Goal: Task Accomplishment & Management: Manage account settings

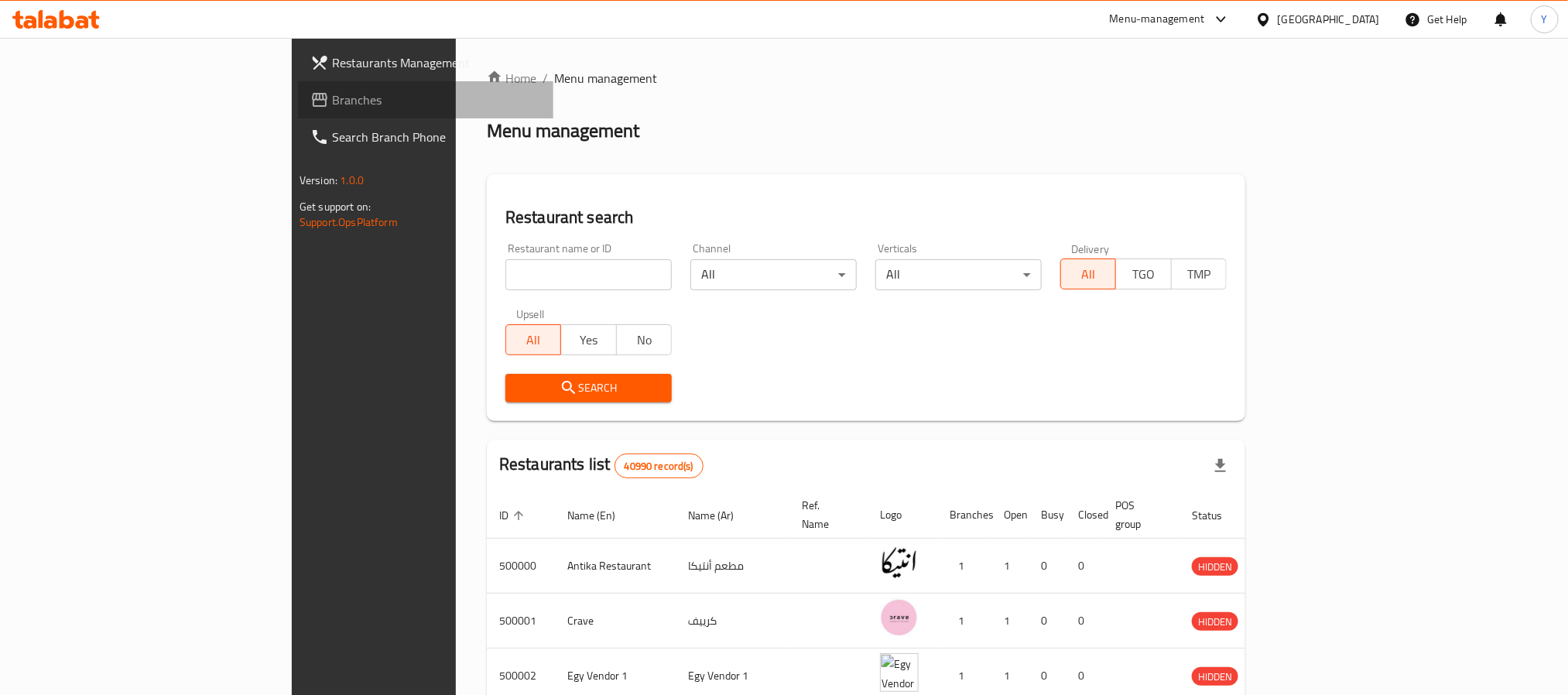
click at [298, 109] on link "Branches" at bounding box center [426, 100] width 256 height 37
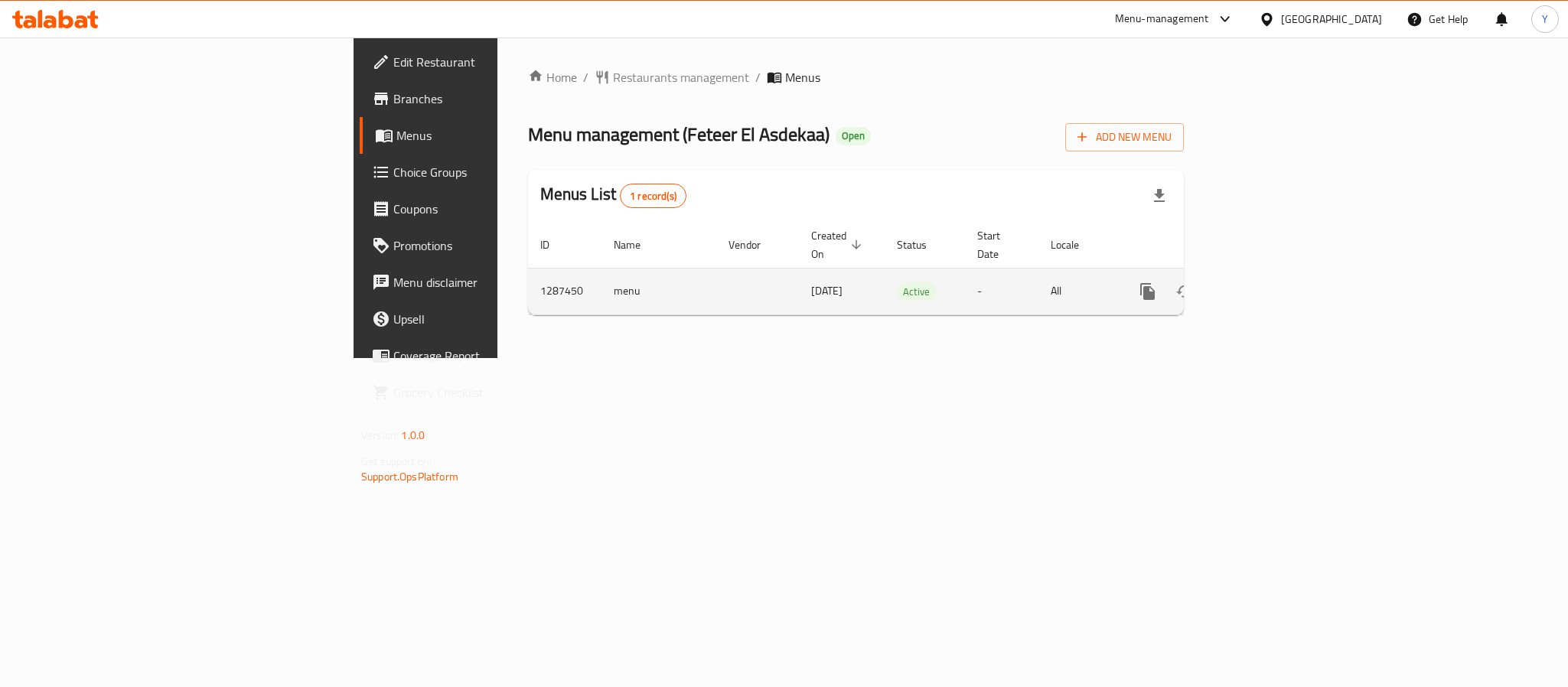
click at [1265, 284] on icon "enhanced table" at bounding box center [1258, 291] width 14 height 14
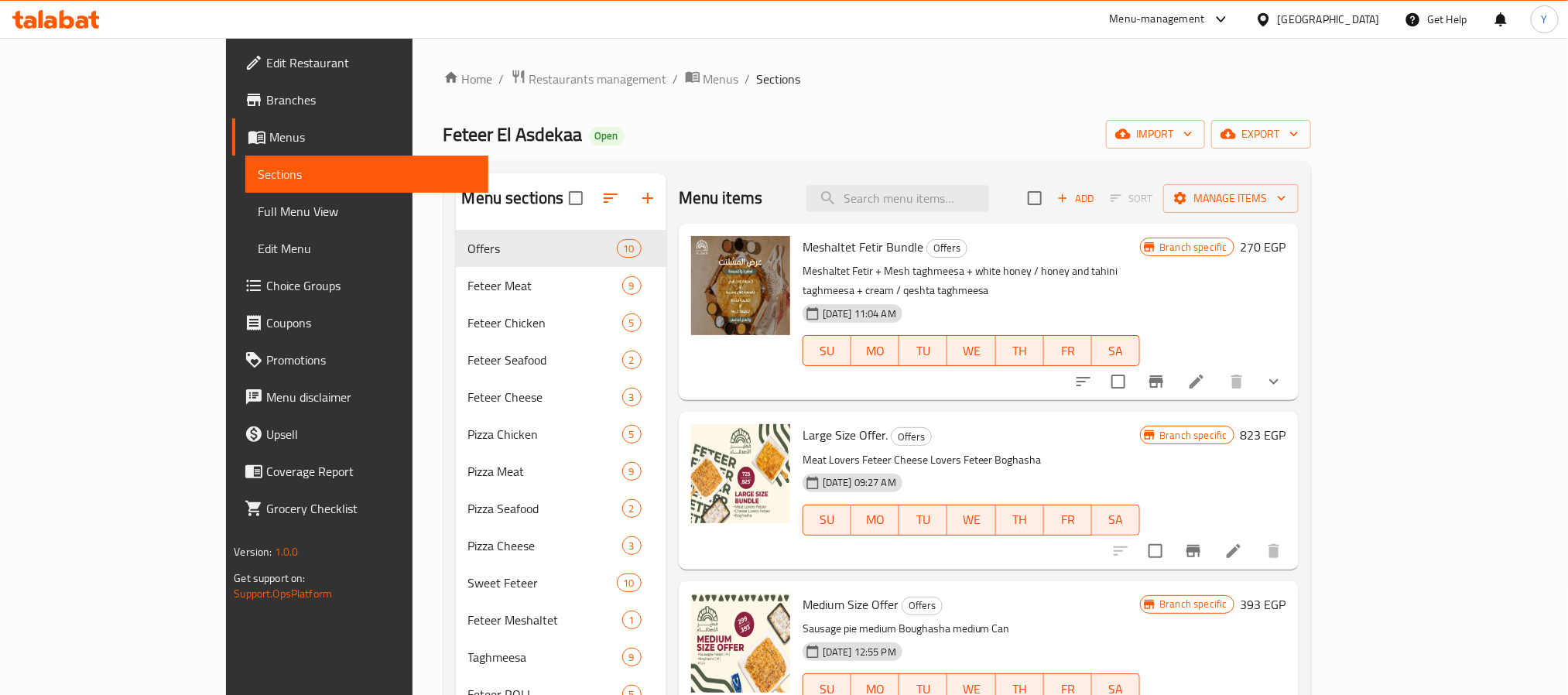
click at [1026, 184] on div "Menu items Add Sort Manage items" at bounding box center [988, 198] width 620 height 50
click at [989, 186] on input "search" at bounding box center [898, 198] width 183 height 27
paste input "Boghasha With Nutella"
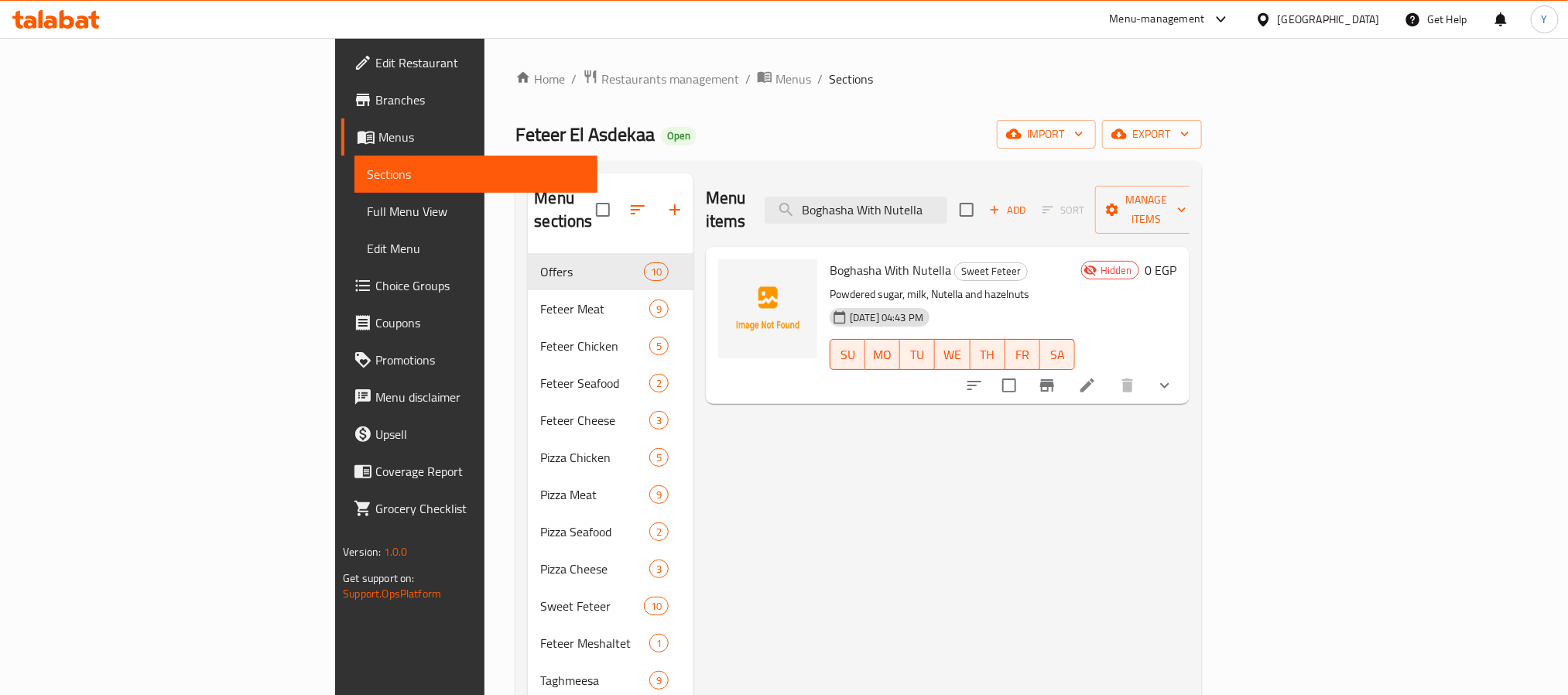
type input "Boghasha With Nutella"
click at [1174, 376] on icon "show more" at bounding box center [1164, 385] width 18 height 18
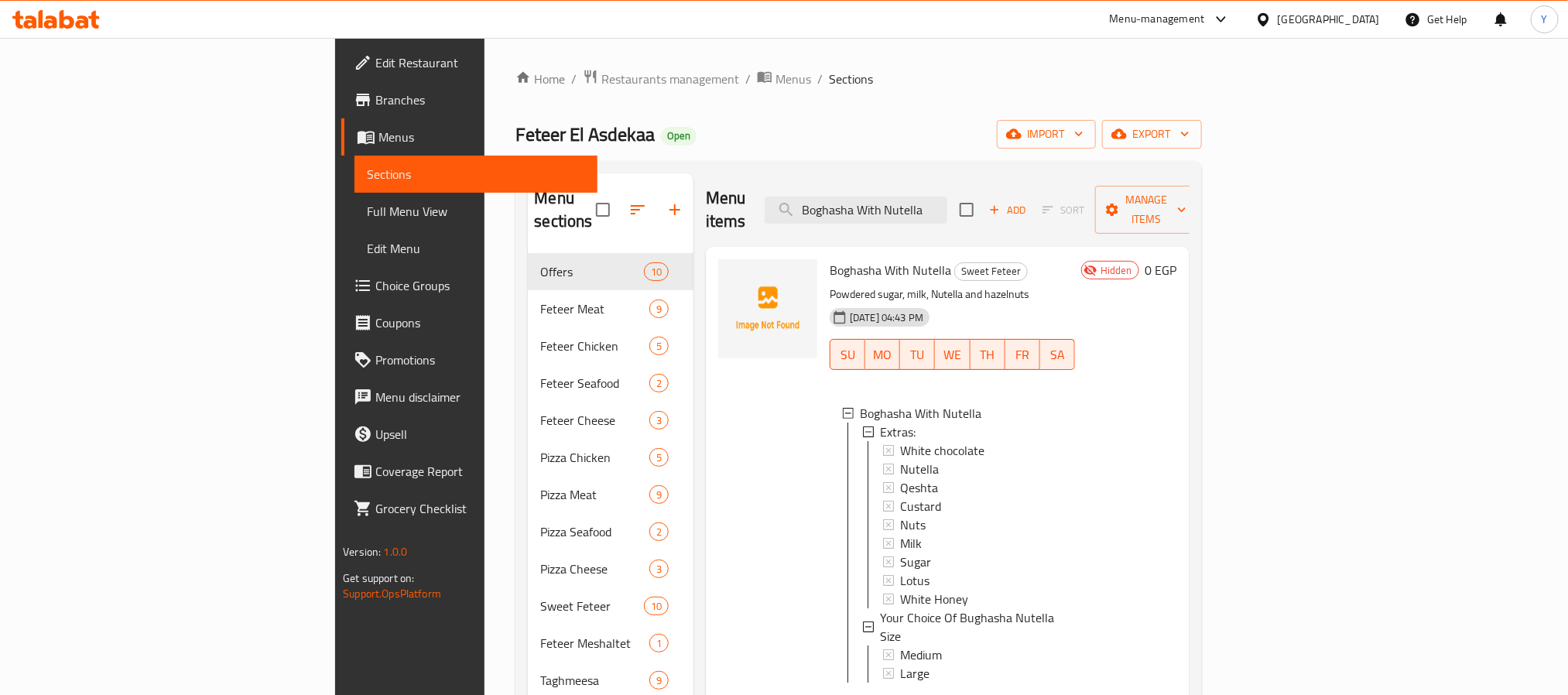
scroll to position [3, 0]
click at [901, 643] on span "Medium" at bounding box center [921, 652] width 42 height 18
click at [901, 662] on span "Large" at bounding box center [915, 671] width 29 height 18
click at [990, 175] on div "Menu items Boghasha With Nutella Add Sort Manage items" at bounding box center [947, 210] width 484 height 74
click at [947, 203] on input "Boghasha With Nutella" at bounding box center [856, 210] width 183 height 27
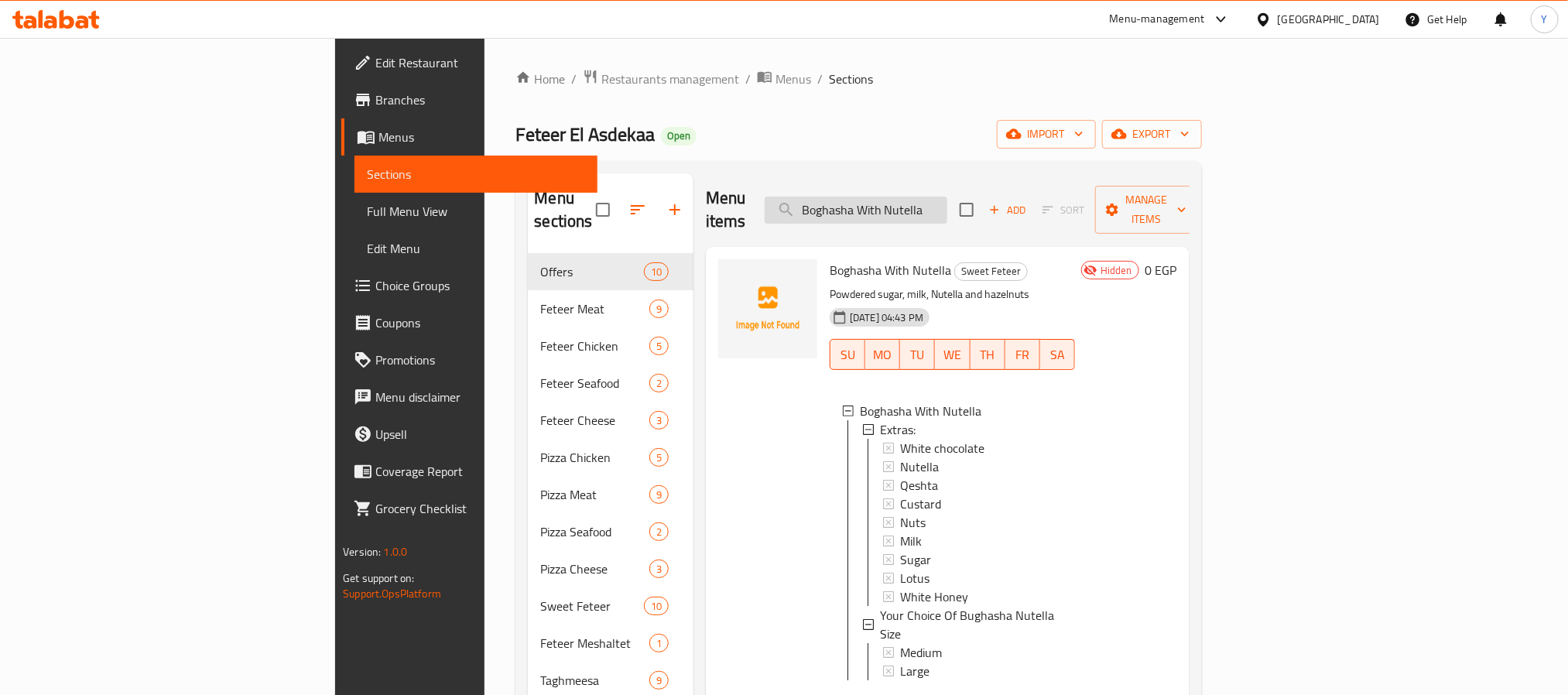
paste input "Meshaltet Fetir"
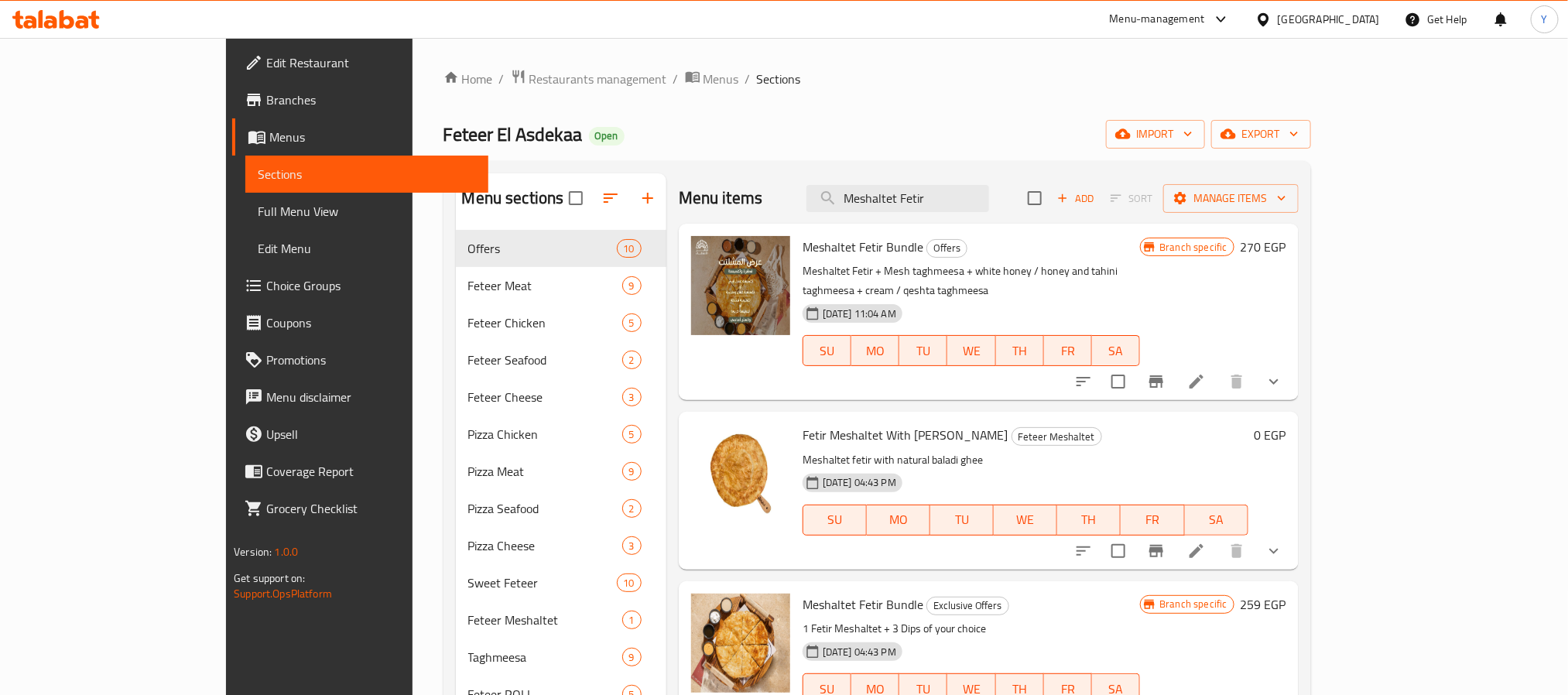
type input "Meshaltet Fetir"
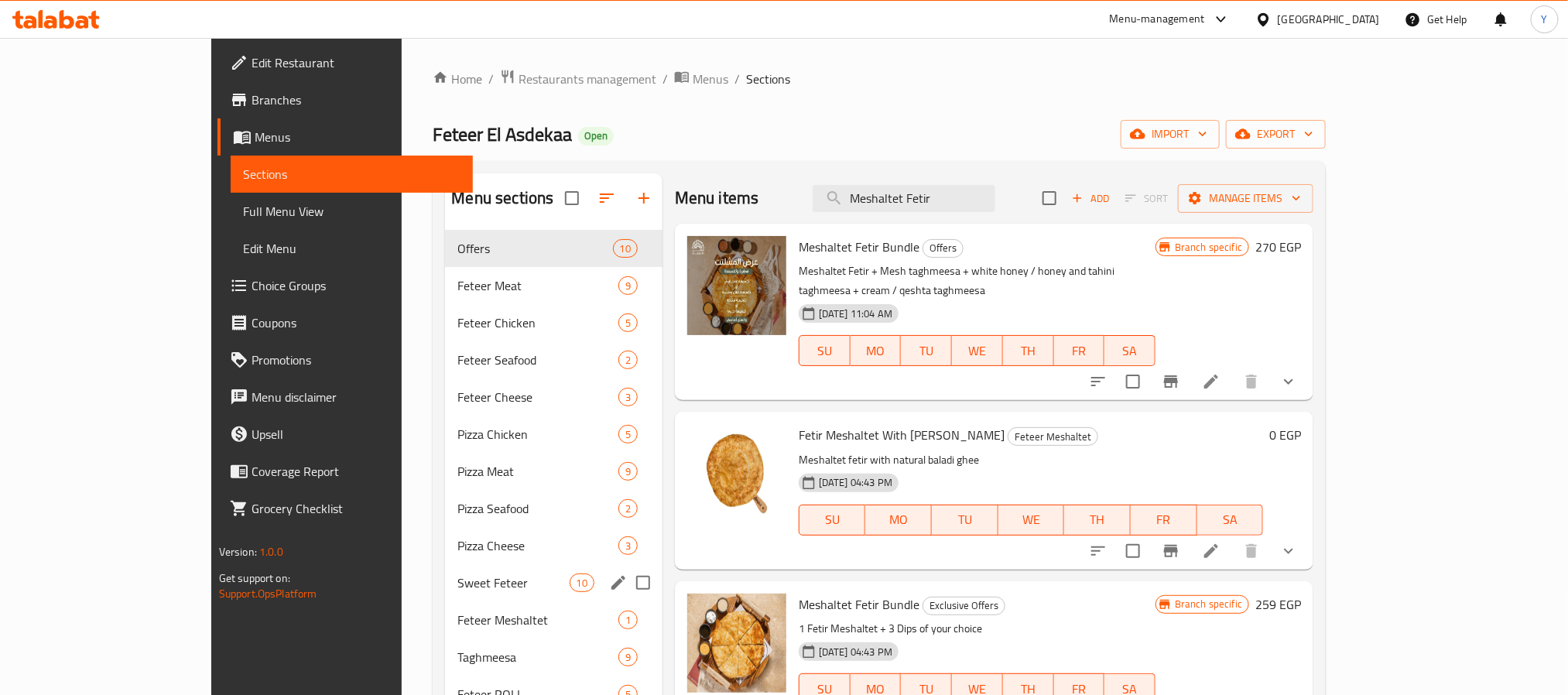
click at [458, 589] on span "Sweet Feteer" at bounding box center [513, 582] width 112 height 18
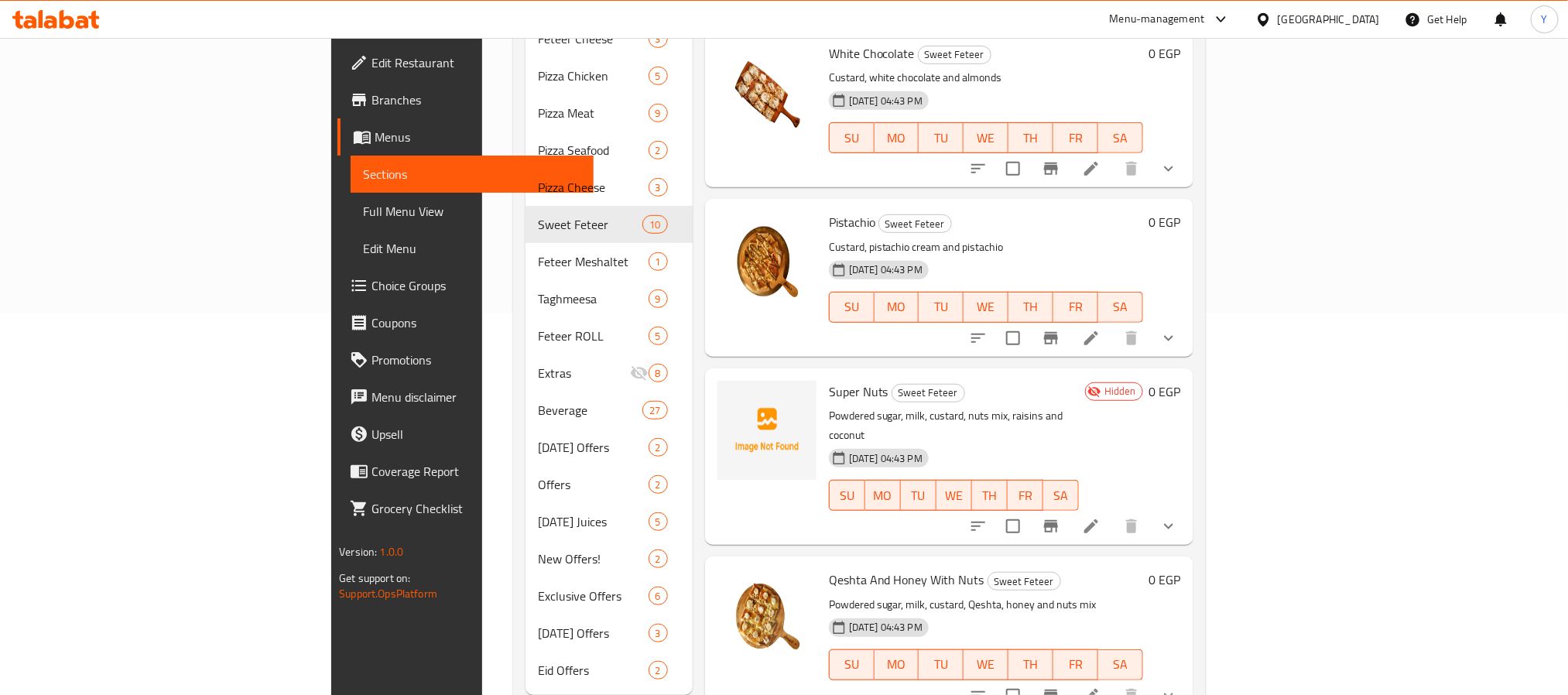
scroll to position [400, 0]
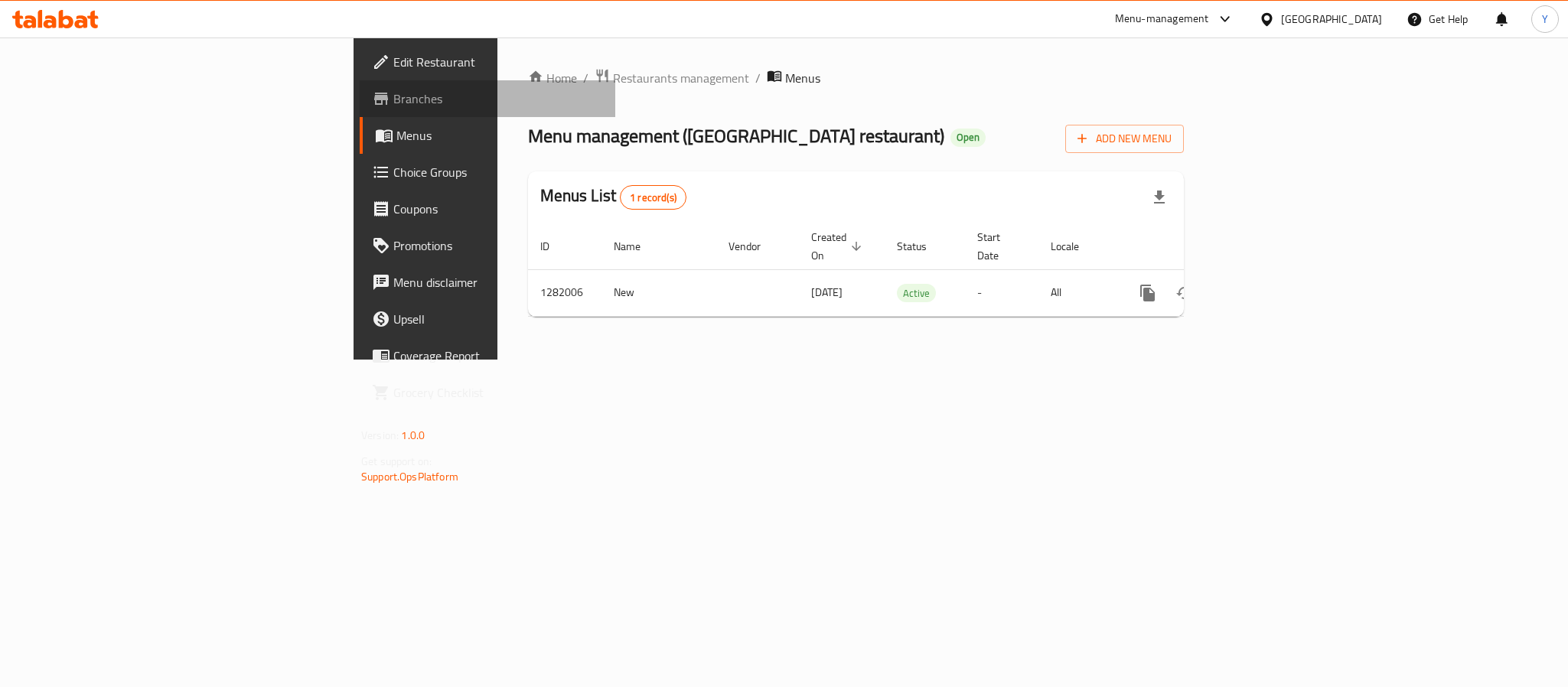
click at [393, 93] on span "Branches" at bounding box center [498, 98] width 210 height 18
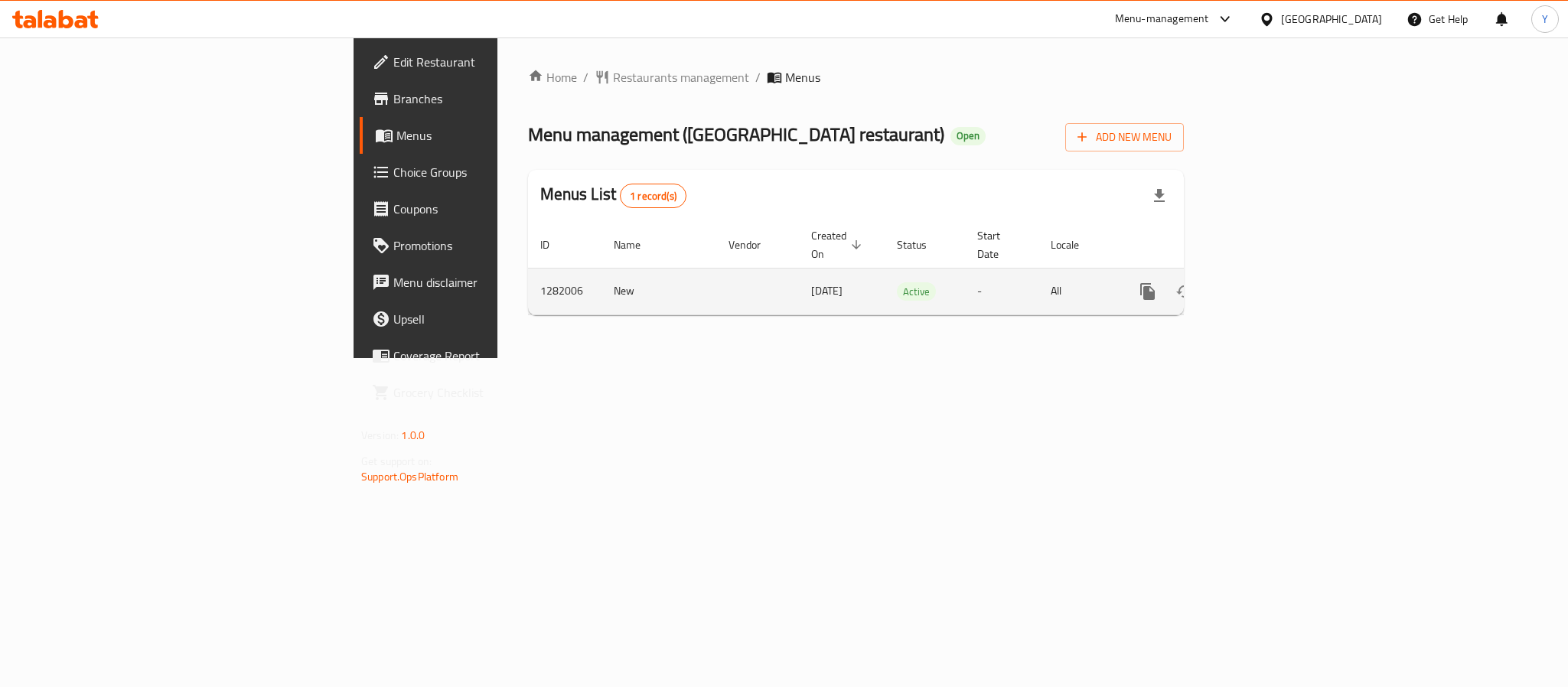
click at [1277, 273] on link "enhanced table" at bounding box center [1258, 291] width 37 height 37
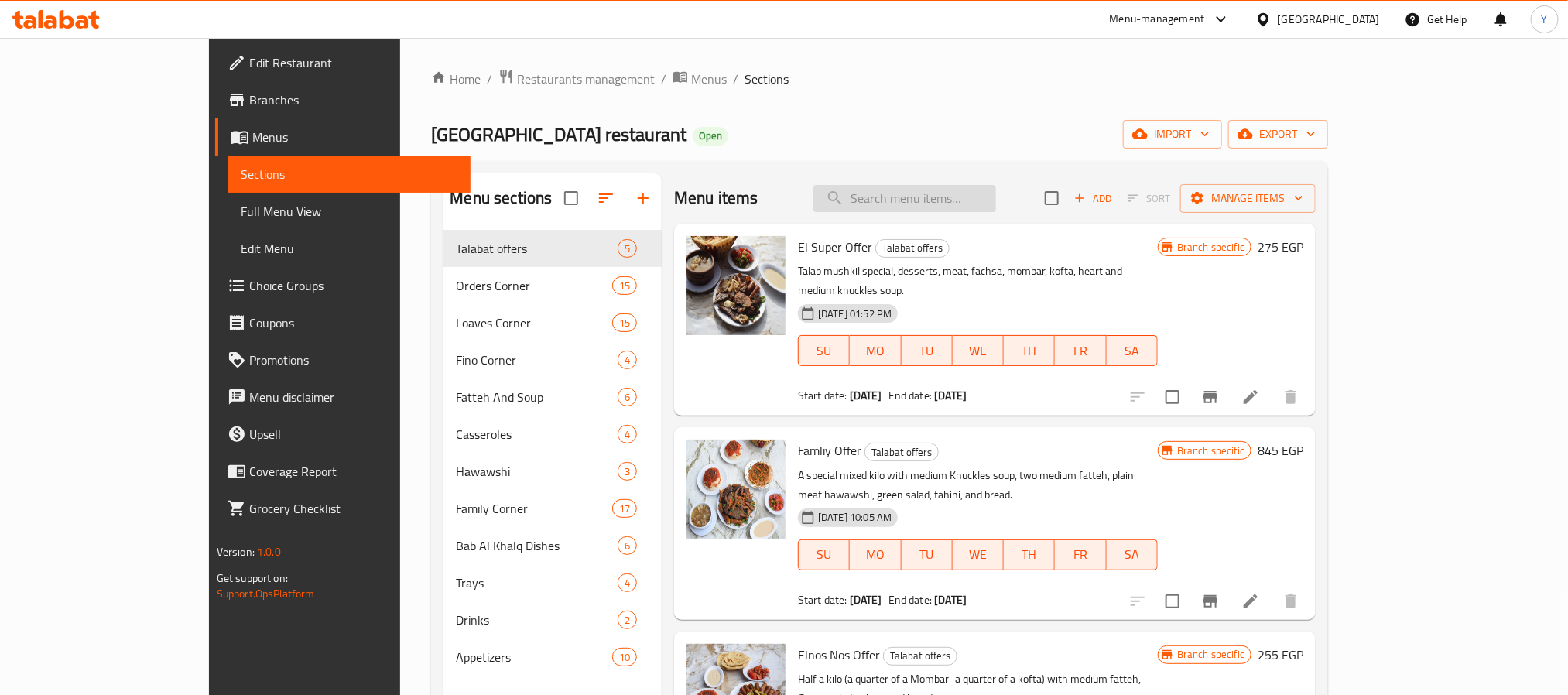
click at [996, 205] on input "search" at bounding box center [905, 198] width 183 height 27
paste input "عرض التقيل"
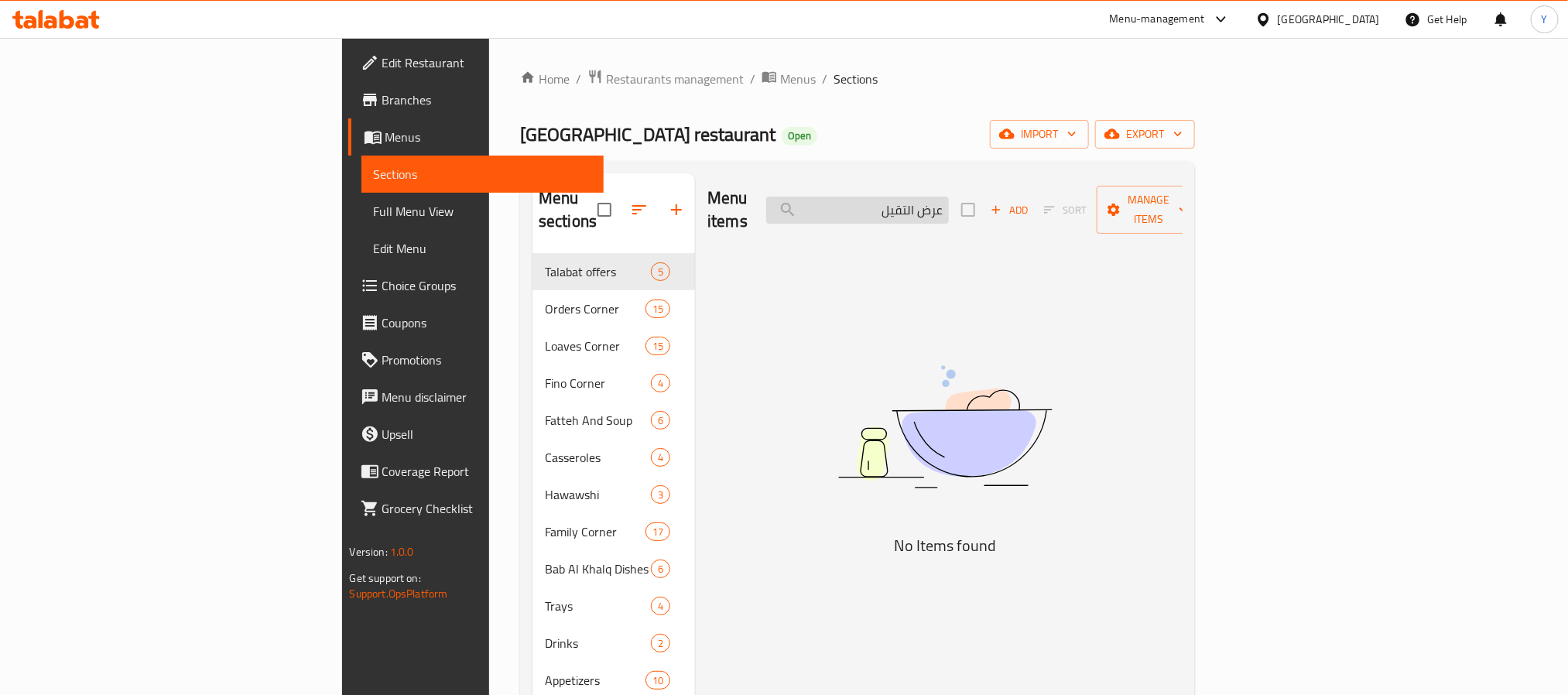
click at [949, 205] on input "عرض التقيل" at bounding box center [857, 210] width 183 height 27
click at [949, 198] on input "عرض تقيل" at bounding box center [857, 210] width 183 height 27
click at [1110, 198] on div "Menu items تقيل Add Sort Manage items" at bounding box center [945, 210] width 475 height 74
click at [949, 197] on input "تقيل" at bounding box center [857, 210] width 183 height 27
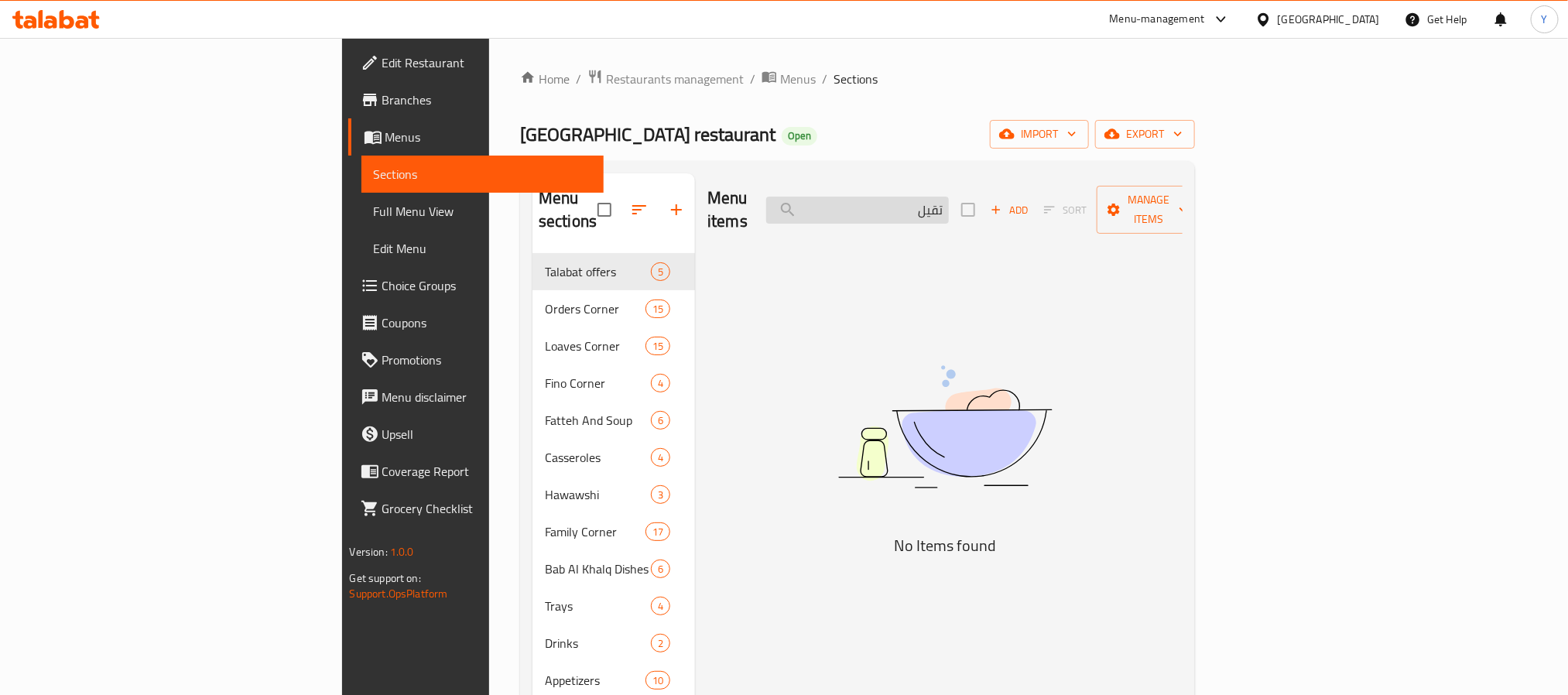
paste input "مشكل"
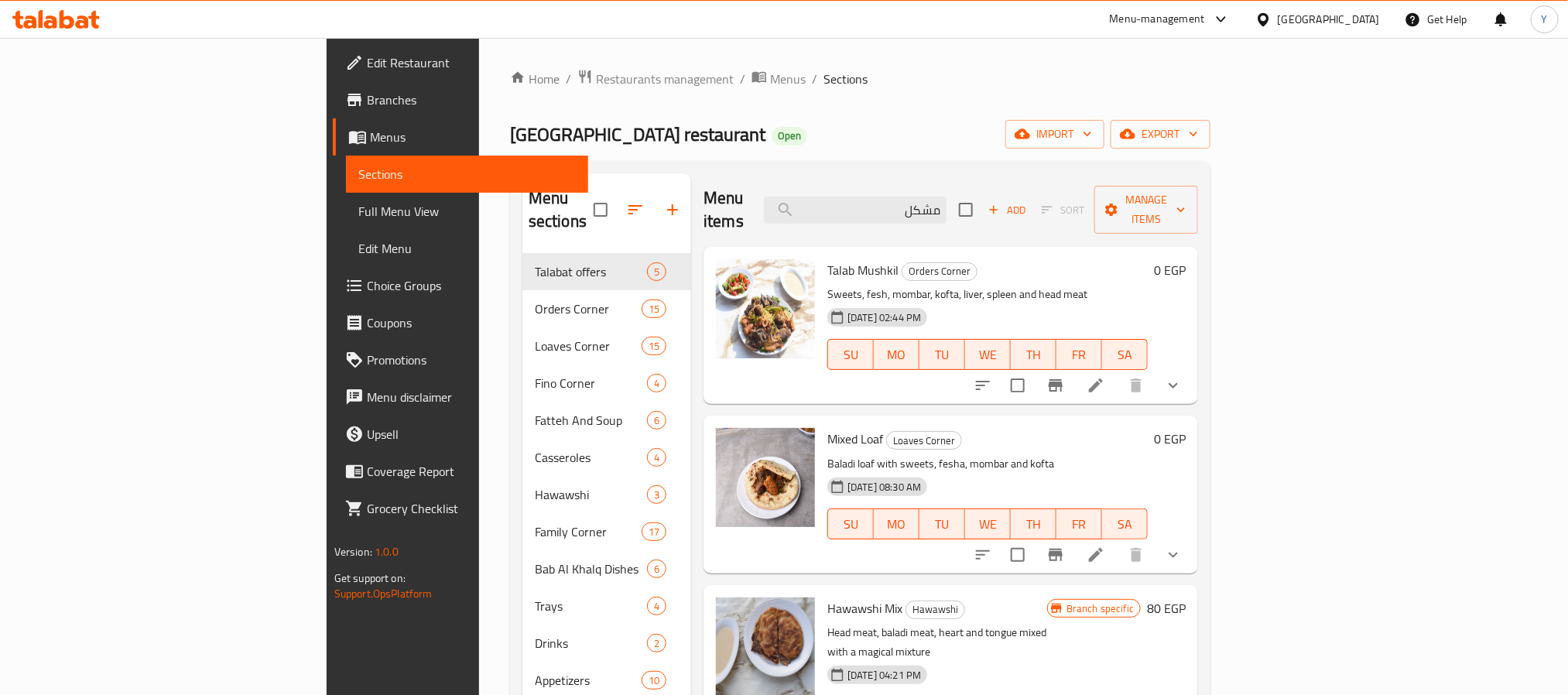
type input "مشكل"
click at [1192, 367] on button "show more" at bounding box center [1173, 385] width 37 height 37
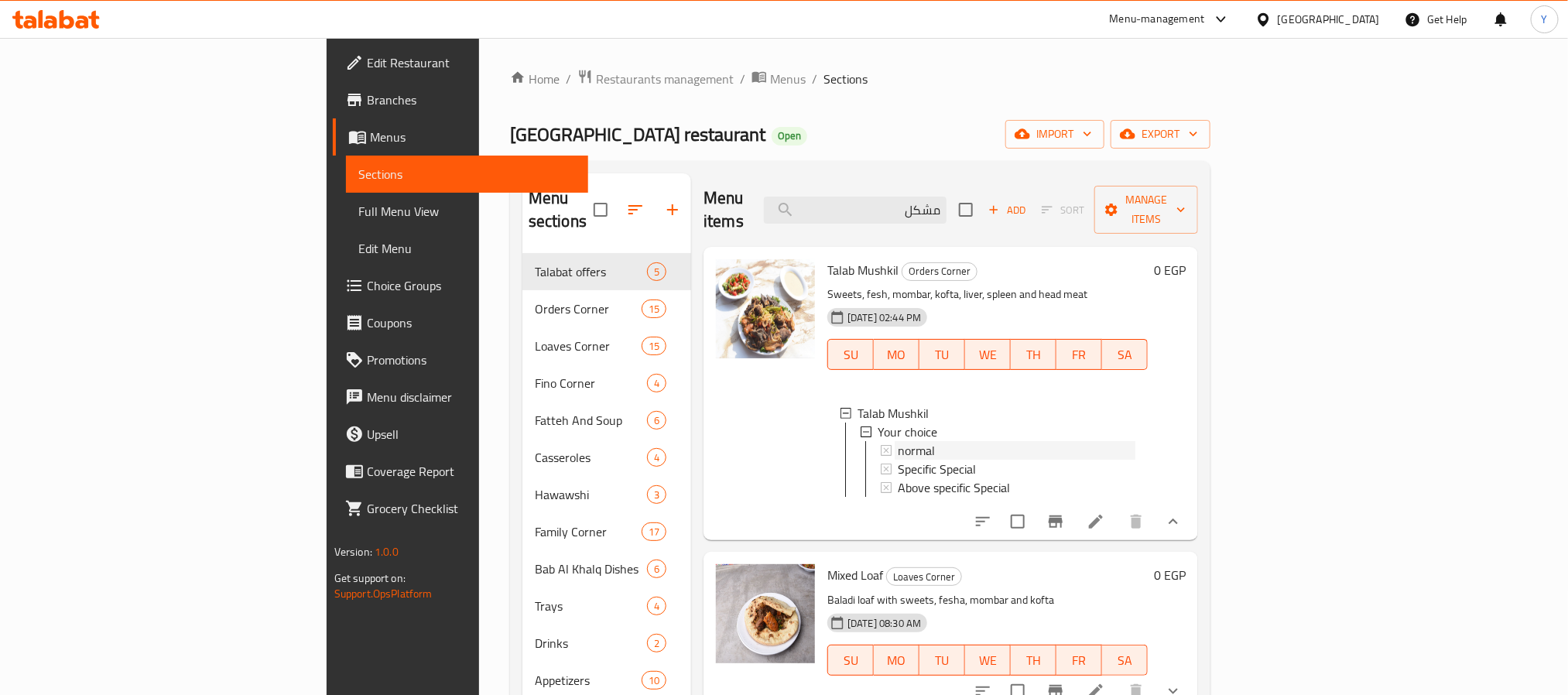
click at [898, 441] on div "normal" at bounding box center [1017, 450] width 237 height 18
click at [898, 459] on span "Specific Special" at bounding box center [937, 468] width 78 height 18
click at [908, 478] on span "Above specific Special" at bounding box center [953, 487] width 112 height 18
click at [947, 198] on input "مشكل" at bounding box center [855, 210] width 183 height 27
paste input "شوربة كوارع"
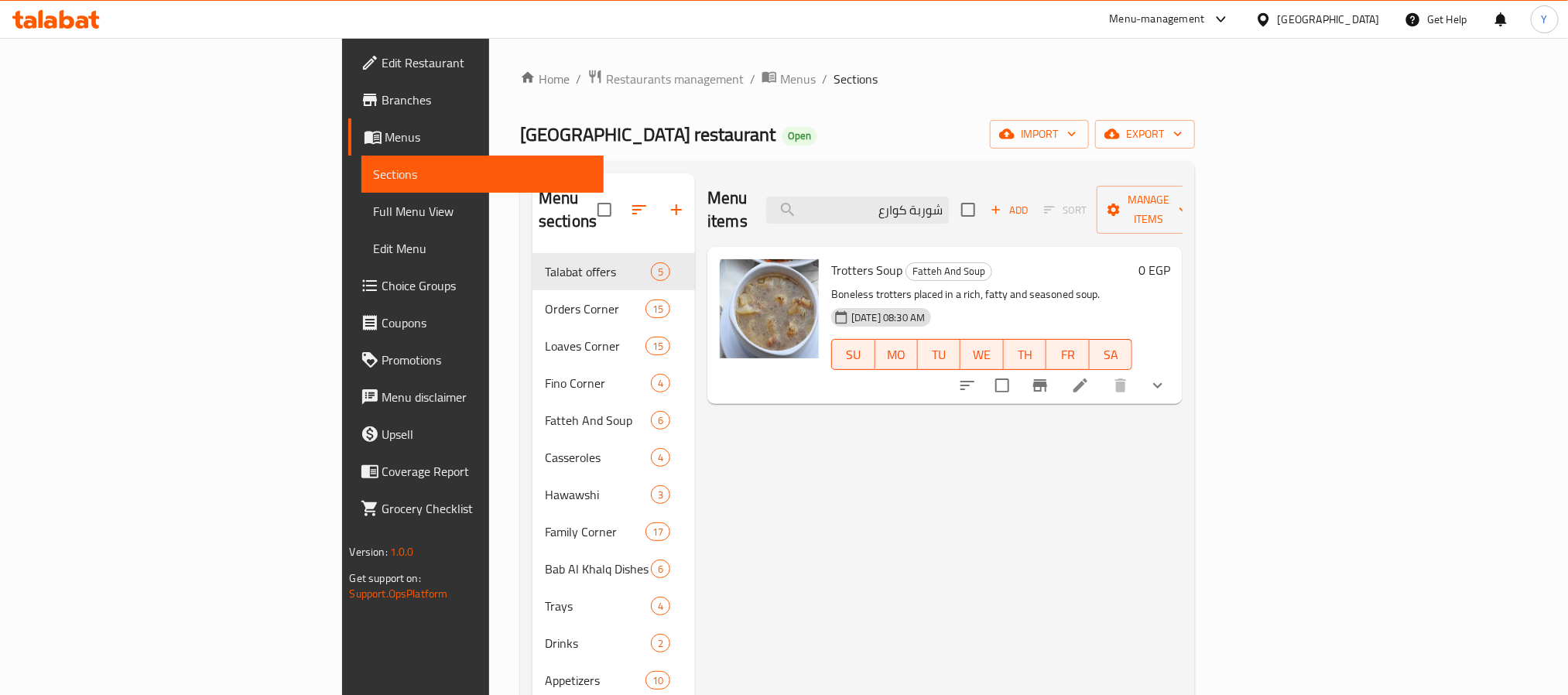
click at [1168, 376] on icon "show more" at bounding box center [1157, 385] width 18 height 18
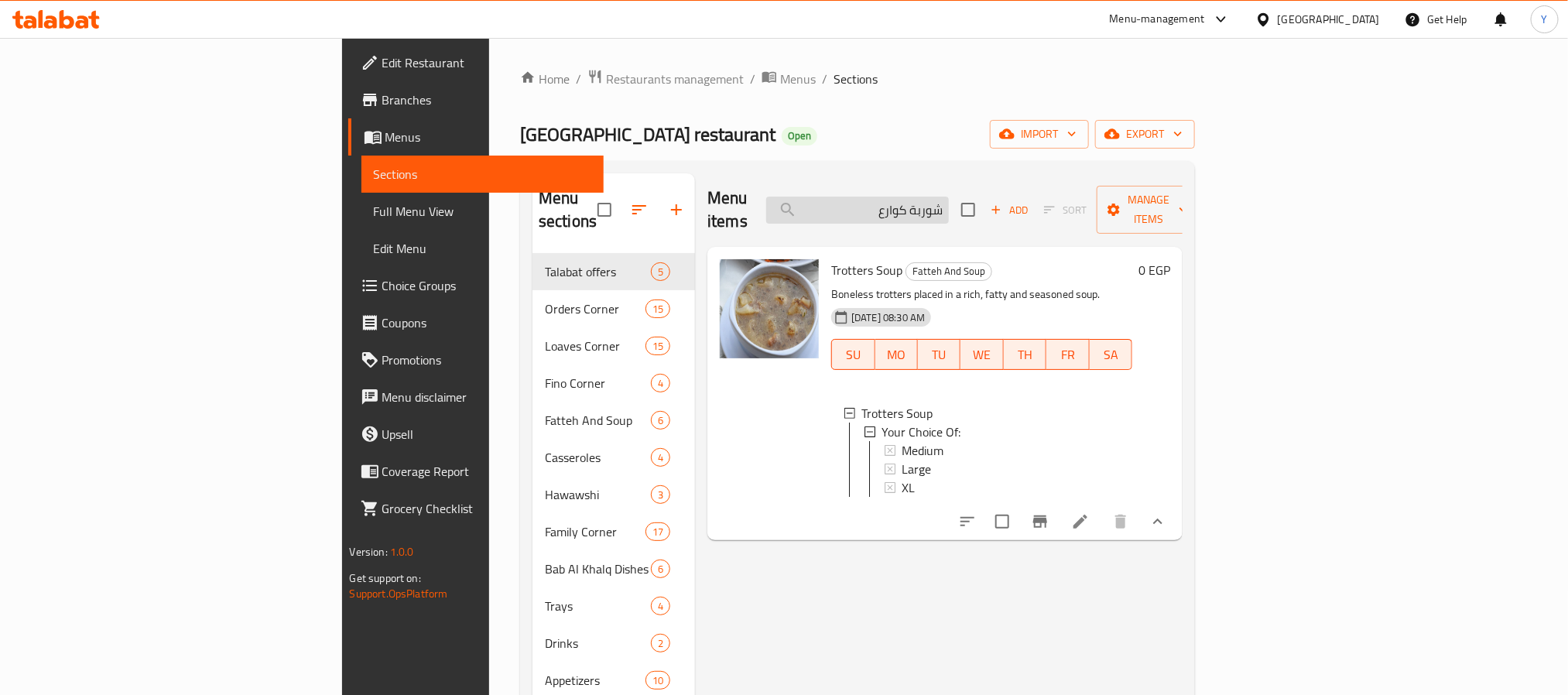
click at [949, 197] on input "شوربة كوارع" at bounding box center [857, 210] width 183 height 27
paste input "فتة"
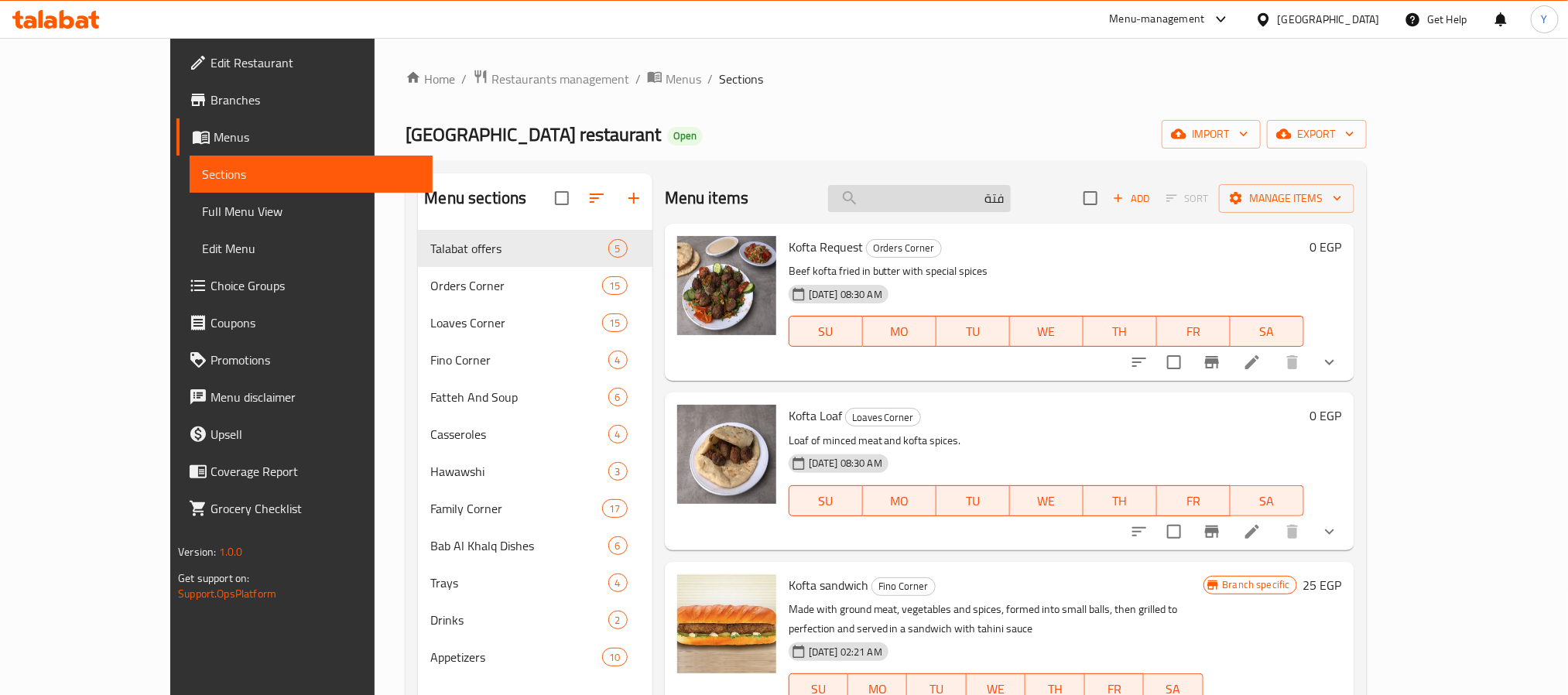
click at [975, 196] on input "فتة" at bounding box center [920, 198] width 183 height 27
click at [1002, 203] on input "فتة" at bounding box center [920, 198] width 183 height 27
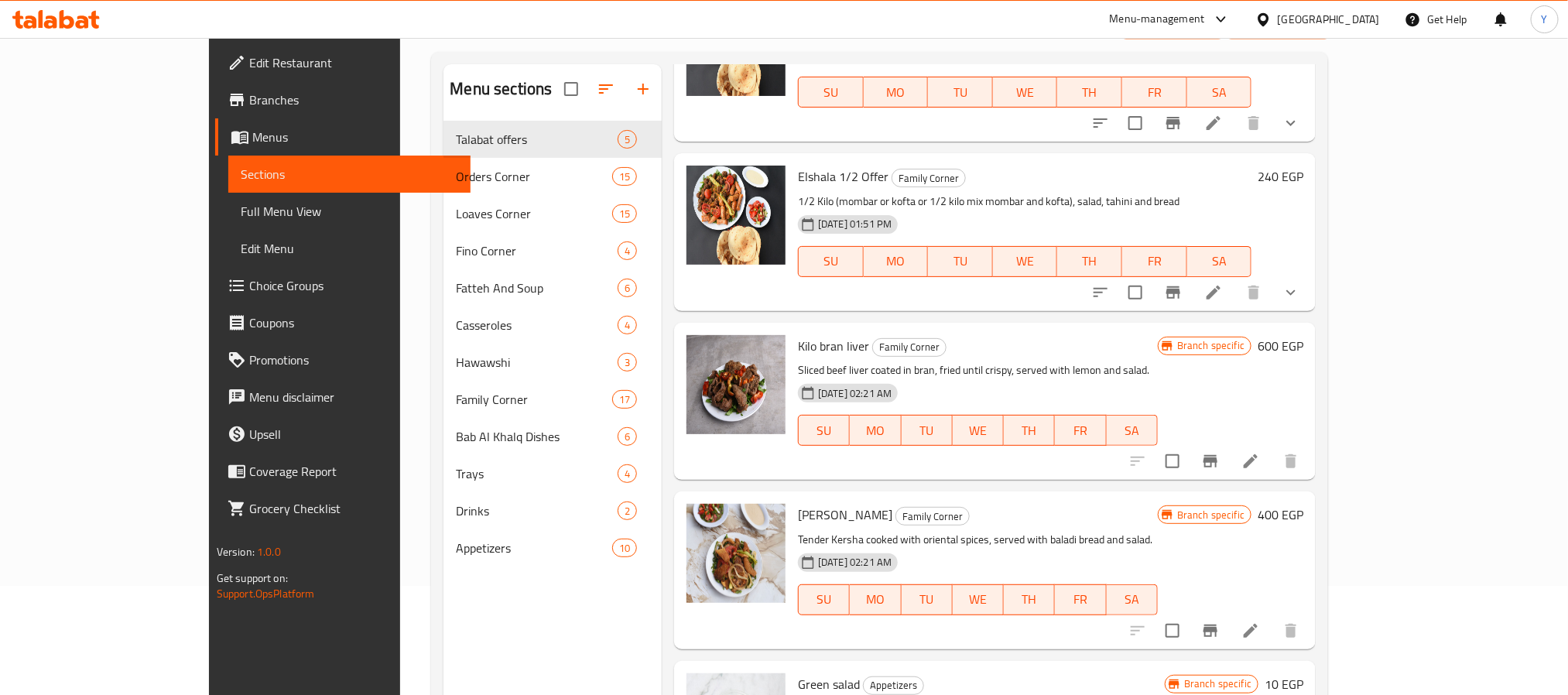
scroll to position [217, 0]
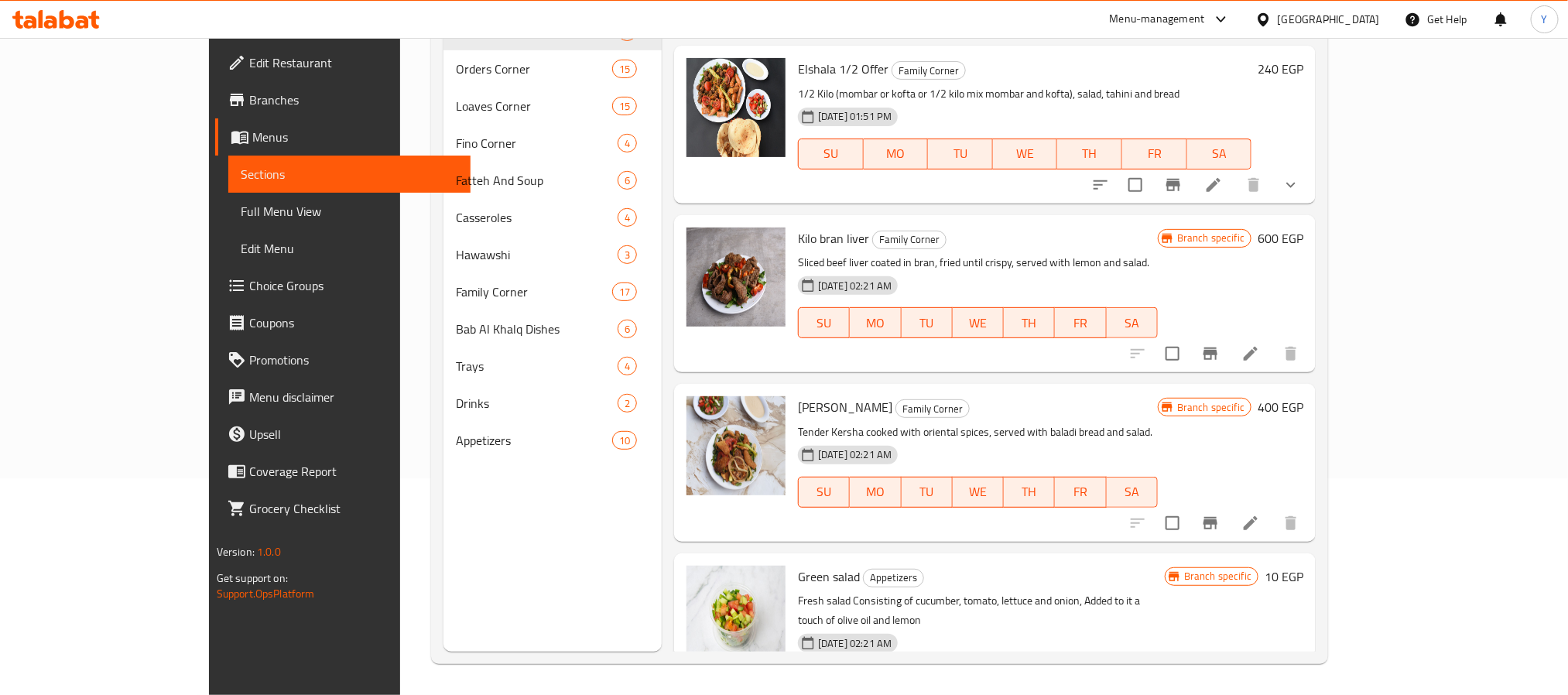
click at [798, 565] on span "Green salad" at bounding box center [829, 576] width 62 height 23
copy h6 "salad"
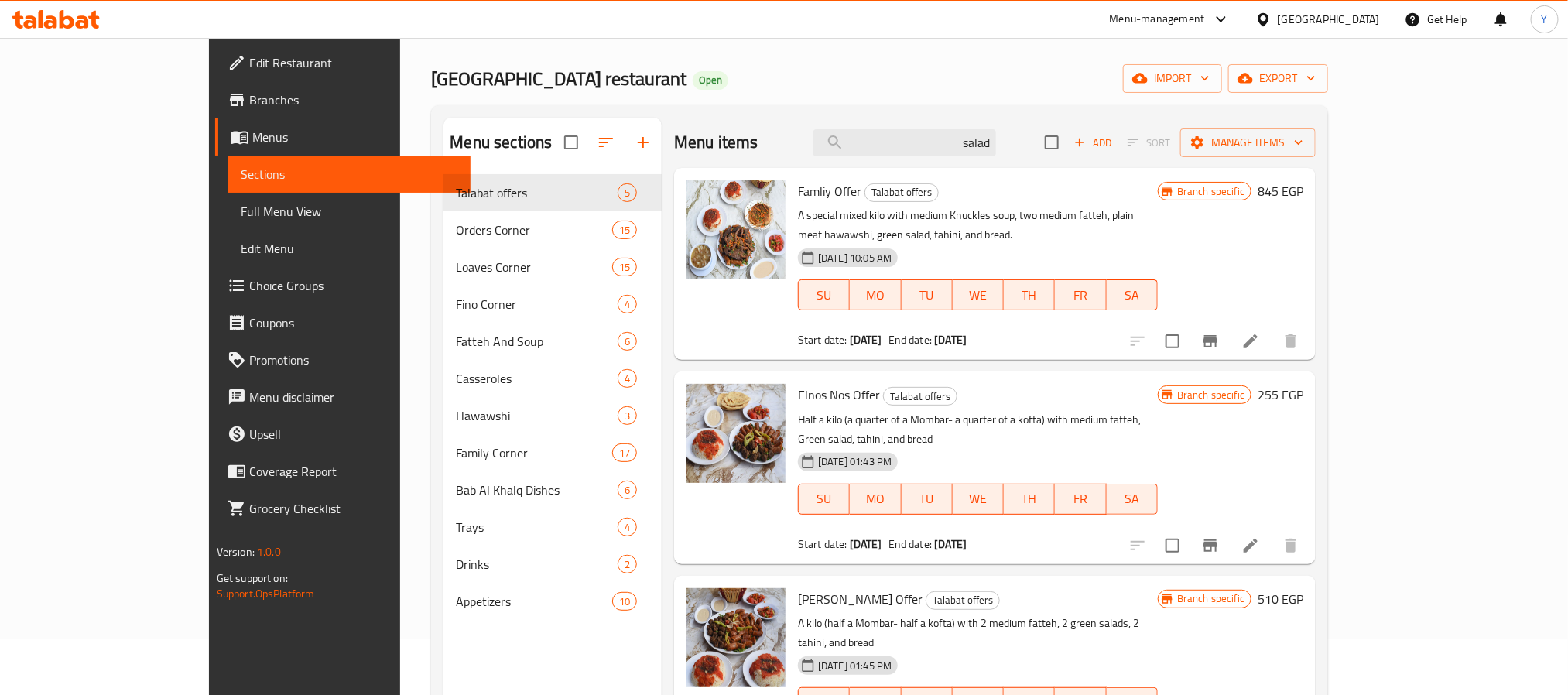
scroll to position [0, 0]
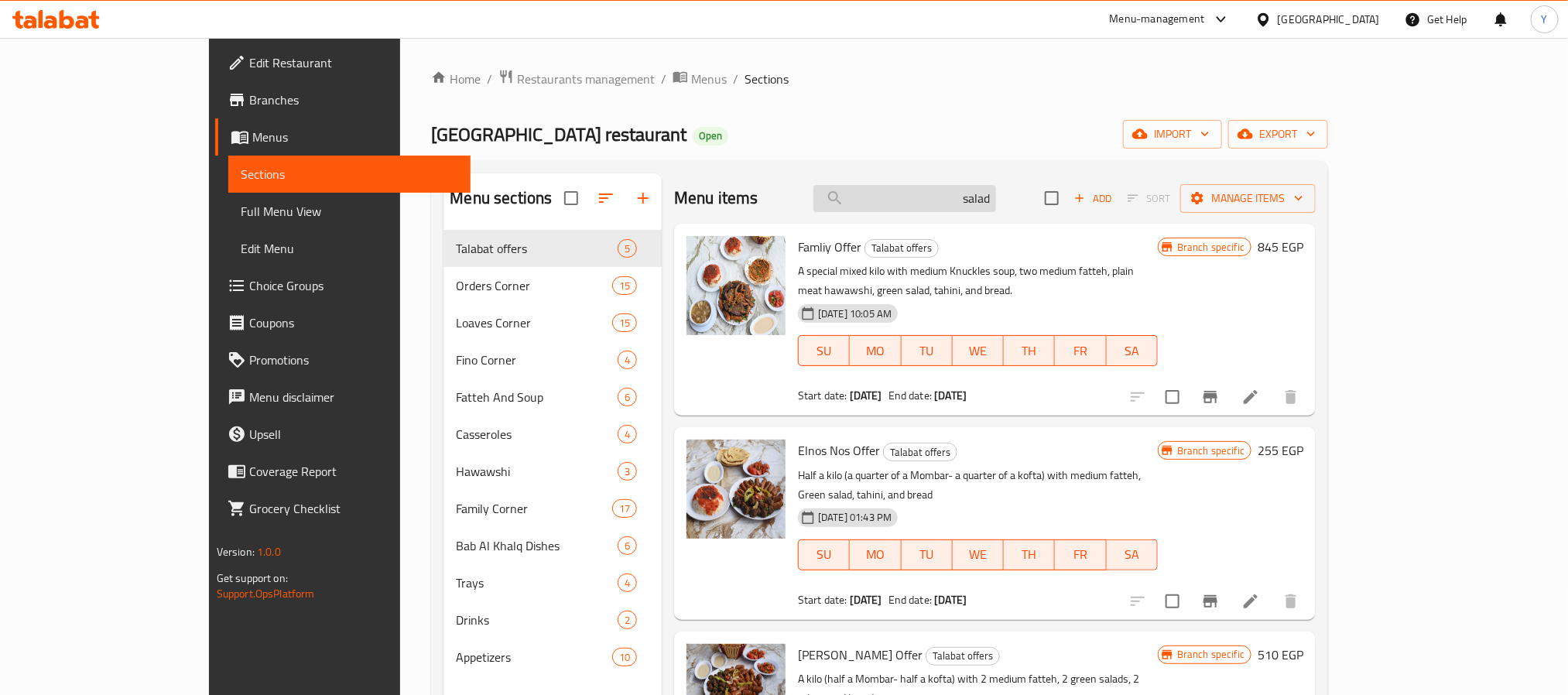
click at [996, 196] on input "salad" at bounding box center [905, 198] width 183 height 27
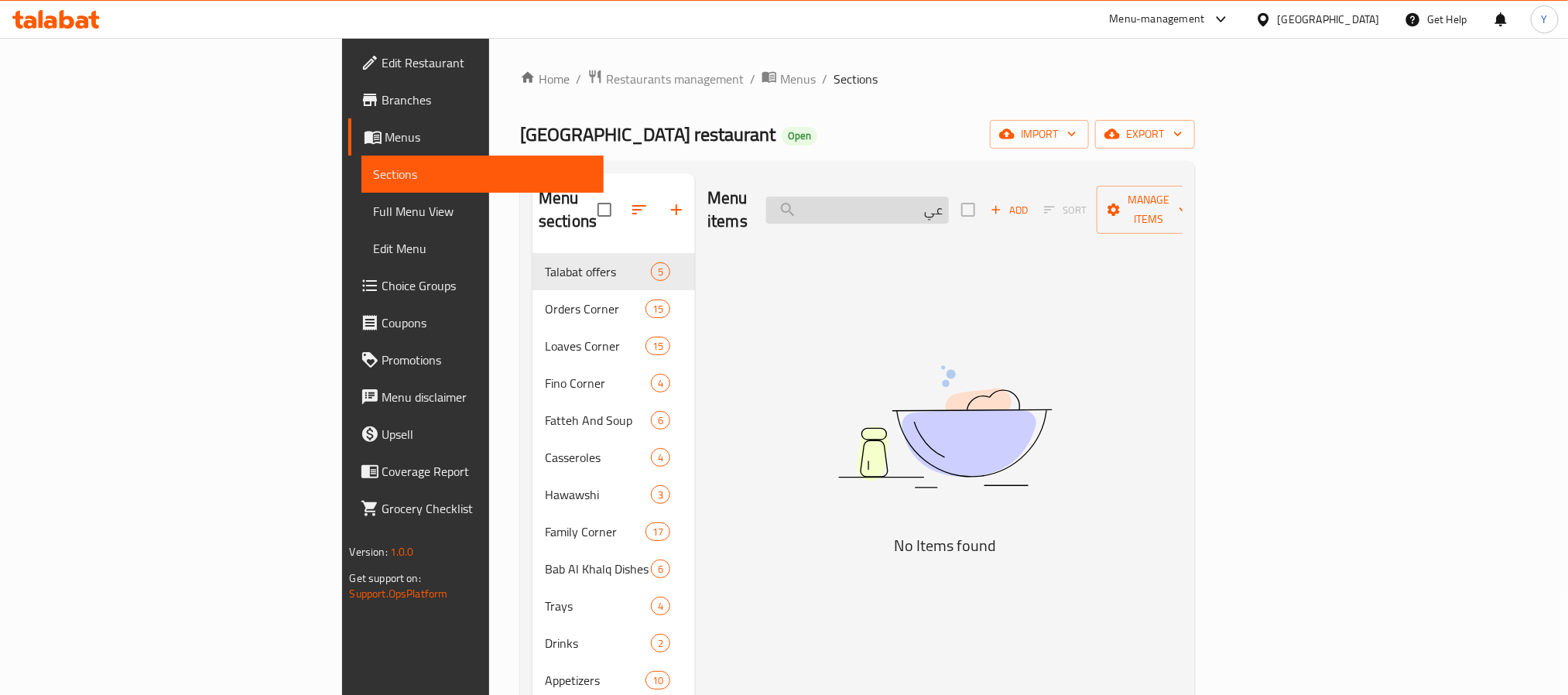
type input "ع"
type input "ح"
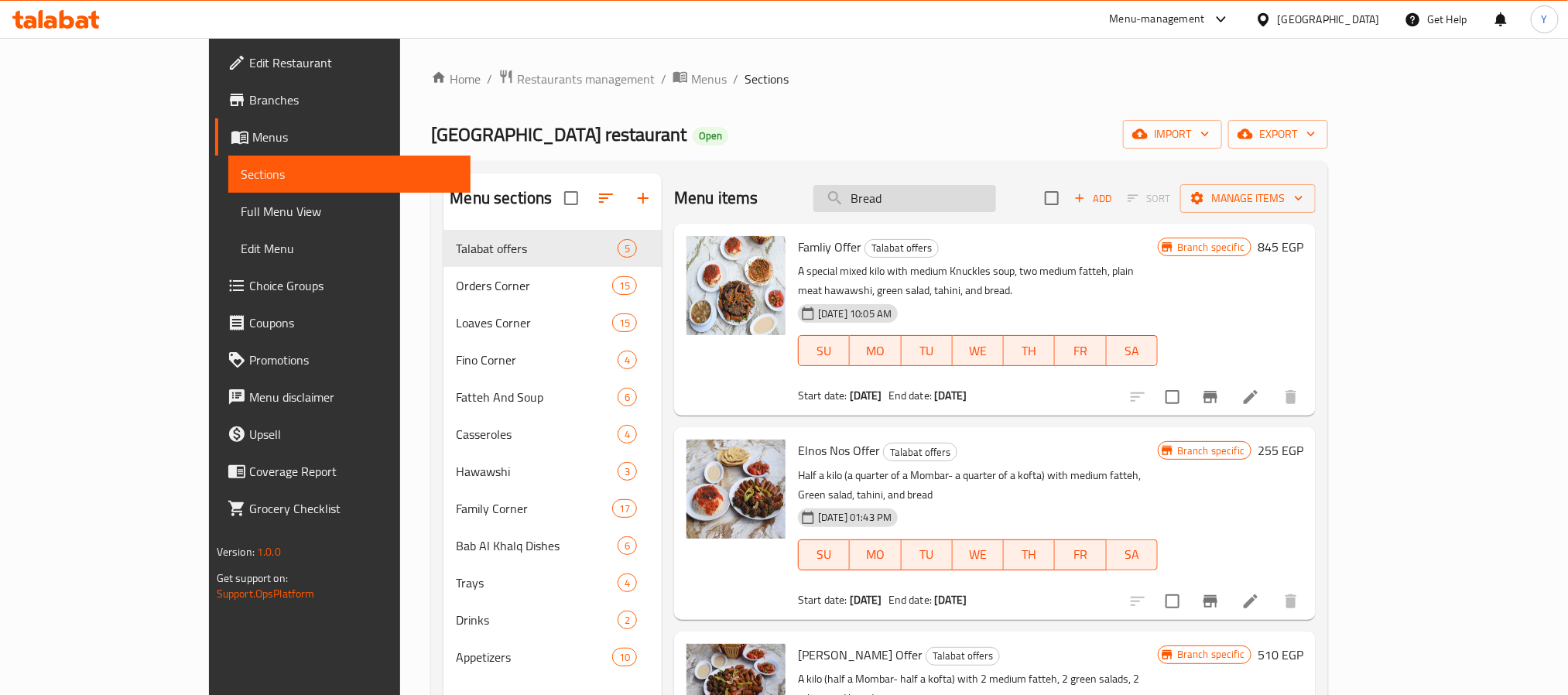
click at [943, 196] on input "Bread" at bounding box center [905, 198] width 183 height 27
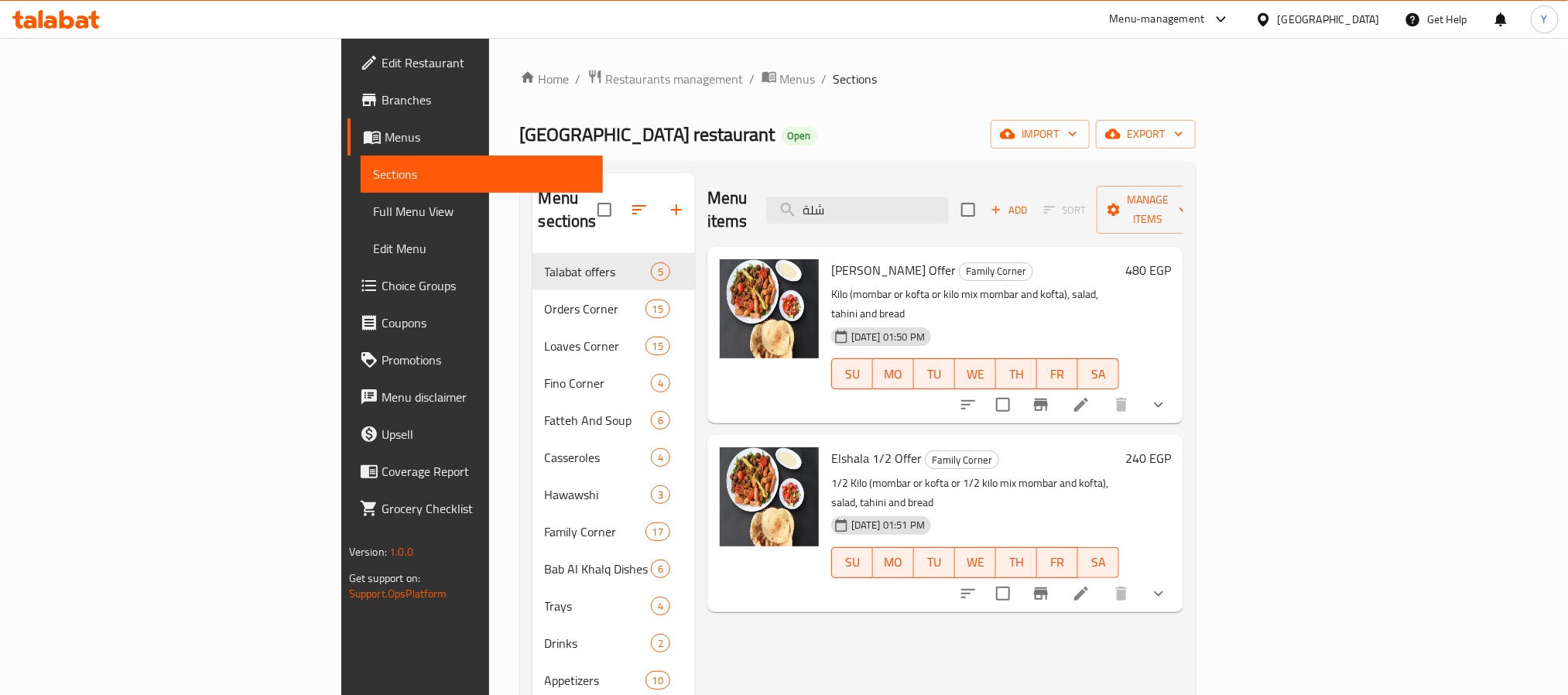
type input "شلة"
click at [831, 258] on span "Elshala Kilo Offer" at bounding box center [894, 270] width 125 height 23
drag, startPoint x: 827, startPoint y: 244, endPoint x: 759, endPoint y: 250, distance: 68.3
click at [831, 258] on span "Elshala Kilo Offer" at bounding box center [894, 270] width 125 height 23
copy span "Elshala Kilo Offer"
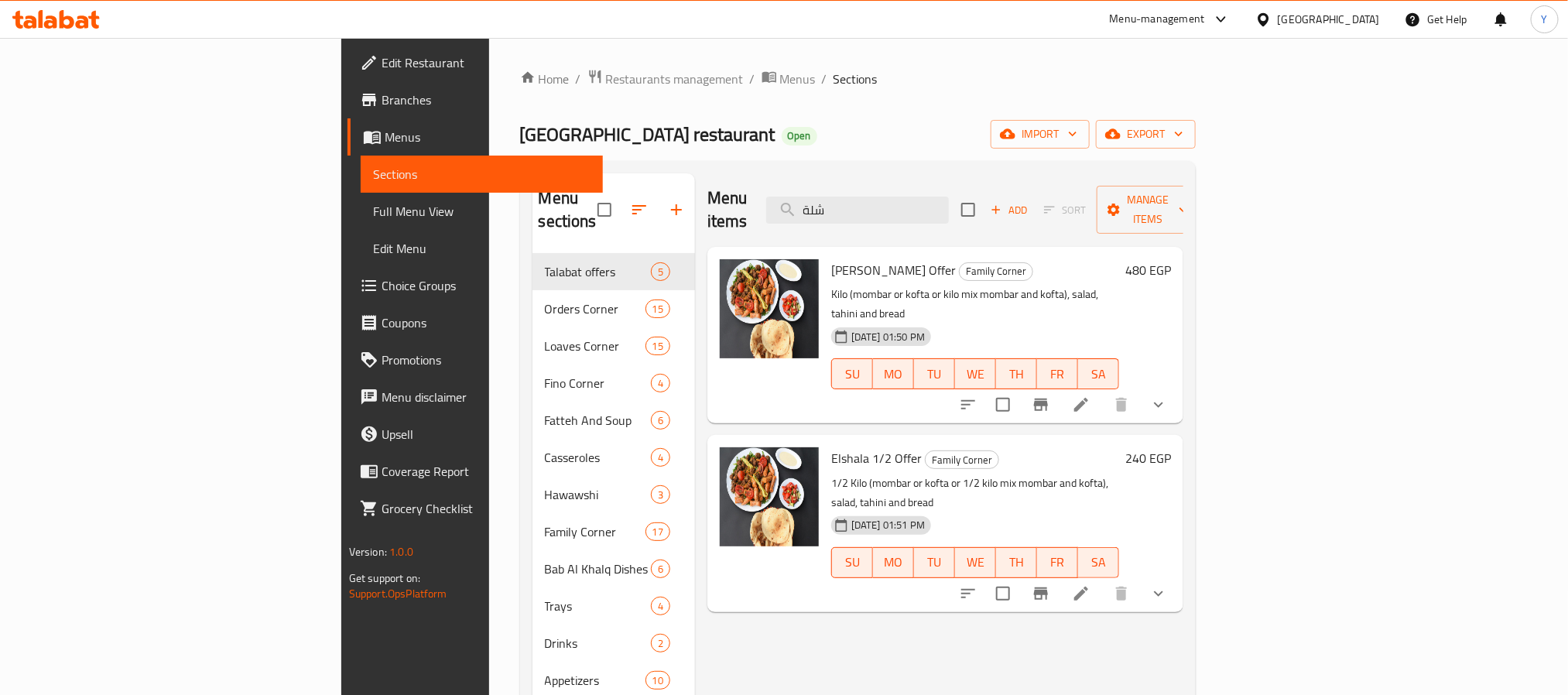
click at [831, 328] on div "02-09-2025 01:50 PM" at bounding box center [881, 336] width 100 height 18
click at [1168, 395] on icon "show more" at bounding box center [1158, 404] width 18 height 18
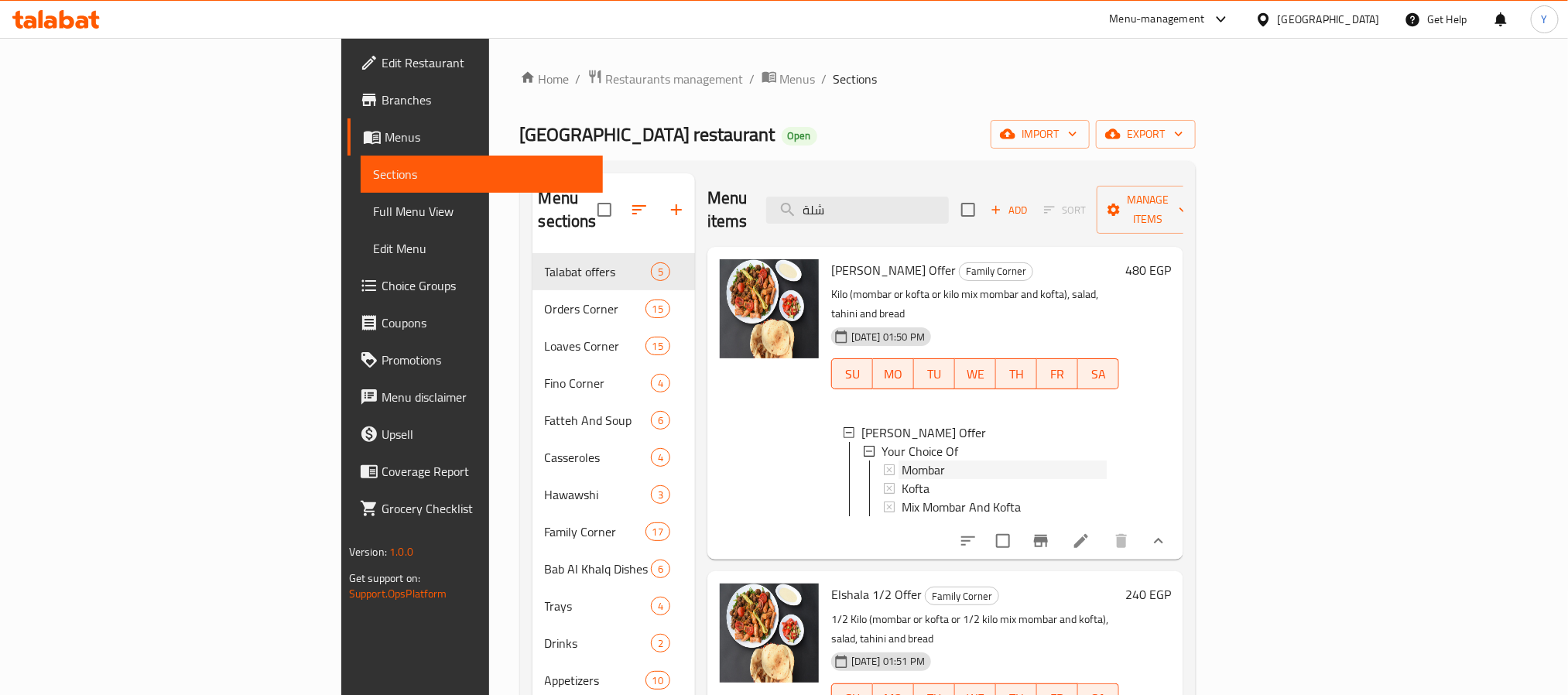
click at [901, 460] on div "Mombar" at bounding box center [1004, 469] width 205 height 18
click at [901, 479] on div "Kofta" at bounding box center [1004, 488] width 205 height 18
click at [901, 497] on span "Mix Mombar And Kofta" at bounding box center [961, 506] width 120 height 18
click at [949, 197] on input "شلة" at bounding box center [857, 210] width 183 height 27
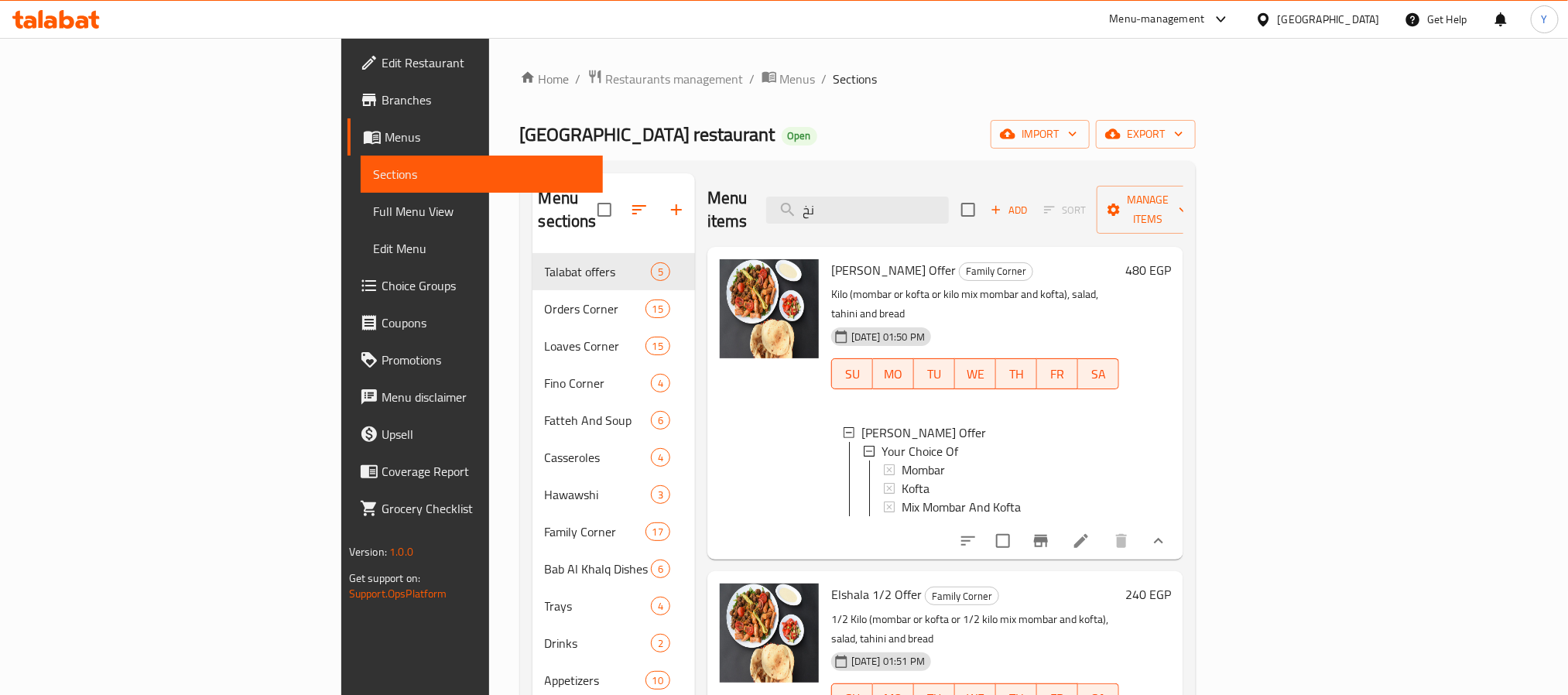
type input "ن"
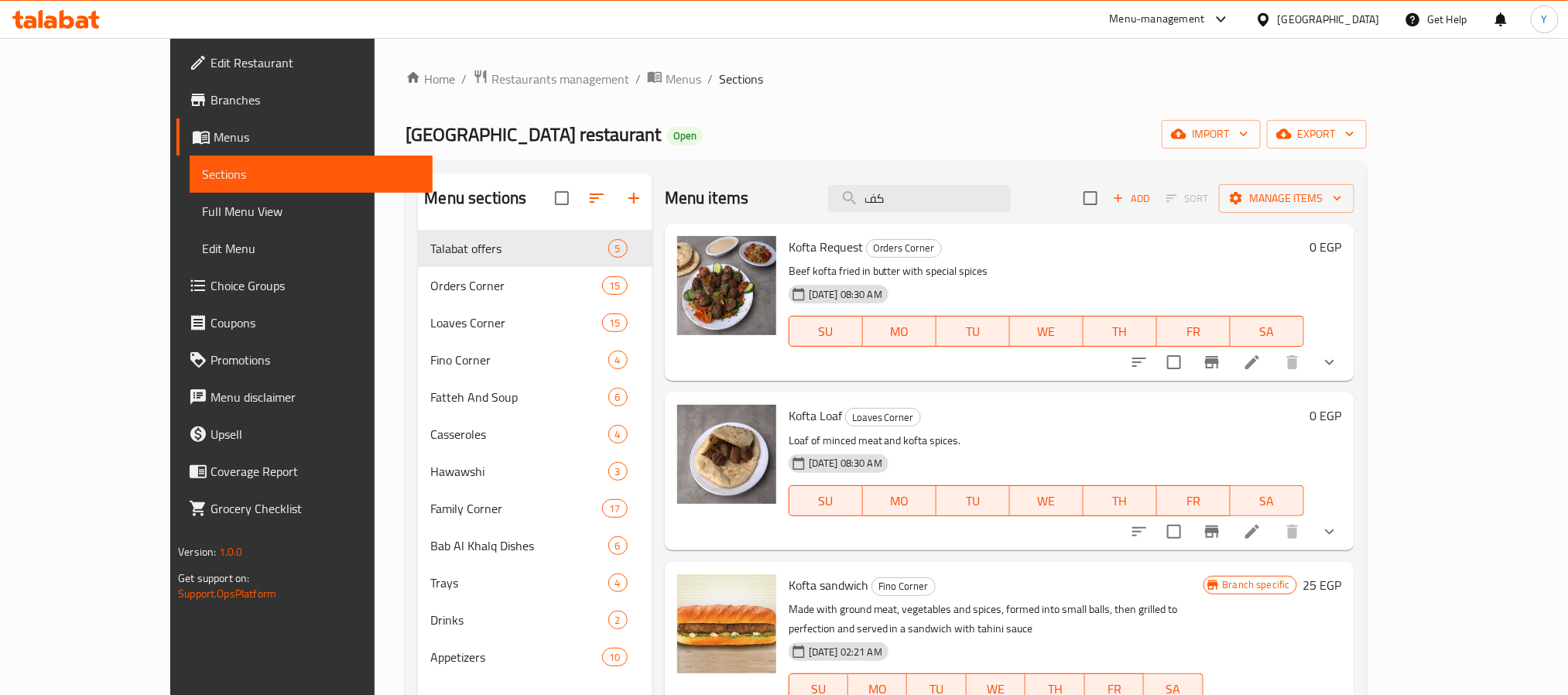
type input "ك"
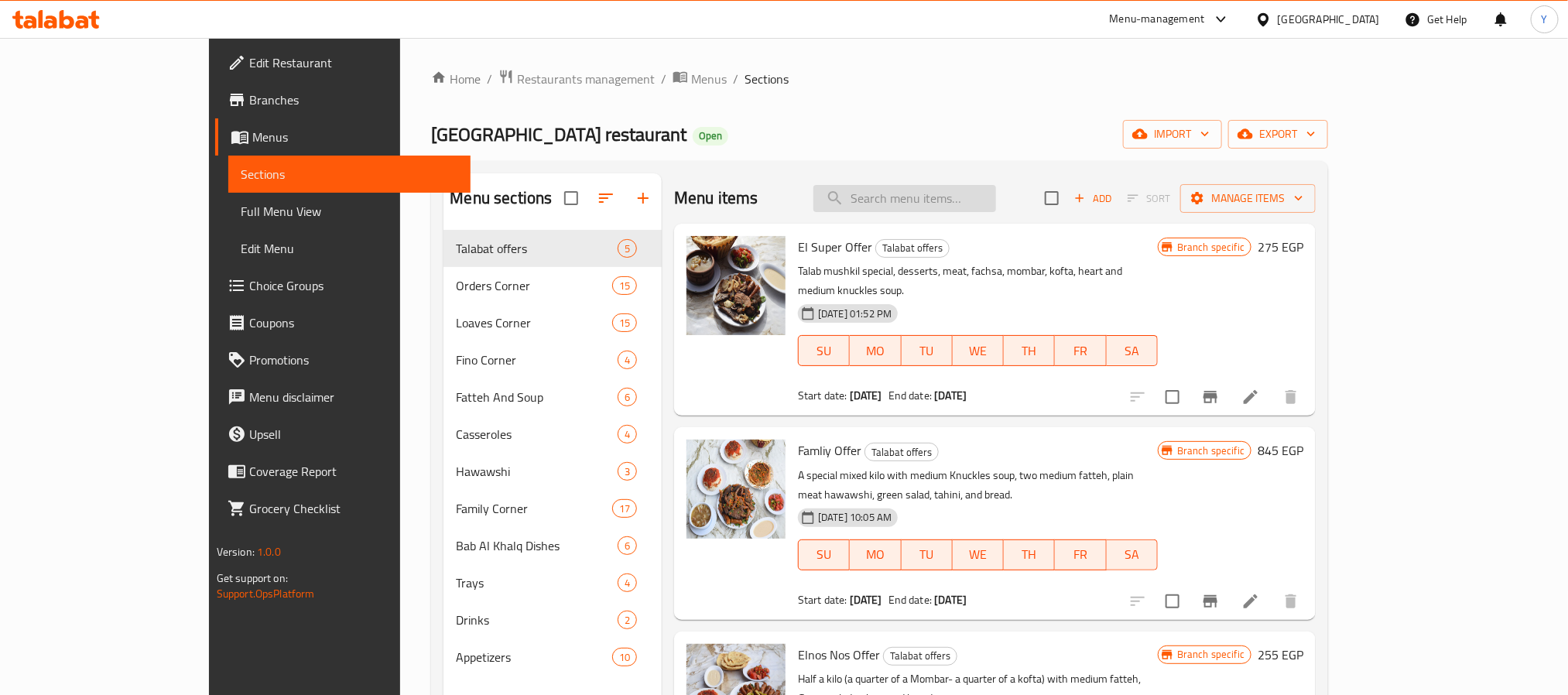
click at [996, 199] on input "search" at bounding box center [905, 198] width 183 height 27
type input "شلة"
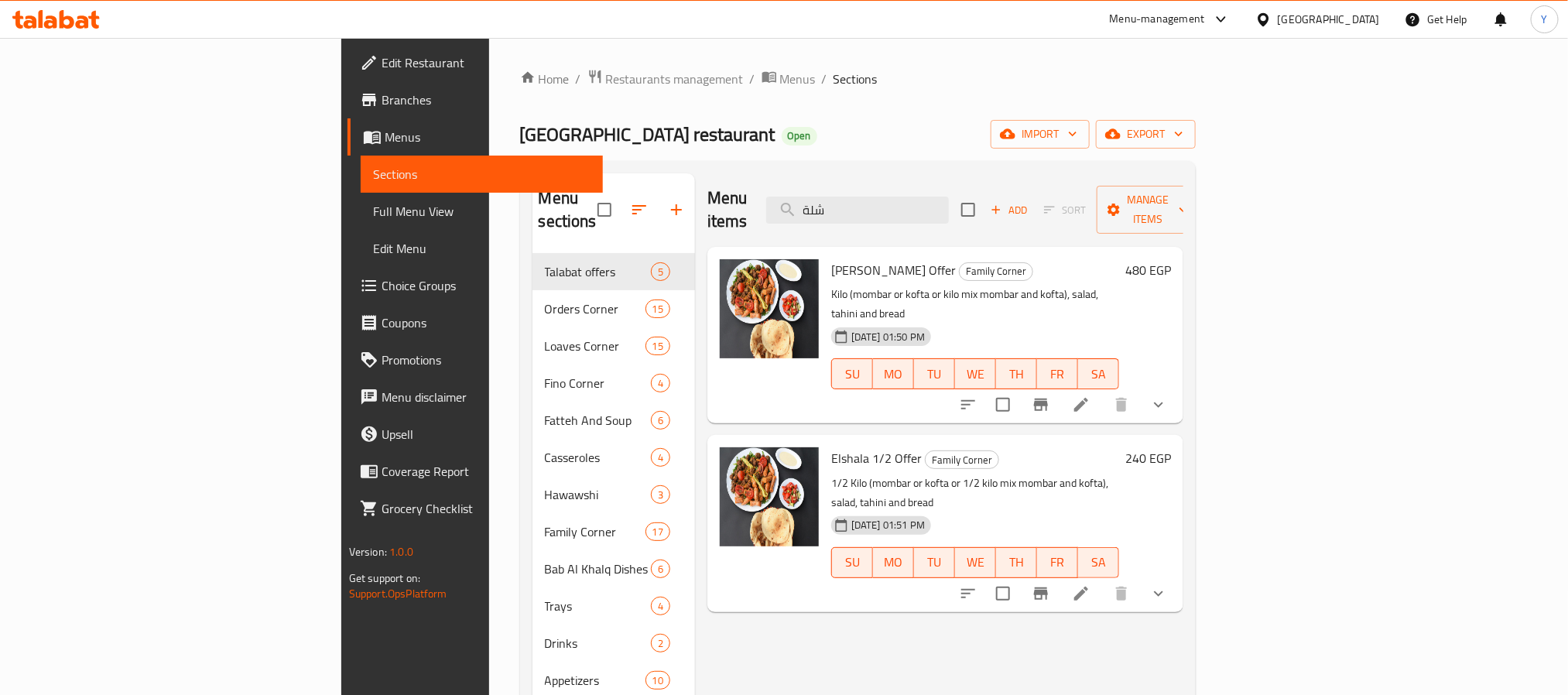
click at [831, 446] on span "Elshala 1/2 Offer" at bounding box center [876, 458] width 90 height 23
drag, startPoint x: 762, startPoint y: 411, endPoint x: 824, endPoint y: 416, distance: 62.2
click at [831, 446] on span "Elshala 1/2 Offer" at bounding box center [876, 458] width 90 height 23
copy span "Elshala 1/2 Offer"
click at [921, 197] on input "شلة" at bounding box center [857, 210] width 183 height 27
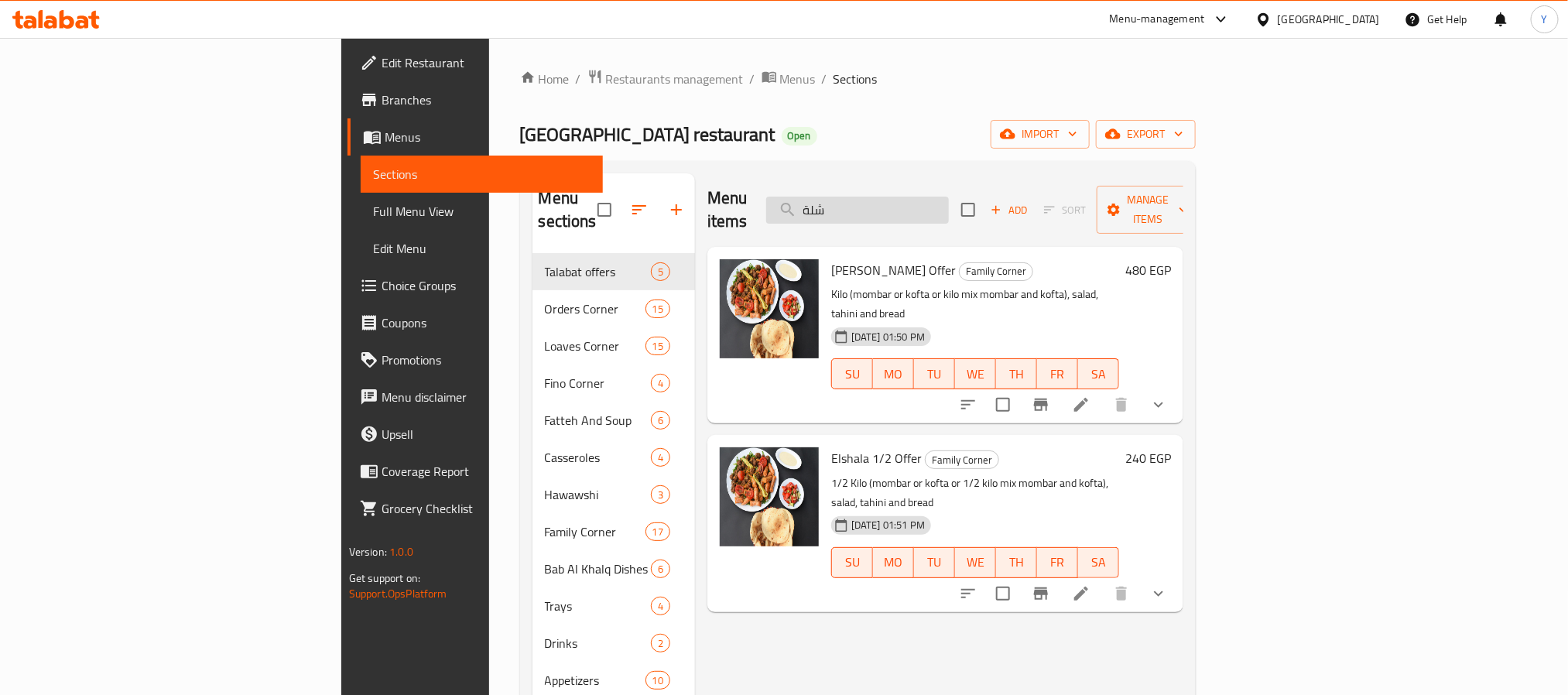
click at [921, 197] on input "شلة" at bounding box center [857, 210] width 183 height 27
click at [831, 474] on p "1/2 Kilo (mombar or kofta or 1/2 kilo mix mombar and kofta), salad, tahini and …" at bounding box center [975, 493] width 288 height 39
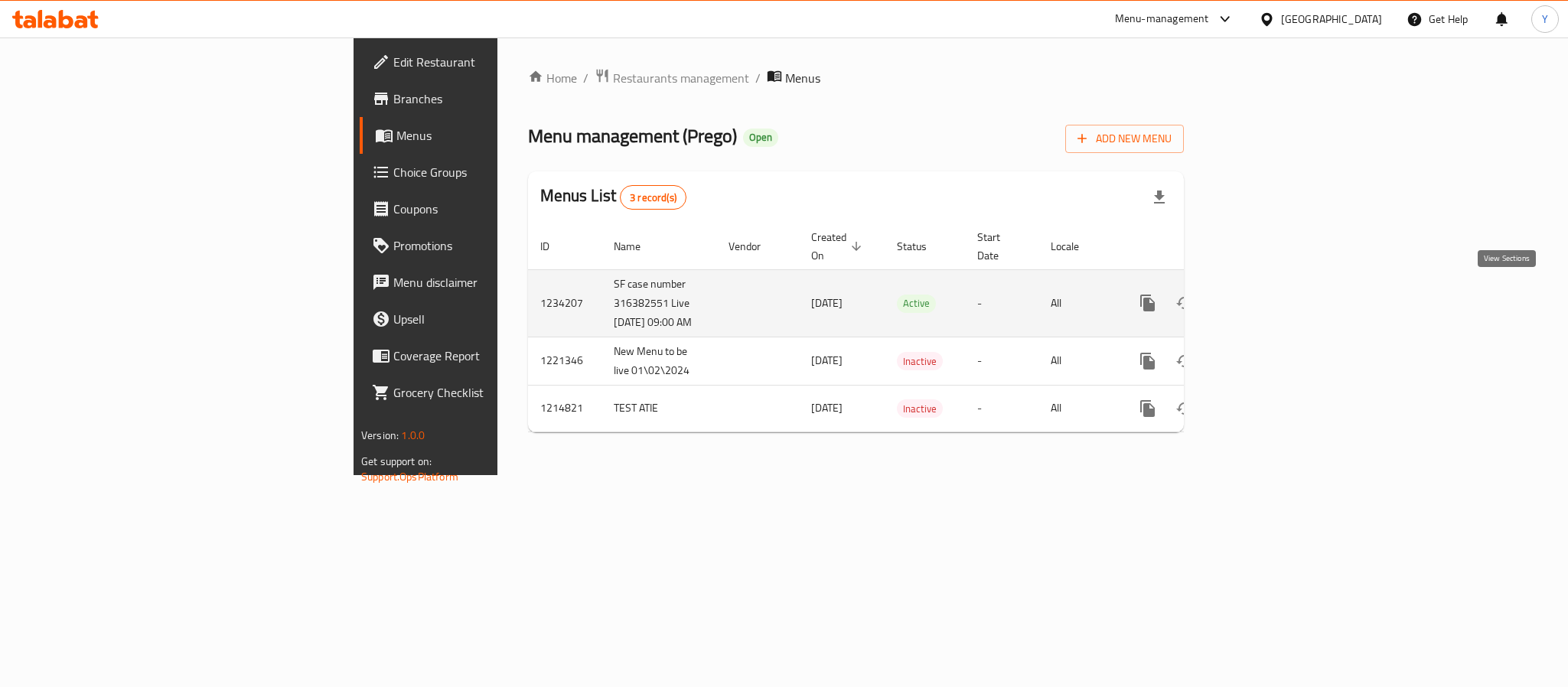
click at [1267, 294] on icon "enhanced table" at bounding box center [1257, 302] width 18 height 18
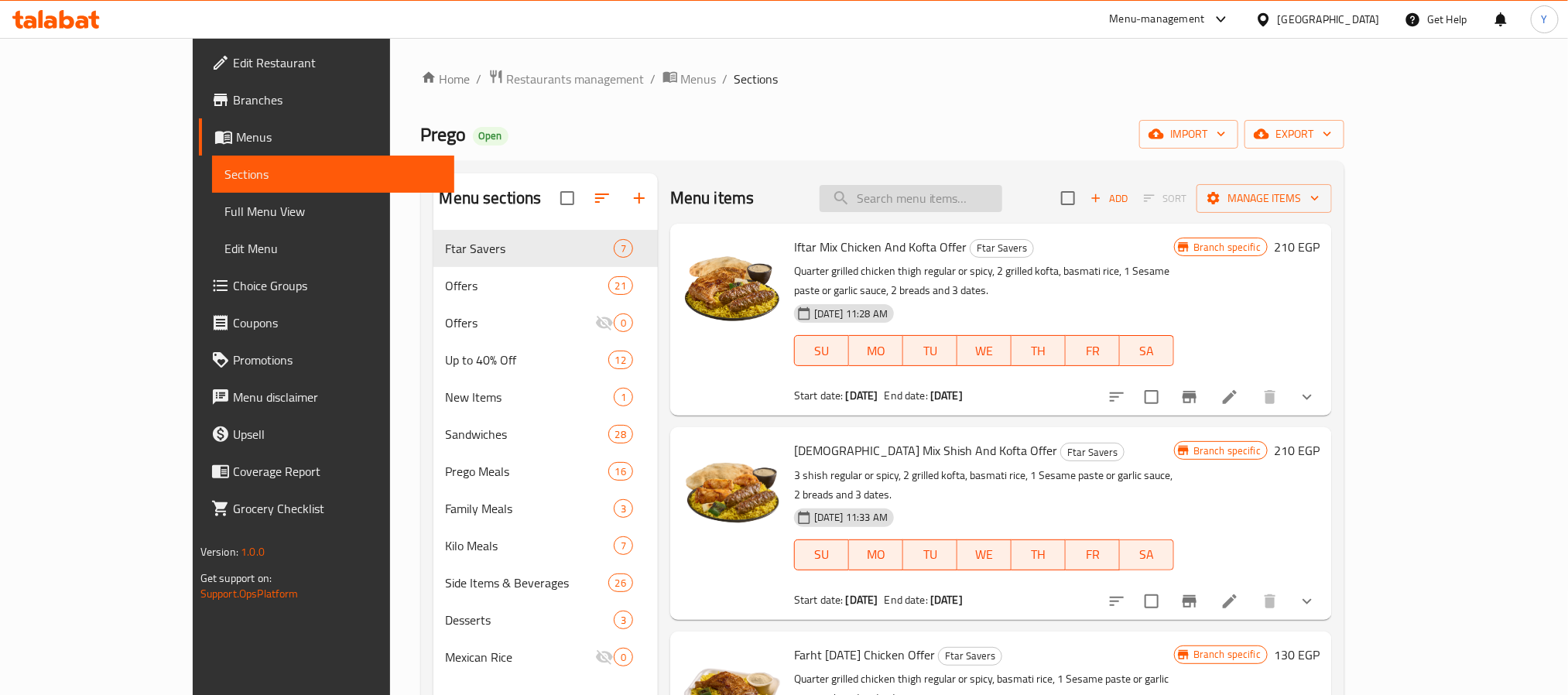
click at [1002, 196] on input "search" at bounding box center [911, 198] width 183 height 27
paste input "Pickle"
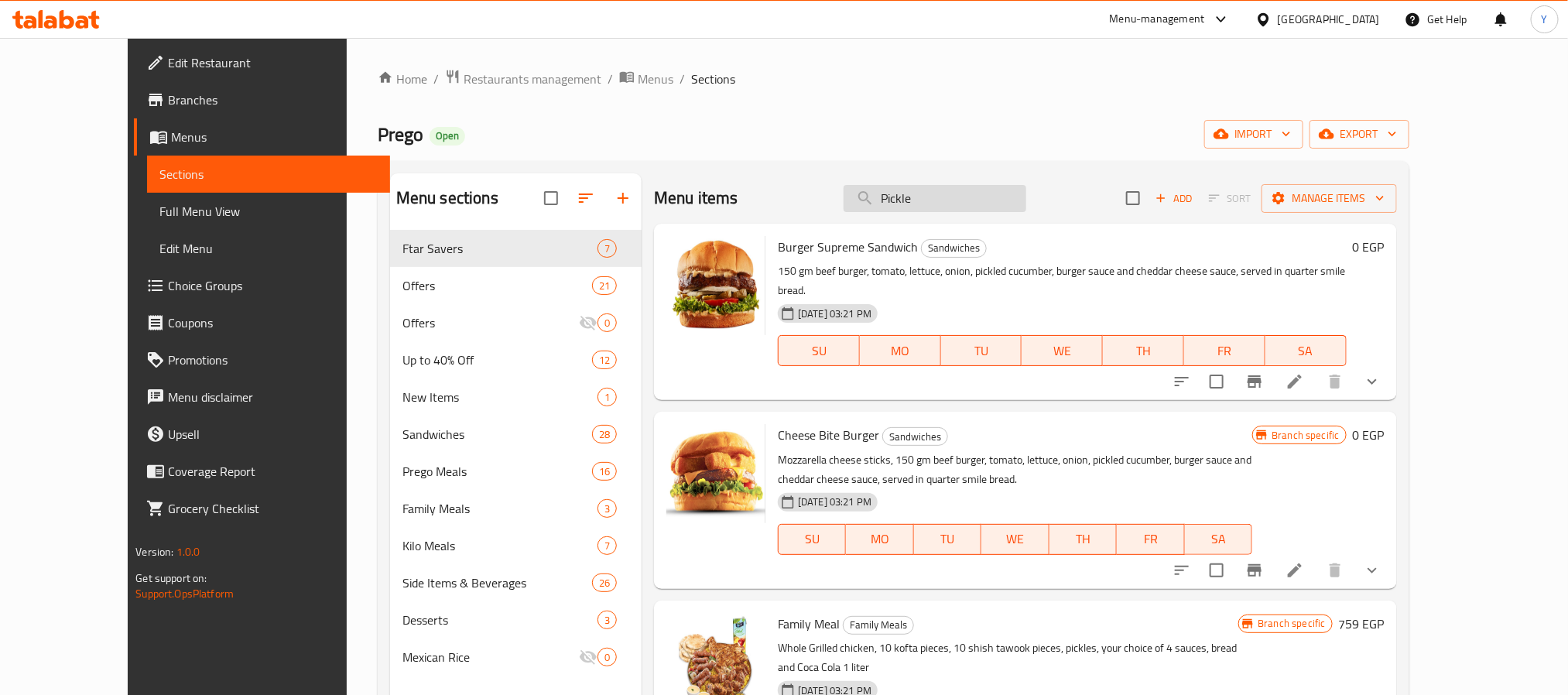
click at [947, 198] on input "Pickle" at bounding box center [934, 198] width 183 height 27
paste input "Spiro Spats"
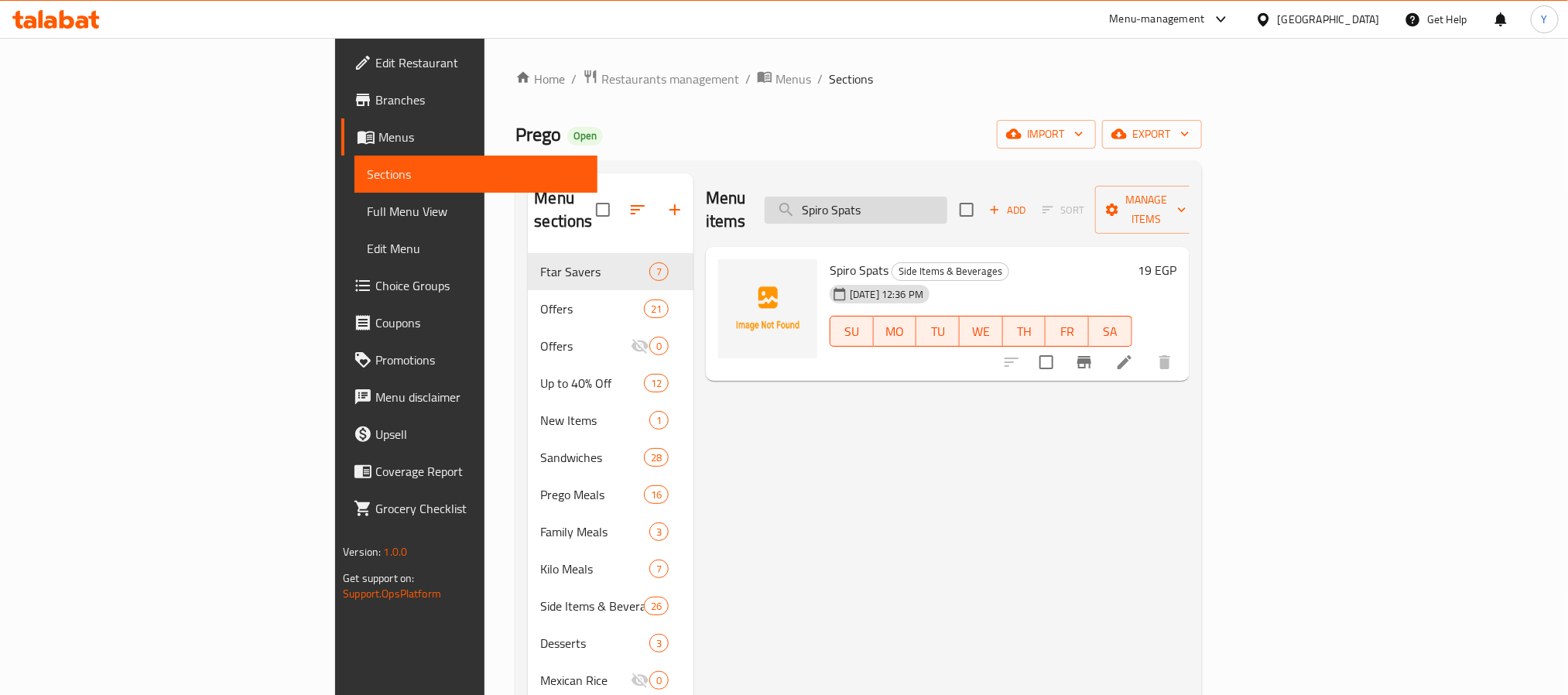
click at [941, 197] on input "Spiro Spats" at bounding box center [856, 210] width 183 height 27
paste input "Star Burger"
paste input "tar Burger"
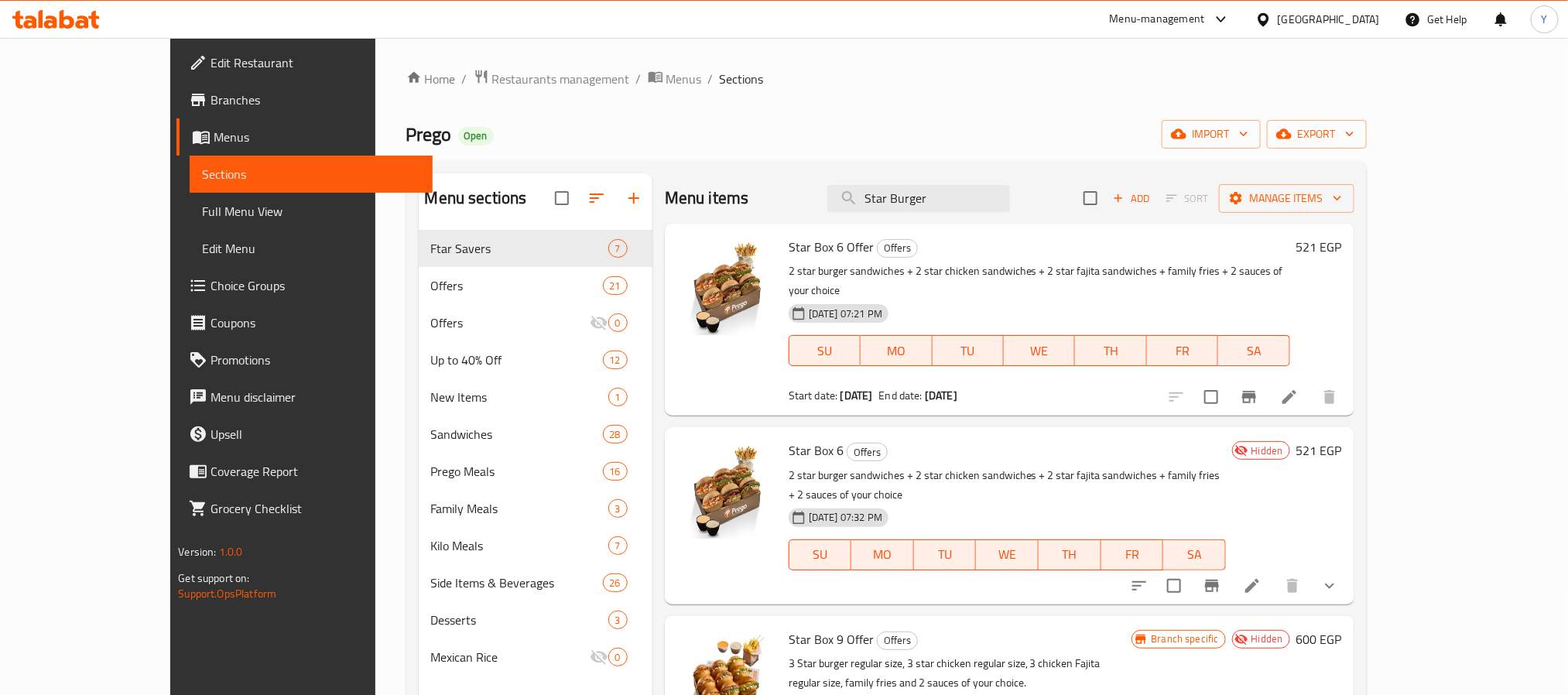
type input "Star Burger"
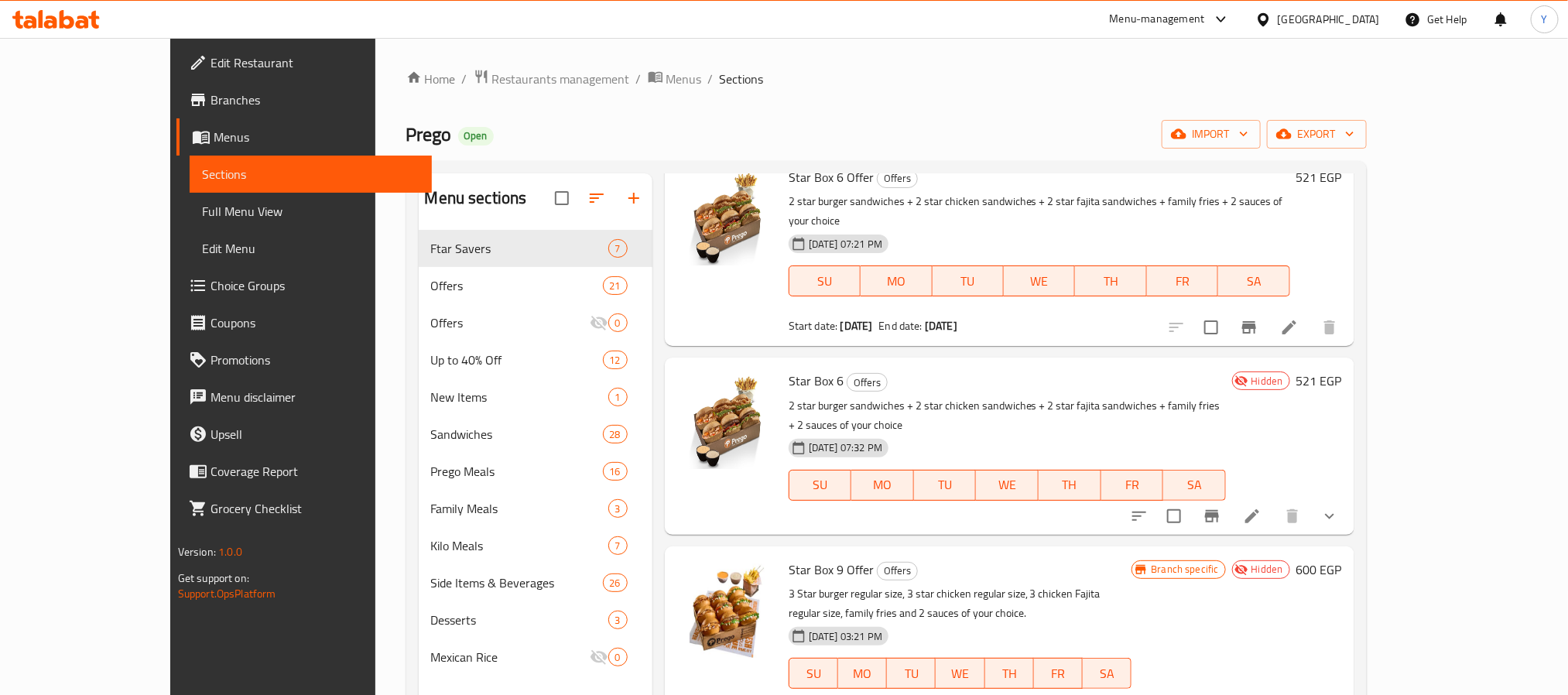
click at [211, 69] on span "Edit Restaurant" at bounding box center [315, 62] width 209 height 18
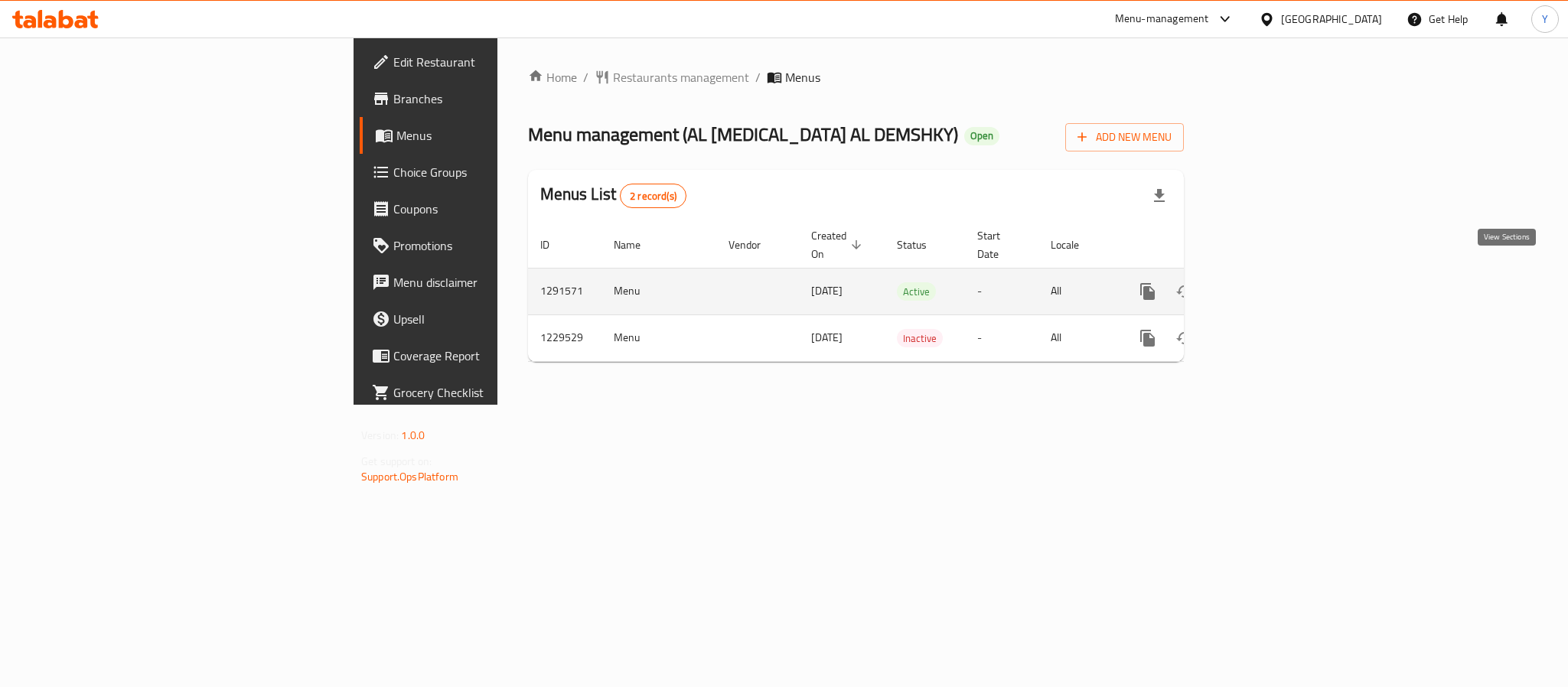
click at [1277, 276] on link "enhanced table" at bounding box center [1258, 291] width 37 height 37
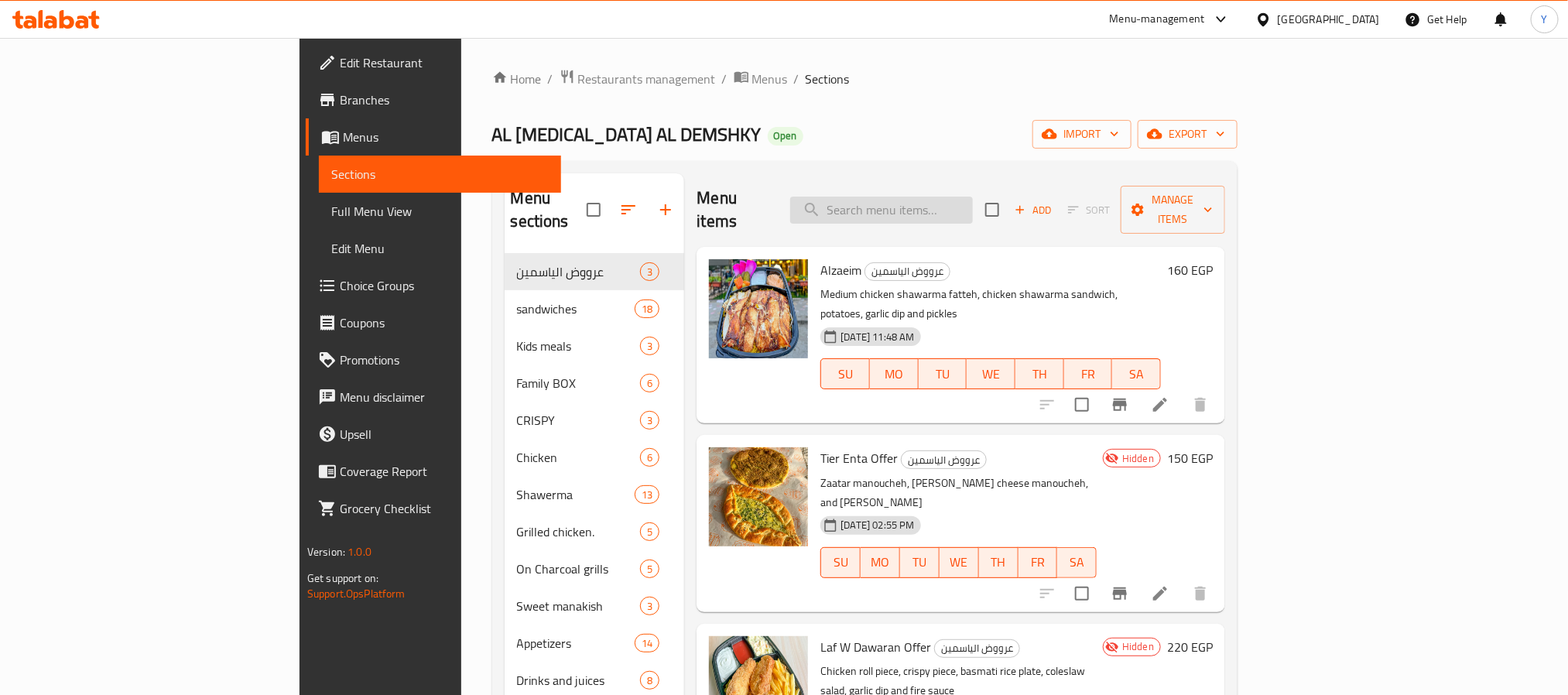
click at [973, 198] on input "search" at bounding box center [882, 210] width 183 height 27
paste input "الديناميت"
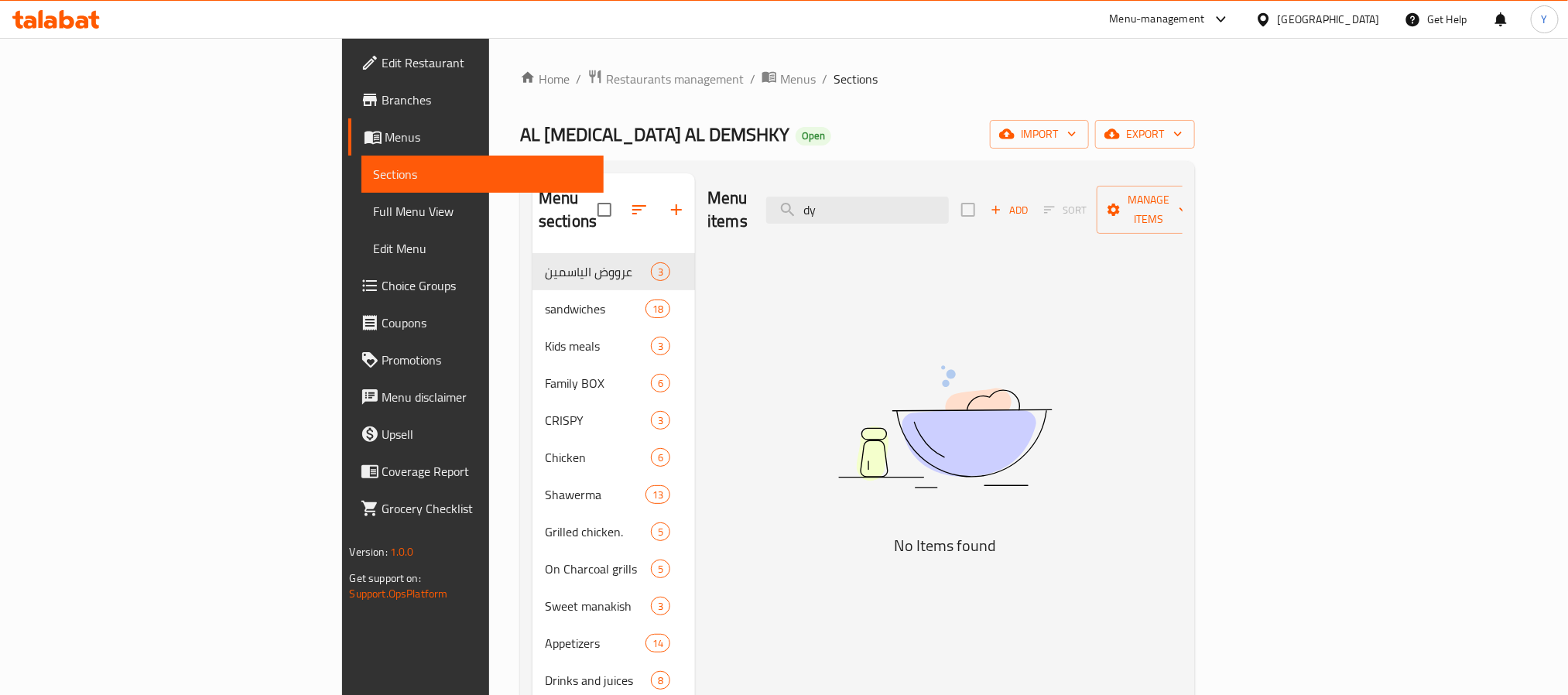
type input "dyn"
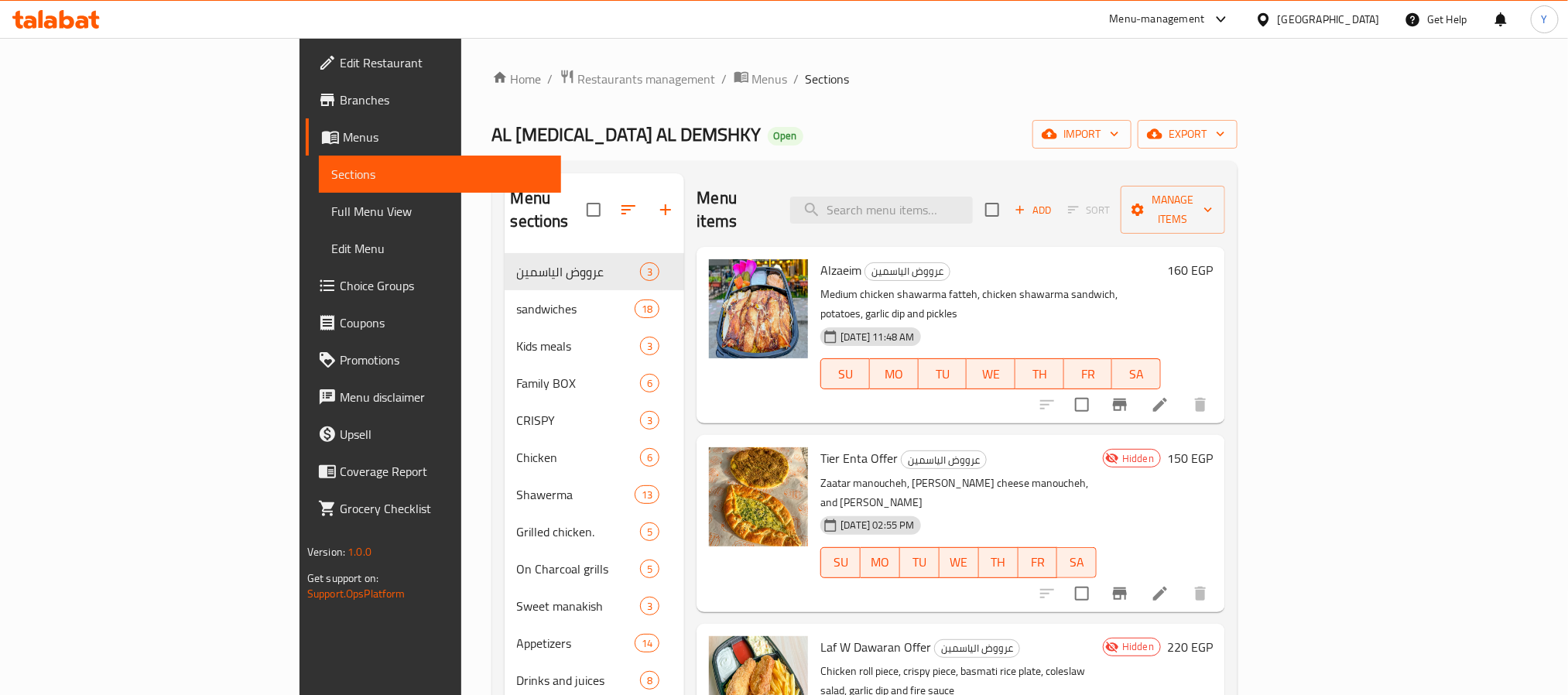
type input "s"
type input "w"
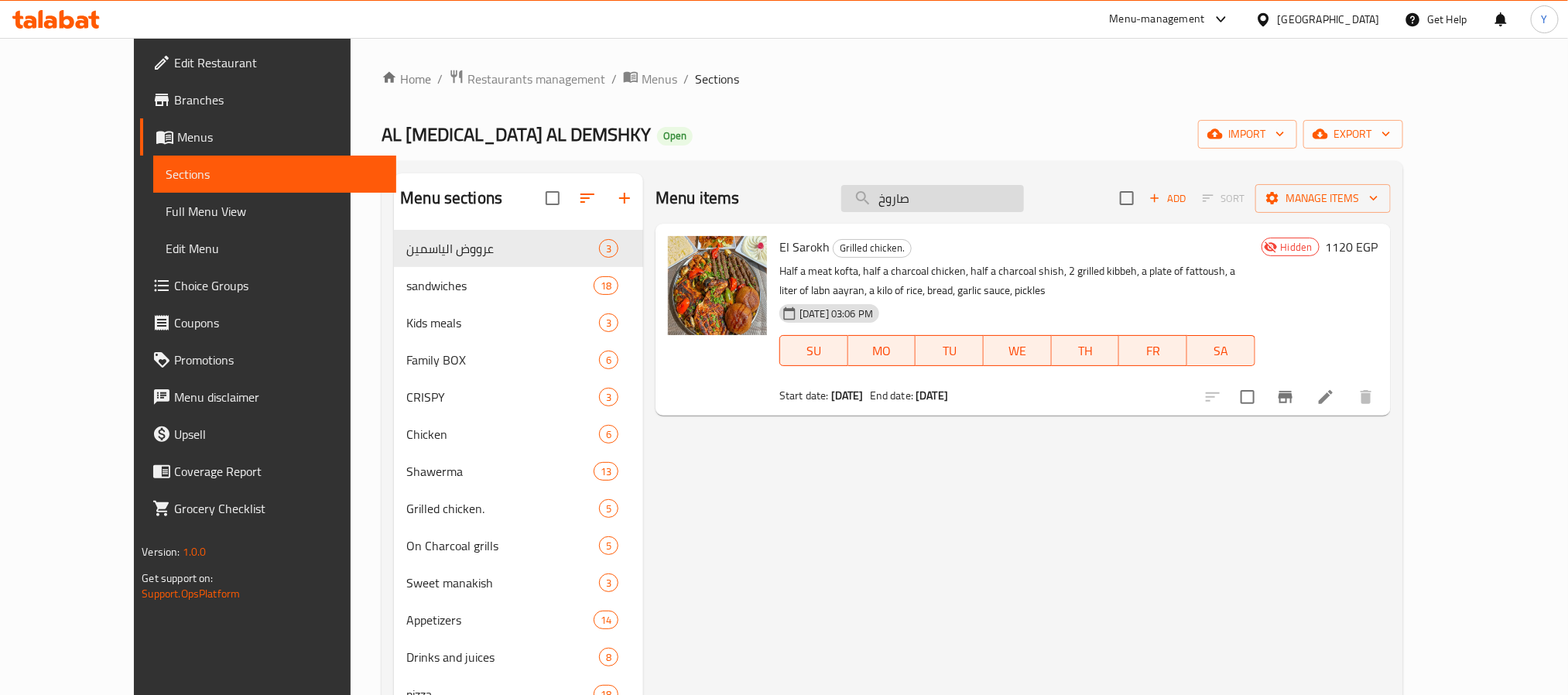
click at [975, 188] on input "صاروخ" at bounding box center [933, 198] width 183 height 27
paste input "الديناميت"
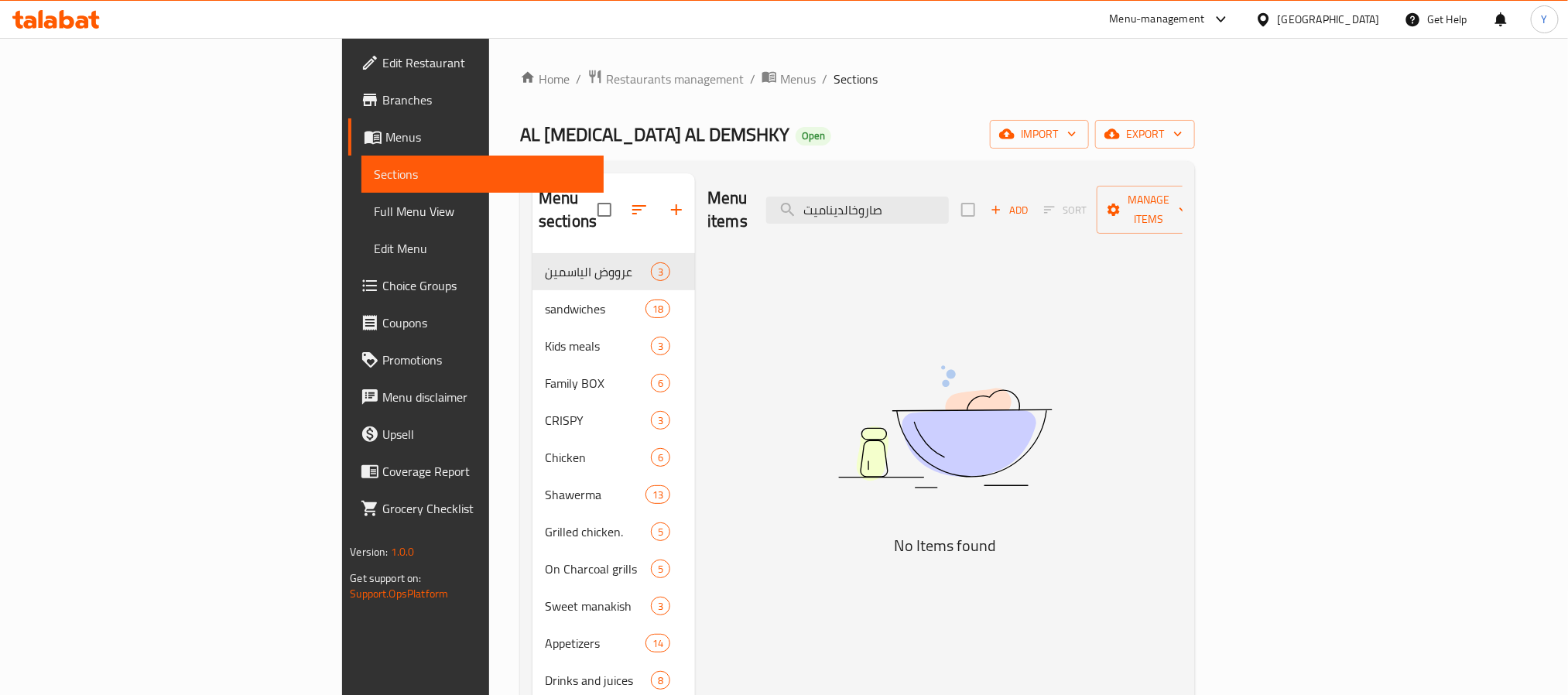
paste input "search"
click at [949, 197] on input "الديناميت" at bounding box center [857, 210] width 183 height 27
paste input "sambosak"
click at [949, 199] on input "sambosak" at bounding box center [857, 210] width 183 height 27
paste input "بروستيد"
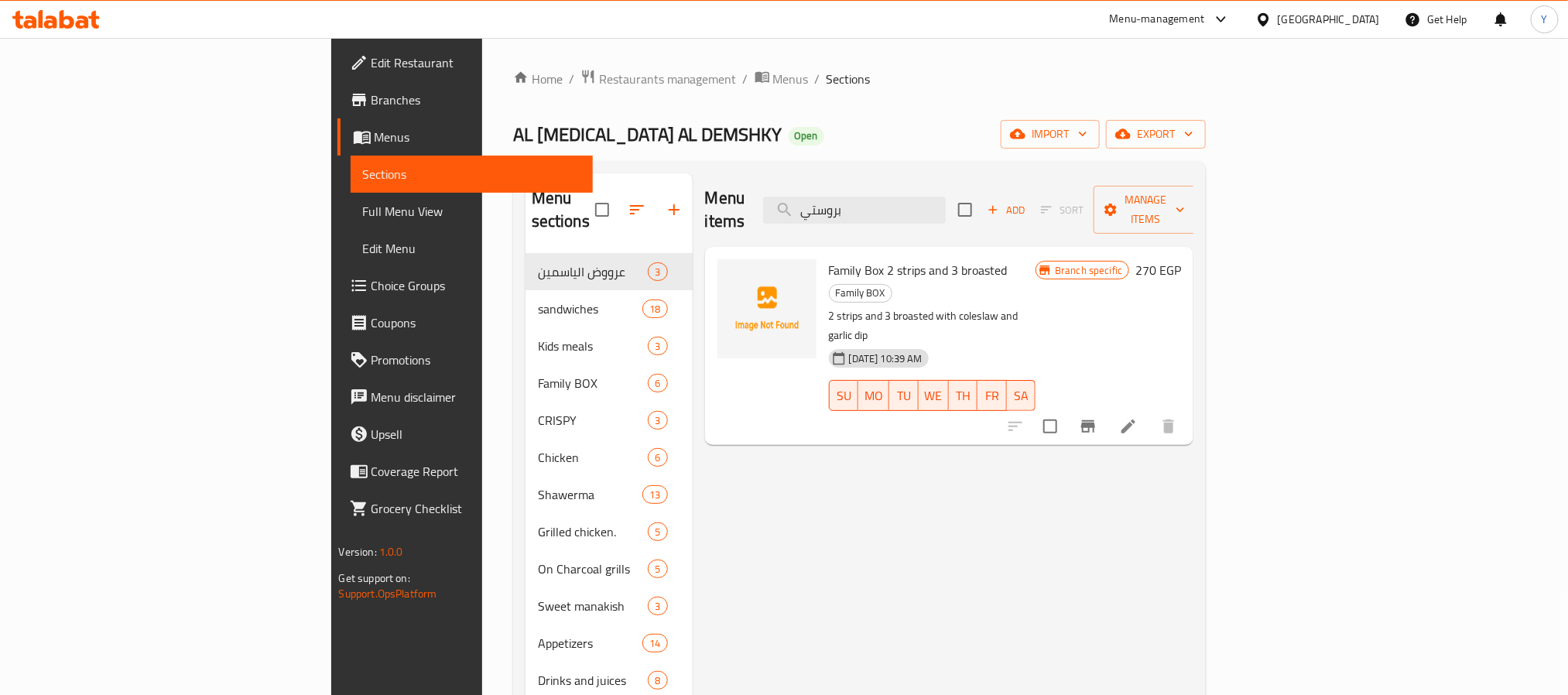
type input "بروستيد"
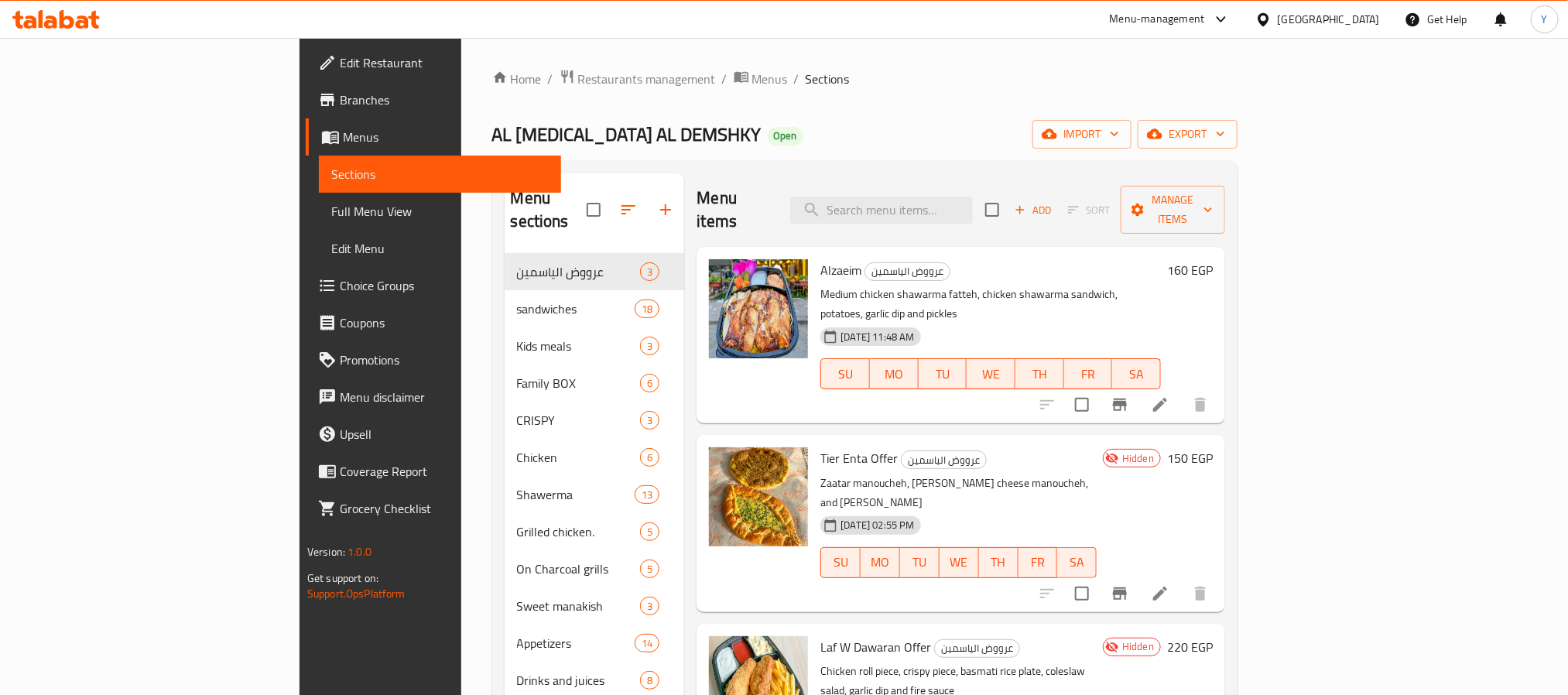
click at [1096, 202] on div "Menu items Add Sort Manage items" at bounding box center [961, 210] width 529 height 74
click at [973, 197] on input "search" at bounding box center [882, 210] width 183 height 27
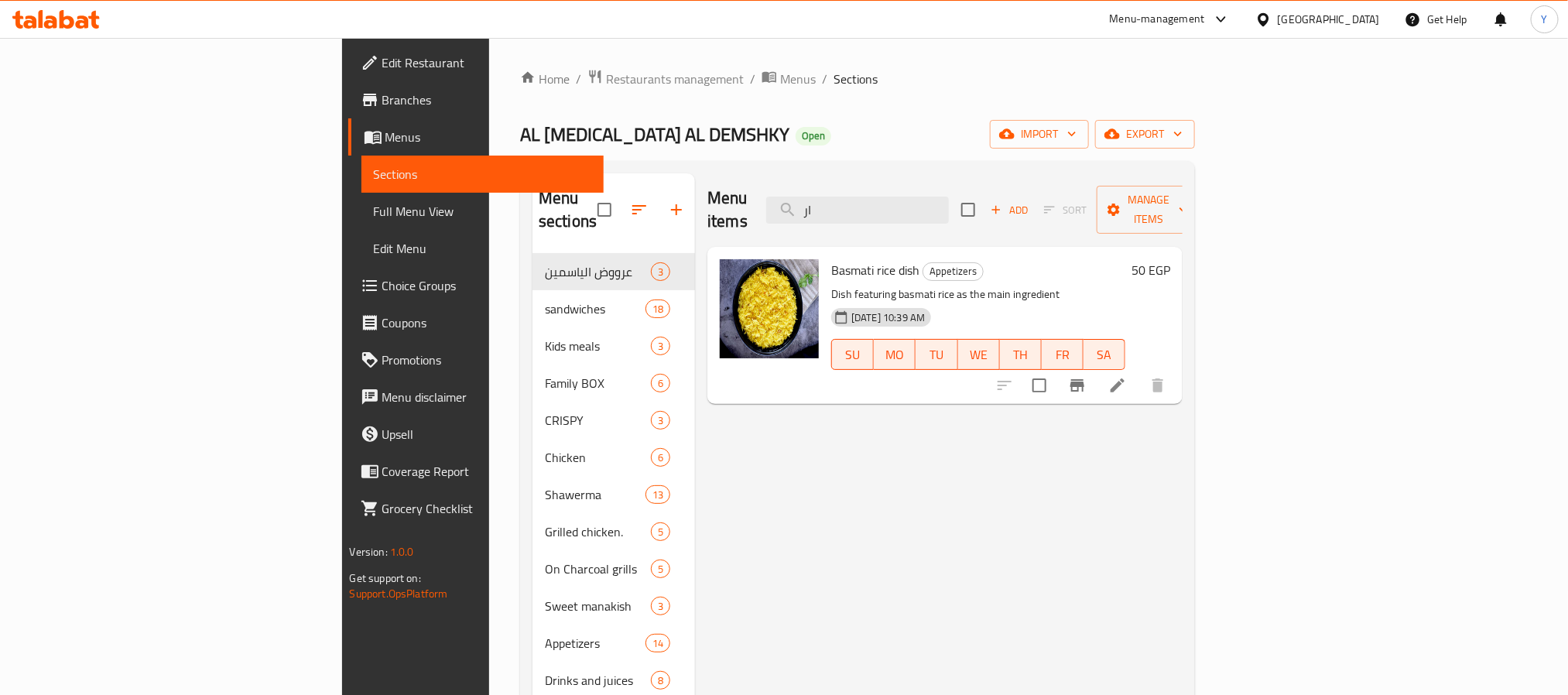
type input "ارز"
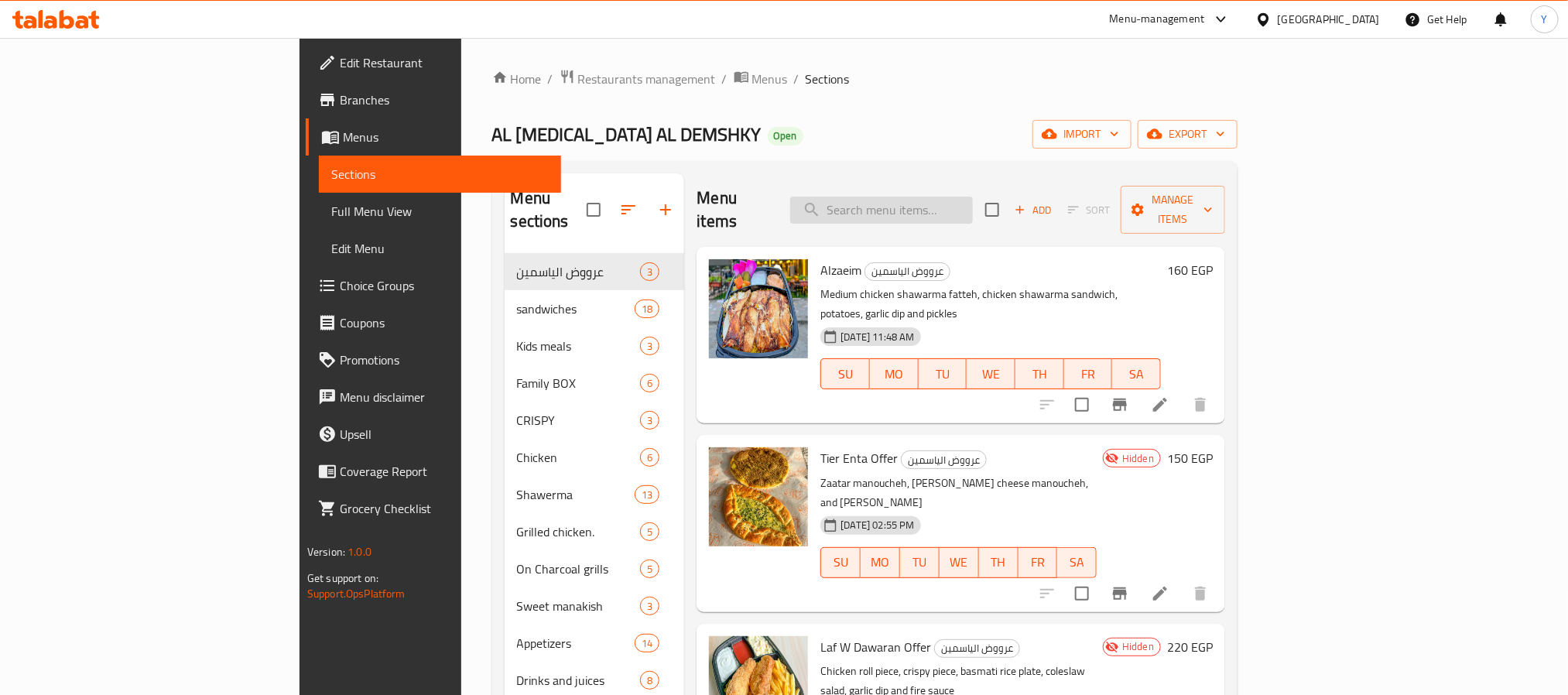
click at [973, 198] on input "search" at bounding box center [882, 210] width 183 height 27
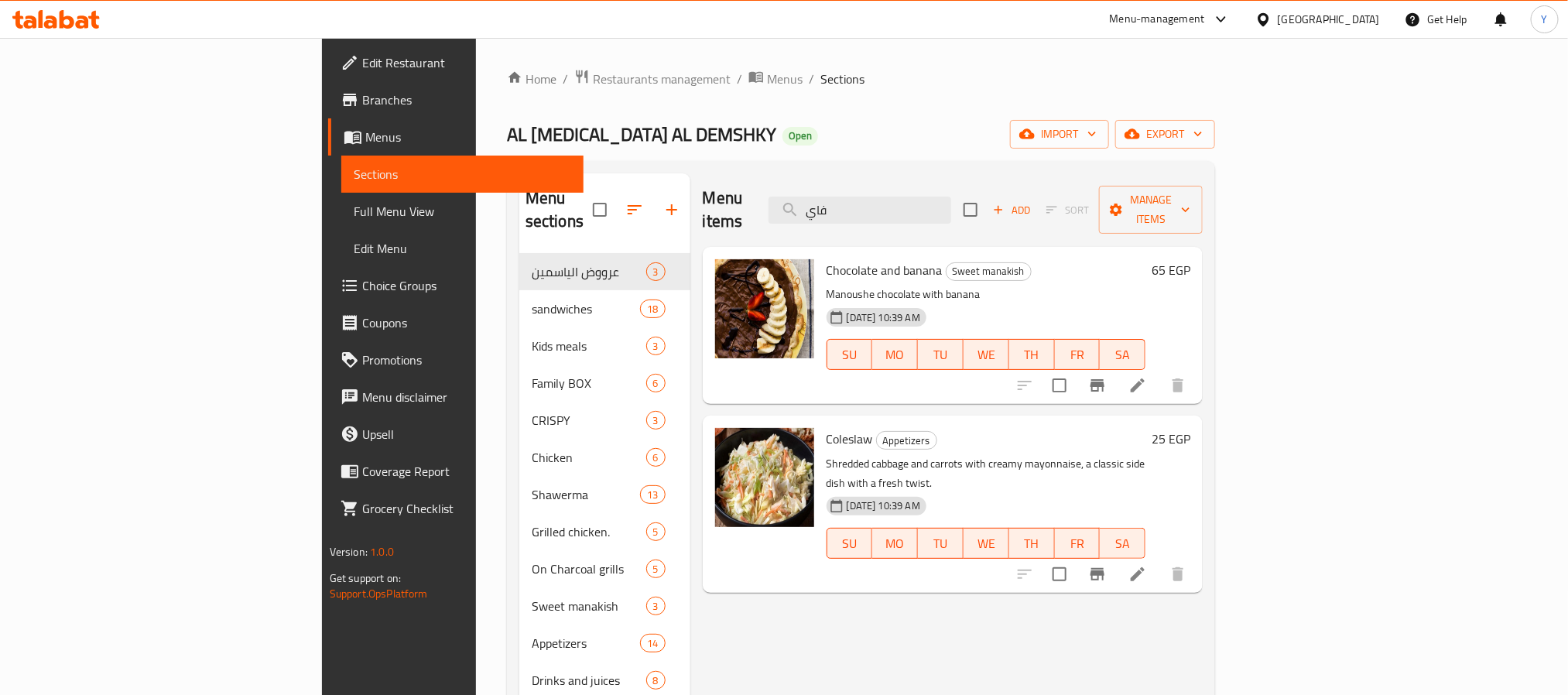
type input "فاير"
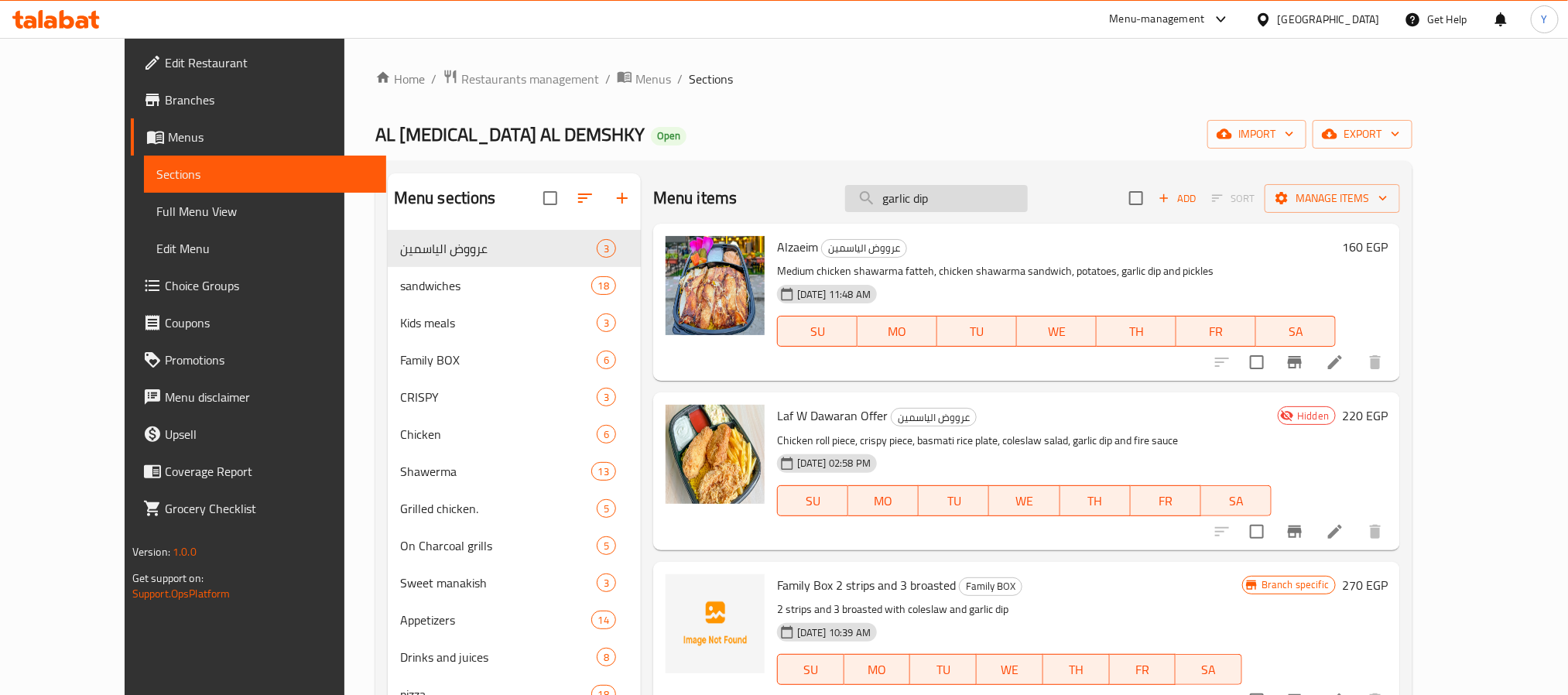
click at [1025, 185] on input "garlic dip" at bounding box center [936, 198] width 183 height 27
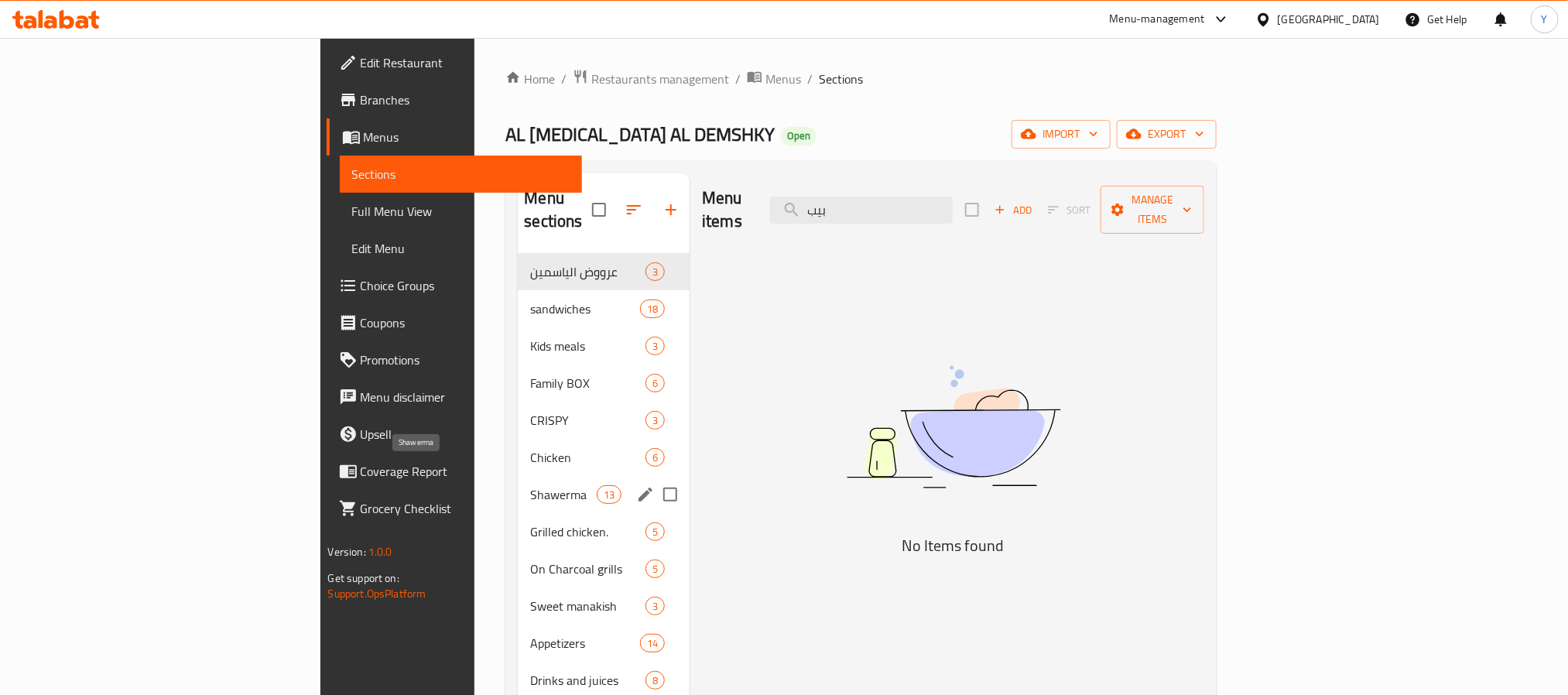
scroll to position [217, 0]
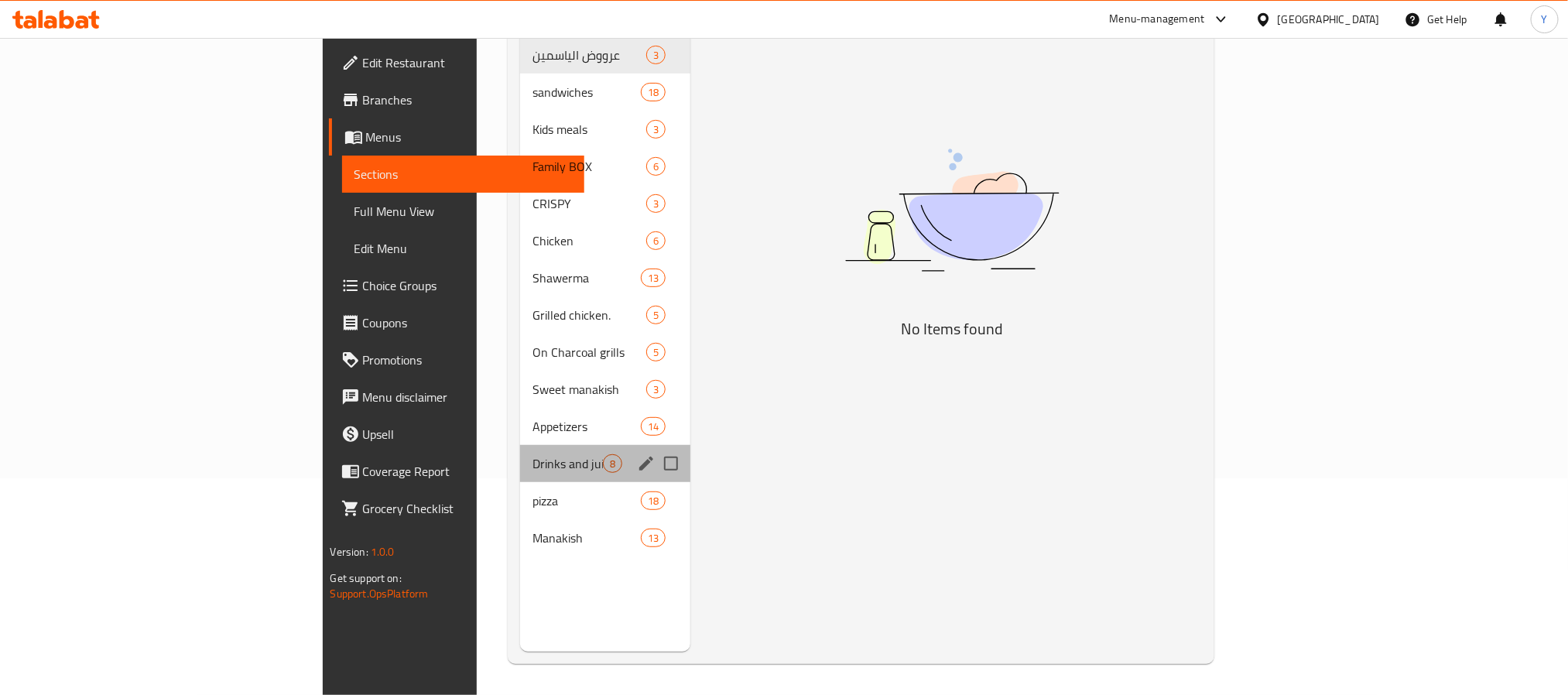
click at [520, 445] on div "Drinks and juices 8" at bounding box center [605, 463] width 170 height 37
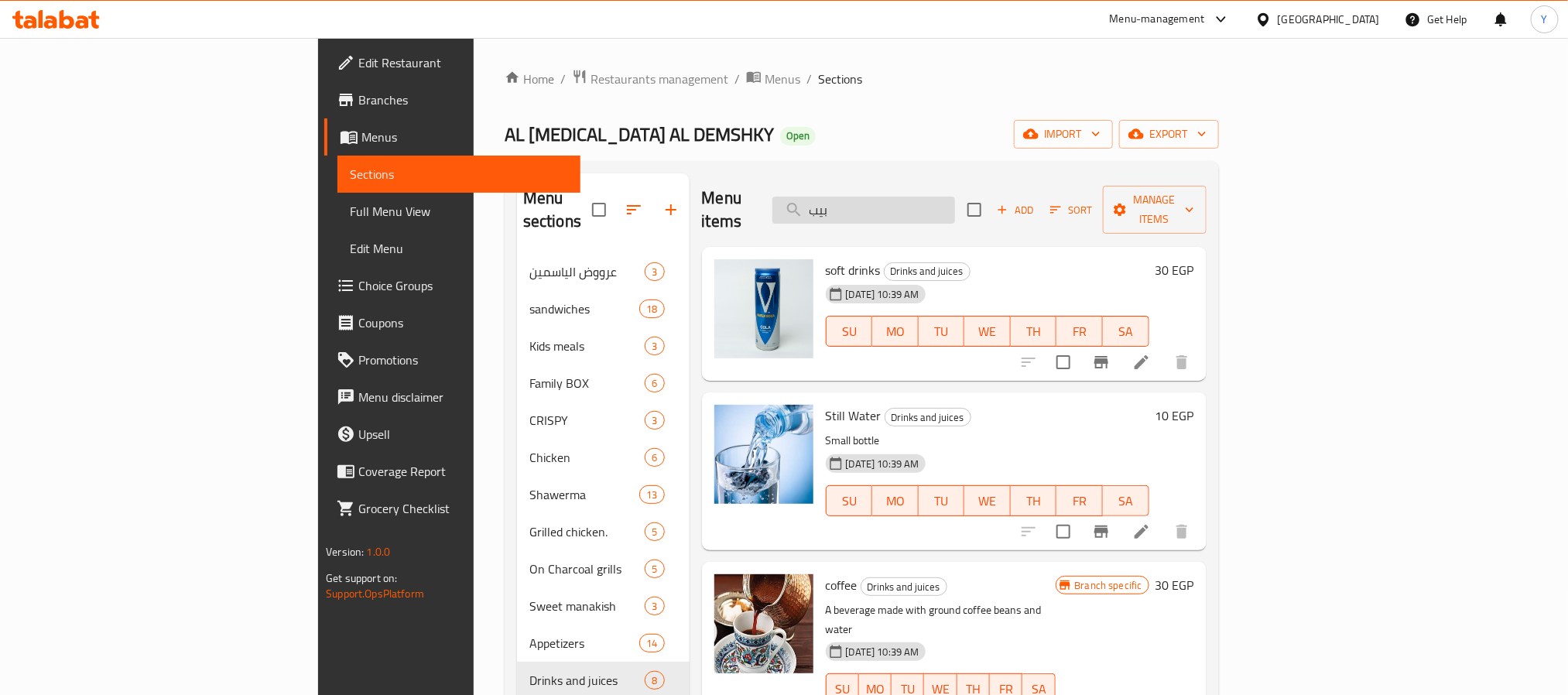
click at [955, 205] on input "بيب" at bounding box center [863, 210] width 183 height 27
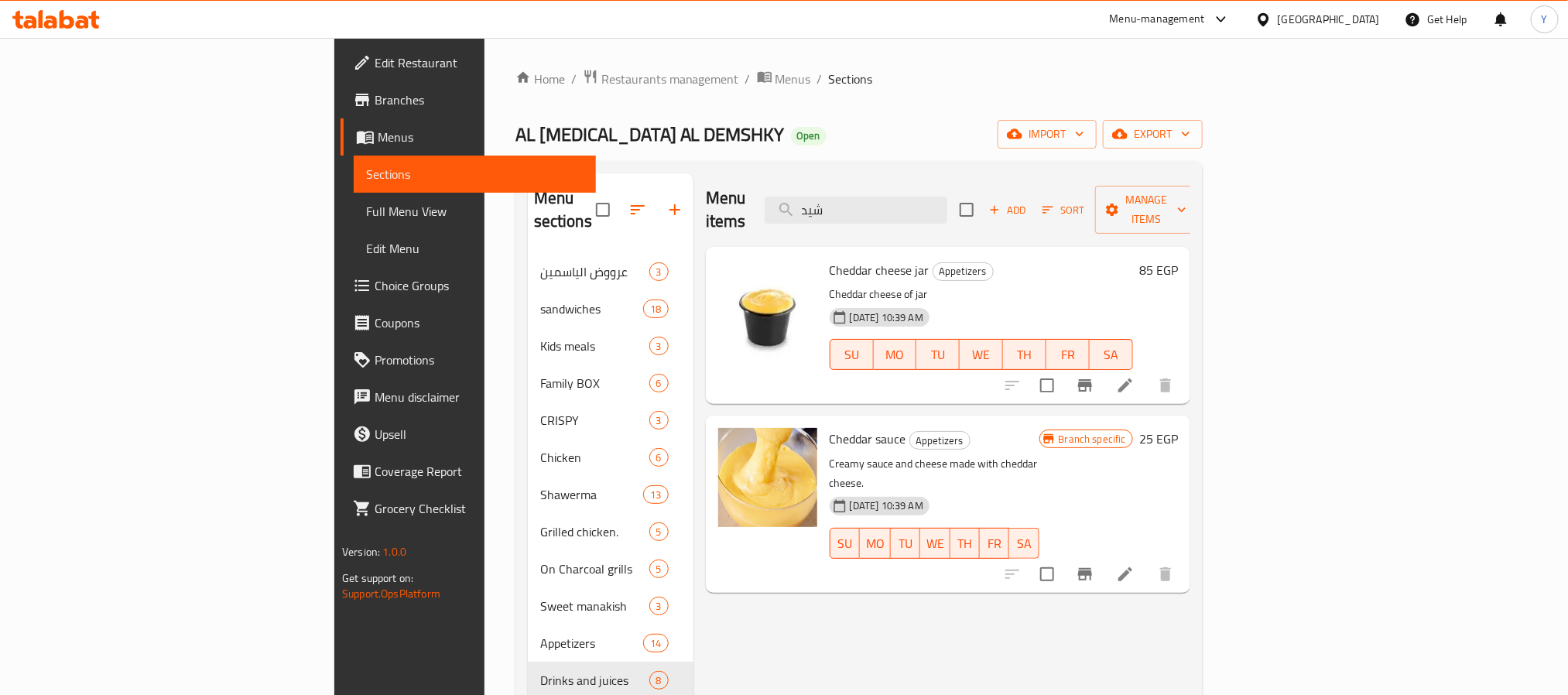
click at [830, 258] on span "Cheddar cheese jar" at bounding box center [879, 270] width 100 height 23
copy h6 "Cheddar cheese jar"
click at [830, 258] on span "Cheddar cheese jar" at bounding box center [879, 270] width 100 height 23
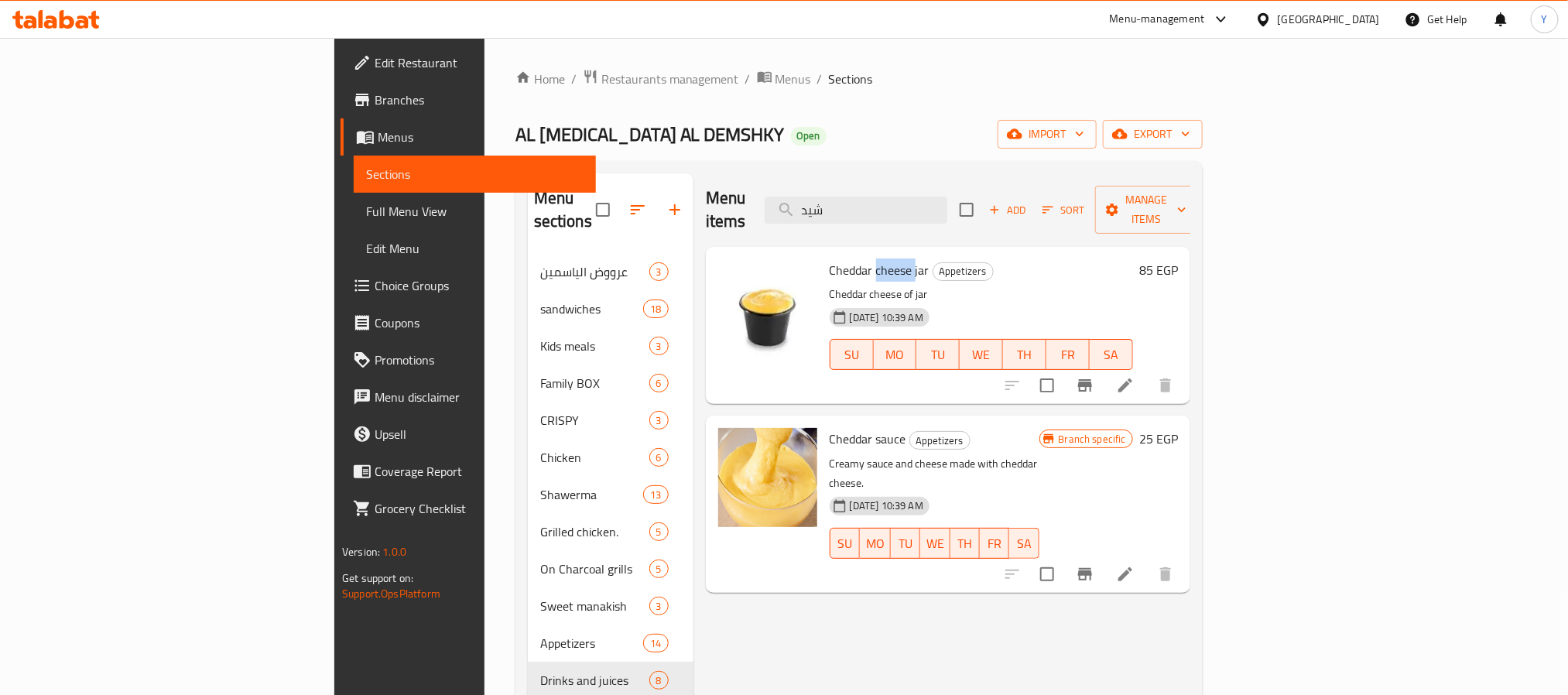
click at [830, 258] on span "Cheddar cheese jar" at bounding box center [879, 270] width 100 height 23
click at [830, 427] on span "Cheddar sauce" at bounding box center [868, 438] width 76 height 23
drag, startPoint x: 764, startPoint y: 406, endPoint x: 807, endPoint y: 407, distance: 43.0
click at [830, 427] on span "Cheddar sauce" at bounding box center [868, 438] width 76 height 23
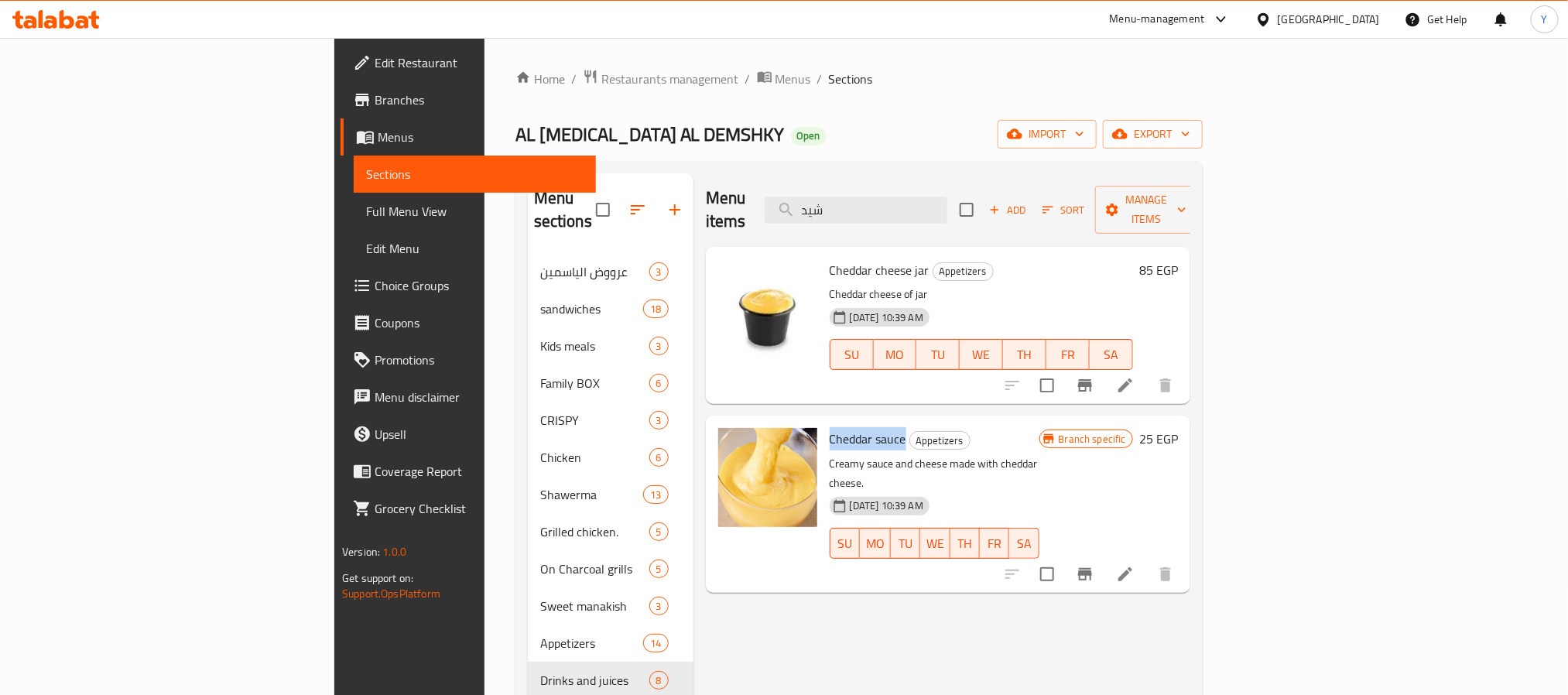
copy span "Cheddar sauce"
click at [983, 213] on div "Menu items شيد Add Sort Manage items" at bounding box center [947, 210] width 485 height 74
click at [947, 209] on input "شيد" at bounding box center [856, 210] width 183 height 27
click at [947, 212] on input "شيد" at bounding box center [856, 210] width 183 height 27
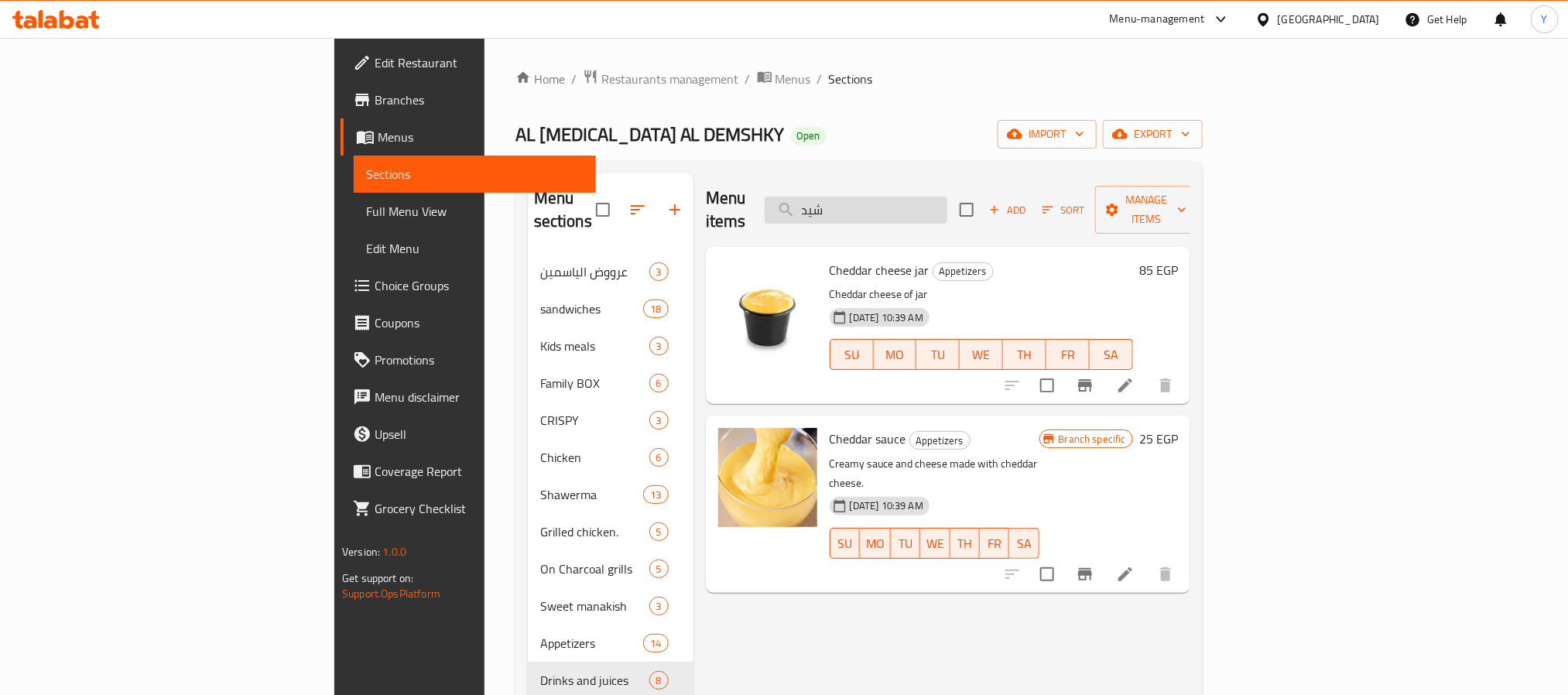
click at [947, 212] on input "شيد" at bounding box center [856, 210] width 183 height 27
type input "p"
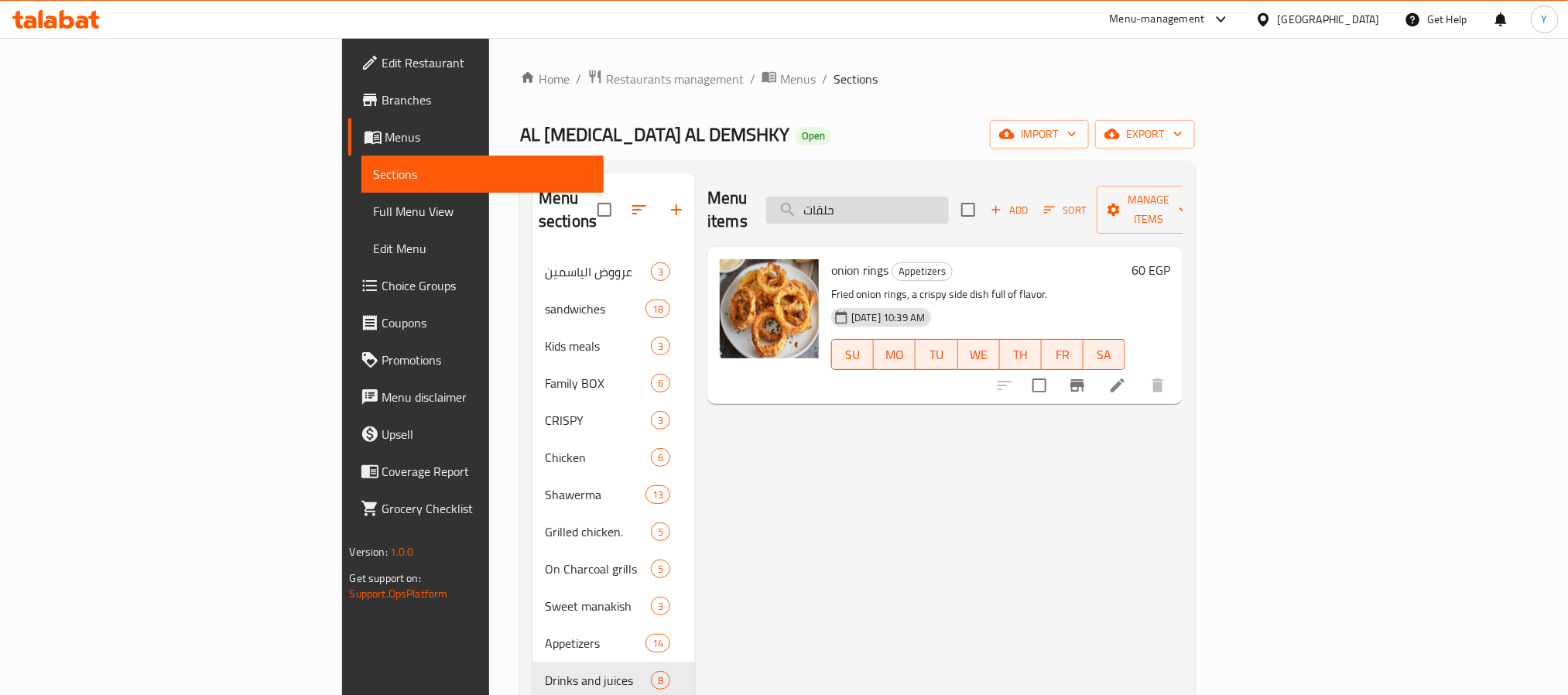
click at [949, 197] on input "حلقات" at bounding box center [857, 210] width 183 height 27
paste input "مبوسك"
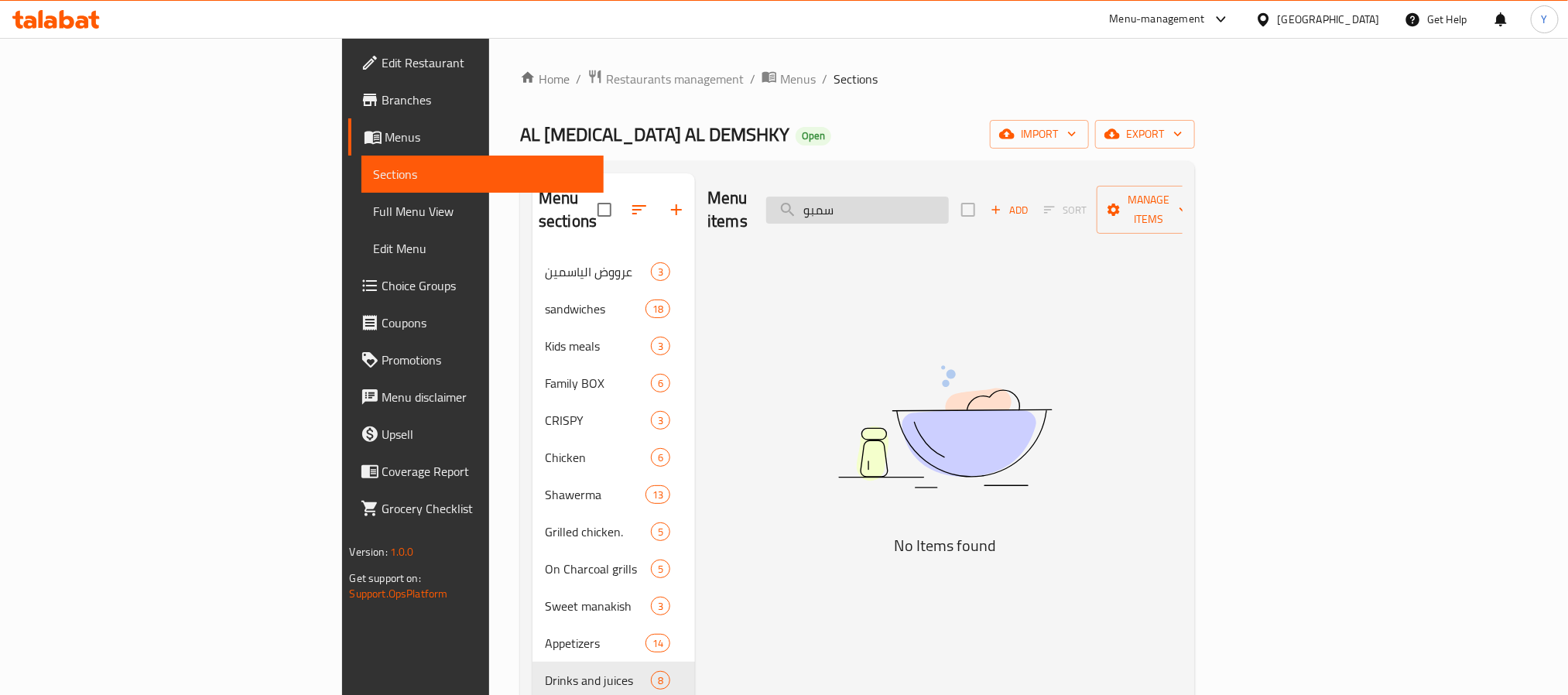
type input "سمب"
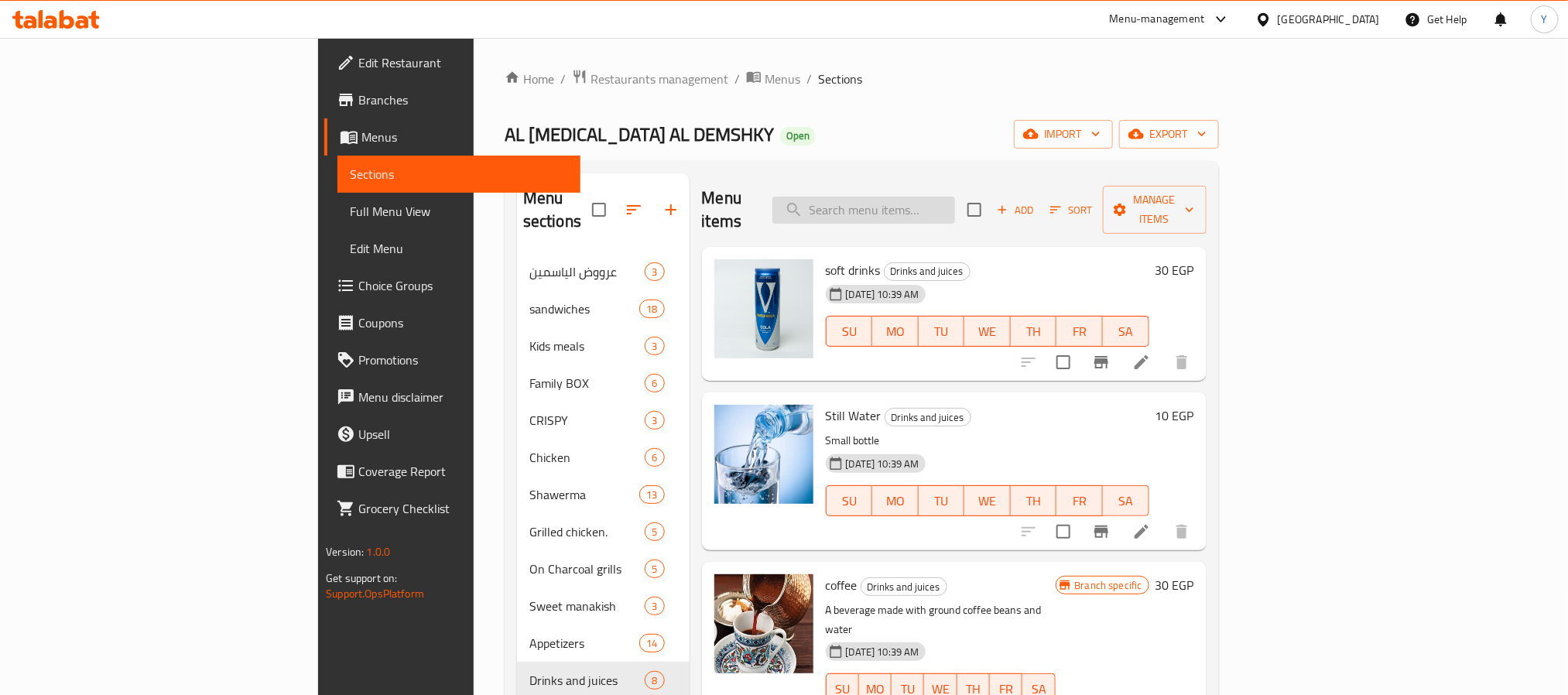
click at [955, 197] on input "search" at bounding box center [863, 210] width 183 height 27
paste input "بطاطس"
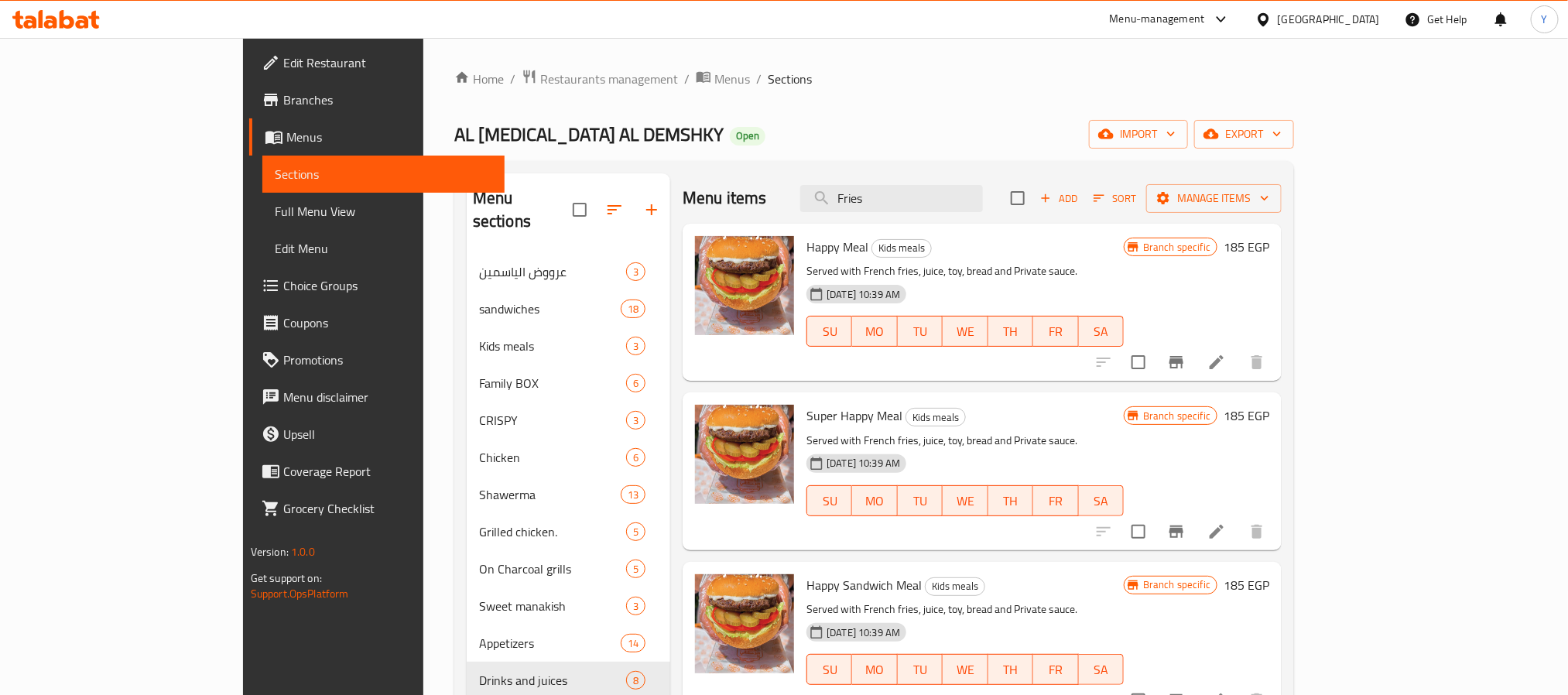
type input "Fries"
click at [807, 254] on span "Happy Meal" at bounding box center [837, 246] width 62 height 23
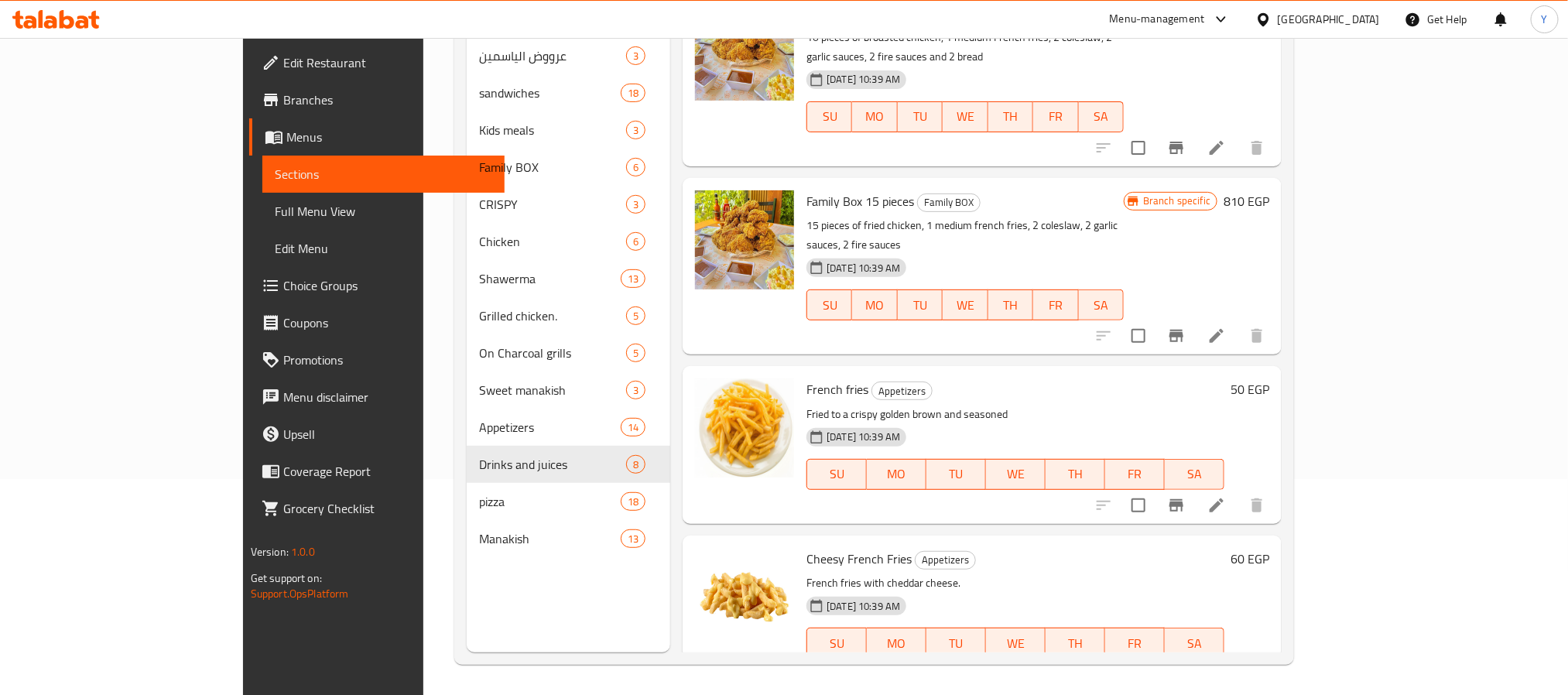
scroll to position [217, 0]
click at [807, 377] on span "French fries" at bounding box center [837, 388] width 62 height 23
drag, startPoint x: 755, startPoint y: 342, endPoint x: 788, endPoint y: 343, distance: 33.0
click at [807, 377] on span "French fries" at bounding box center [837, 388] width 62 height 23
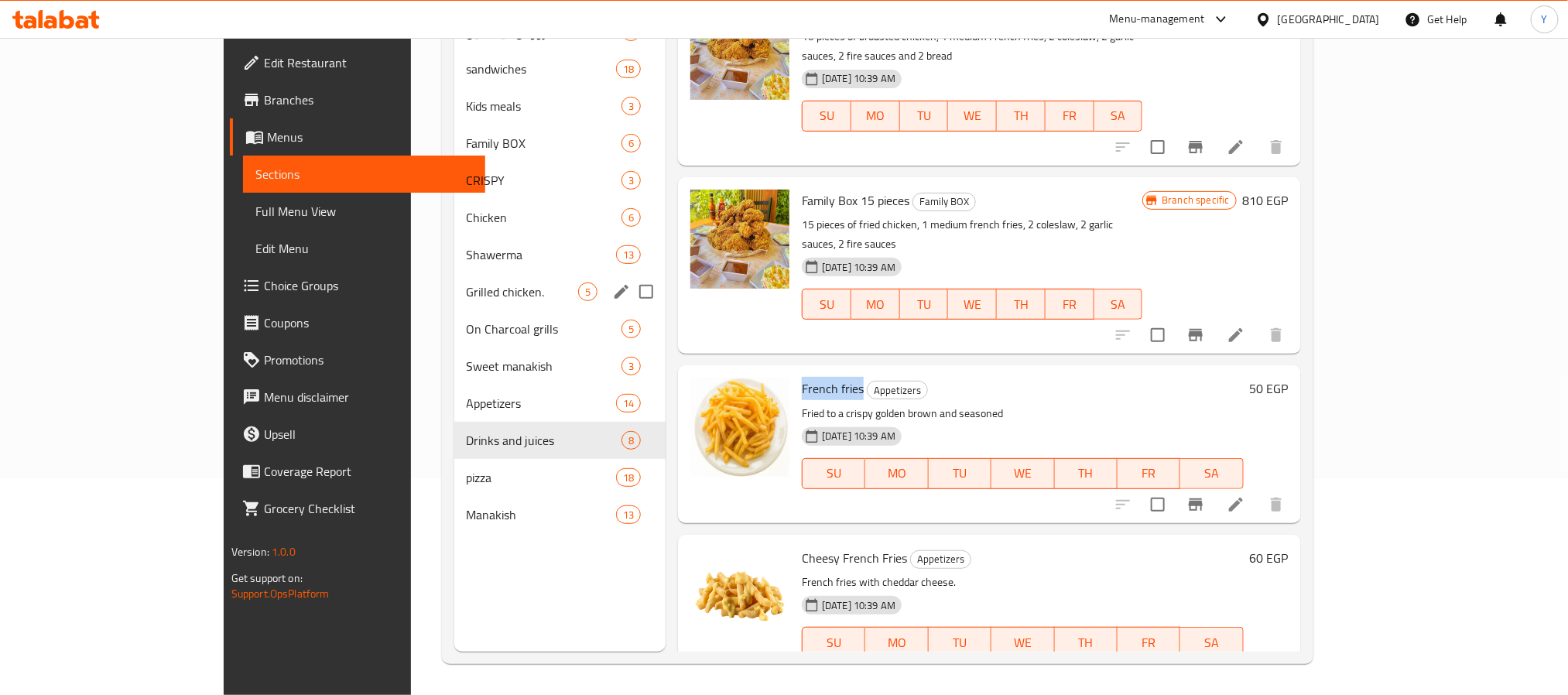
copy span "French fries"
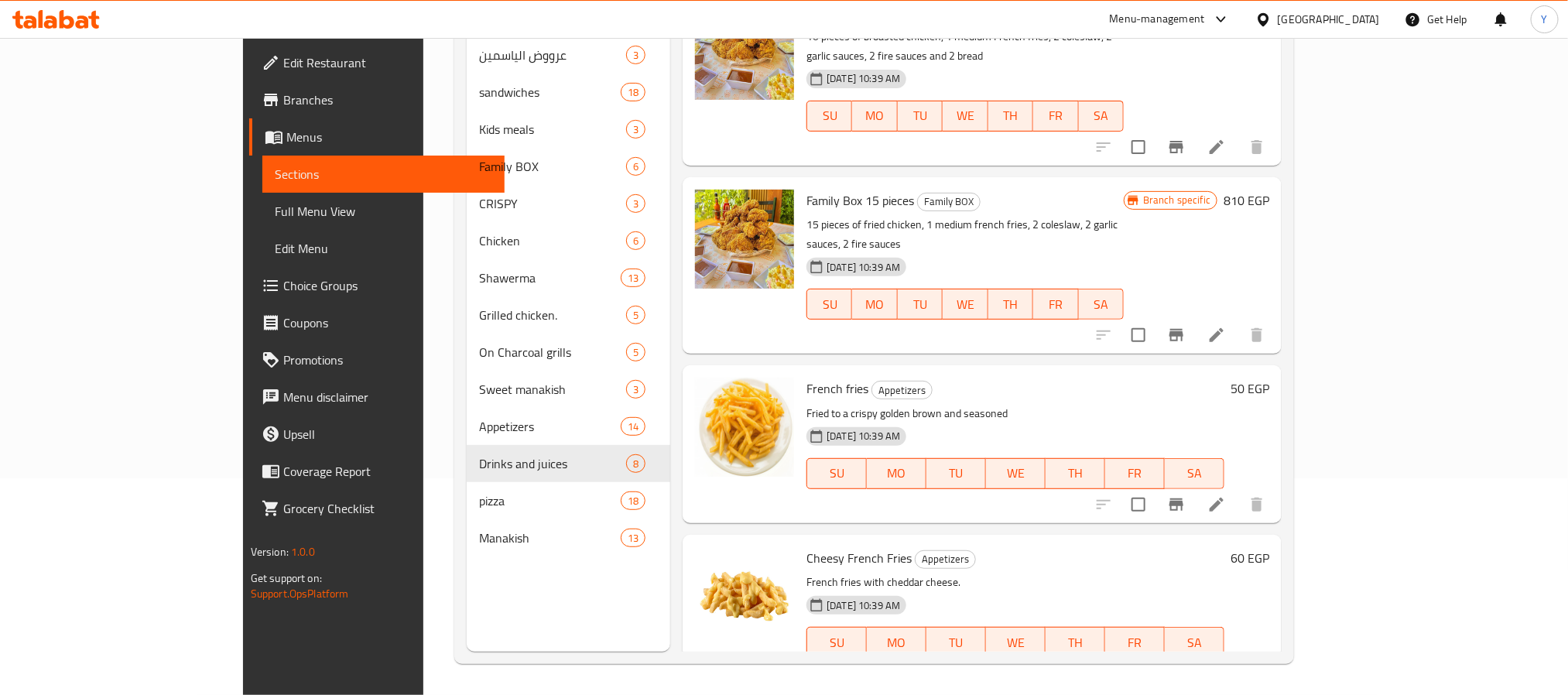
click at [800, 541] on div "Cheesy French Fries Appetizers French fries with cheddar cheese. 29-05-2025 10:…" at bounding box center [1015, 613] width 431 height 145
click at [807, 546] on span "Cheesy French Fries" at bounding box center [859, 557] width 105 height 23
drag, startPoint x: 764, startPoint y: 514, endPoint x: 824, endPoint y: 516, distance: 60.0
click at [824, 546] on span "Cheesy French Fries" at bounding box center [859, 557] width 105 height 23
copy span "Cheesy French Fries"
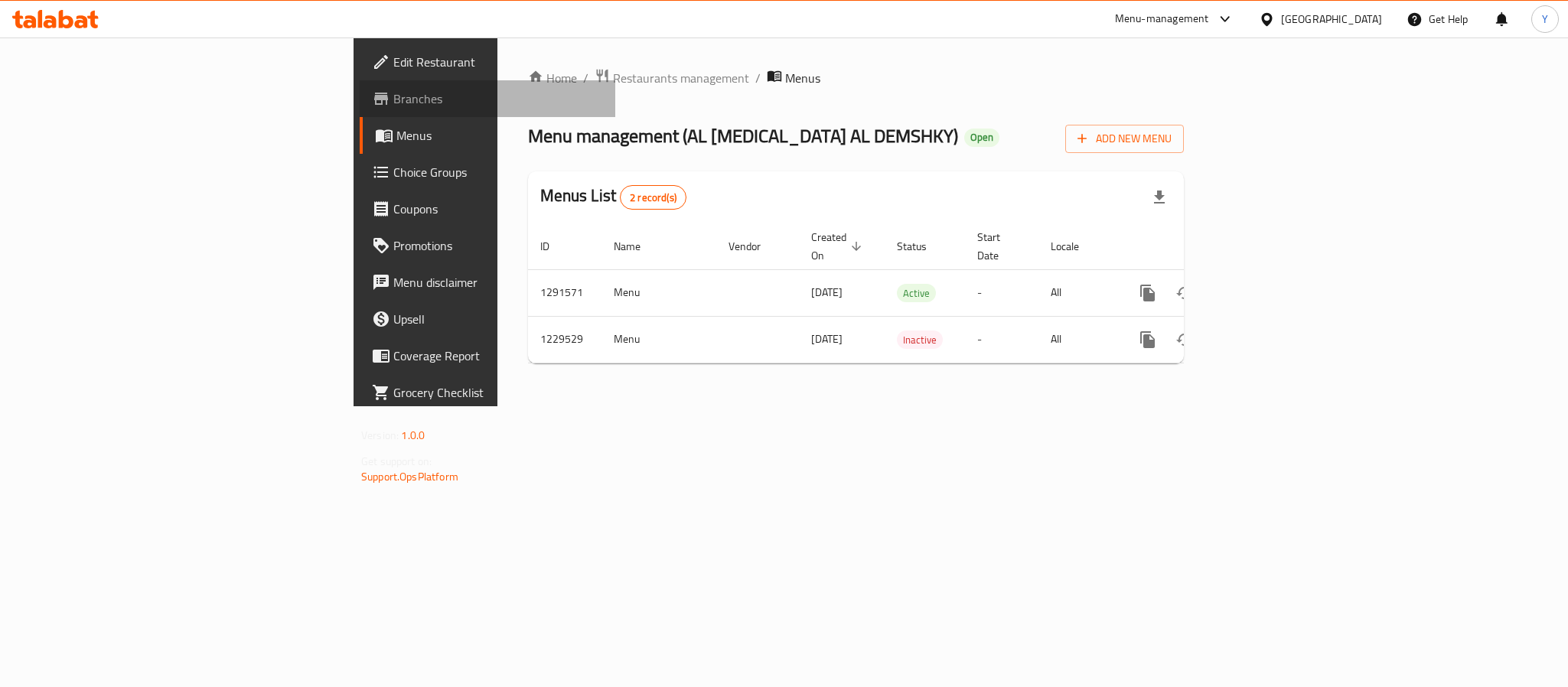
click at [393, 104] on span "Branches" at bounding box center [498, 98] width 210 height 18
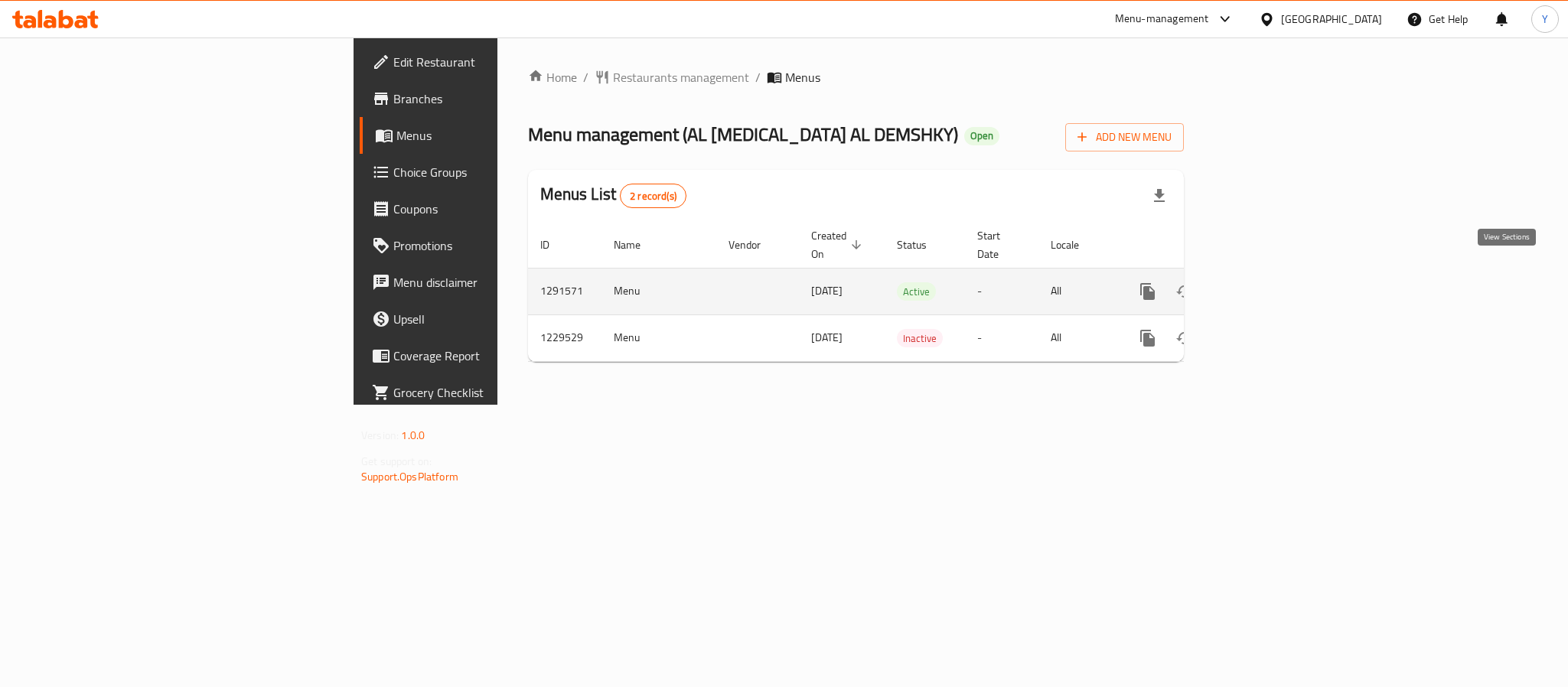
click at [1267, 283] on icon "enhanced table" at bounding box center [1257, 291] width 18 height 18
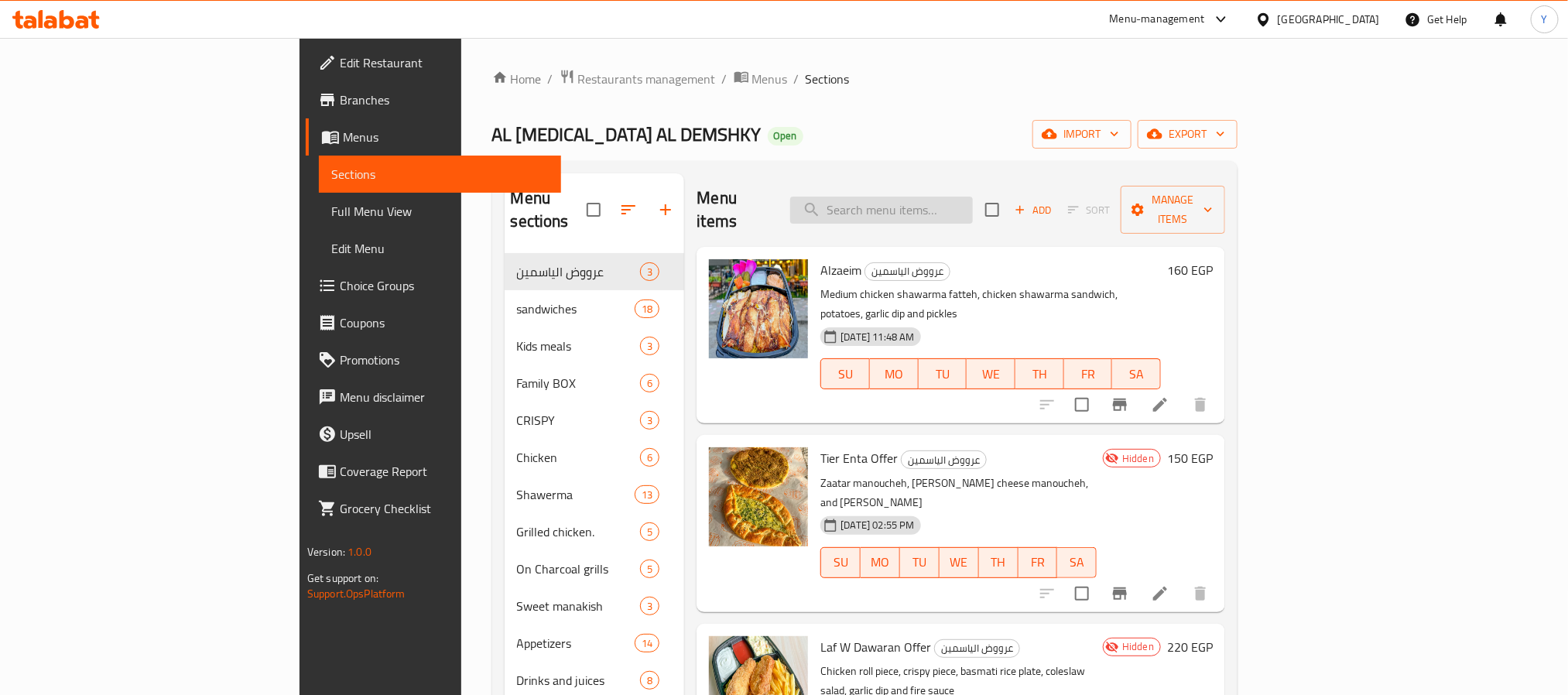
click at [966, 200] on input "search" at bounding box center [882, 210] width 183 height 27
type input "ج"
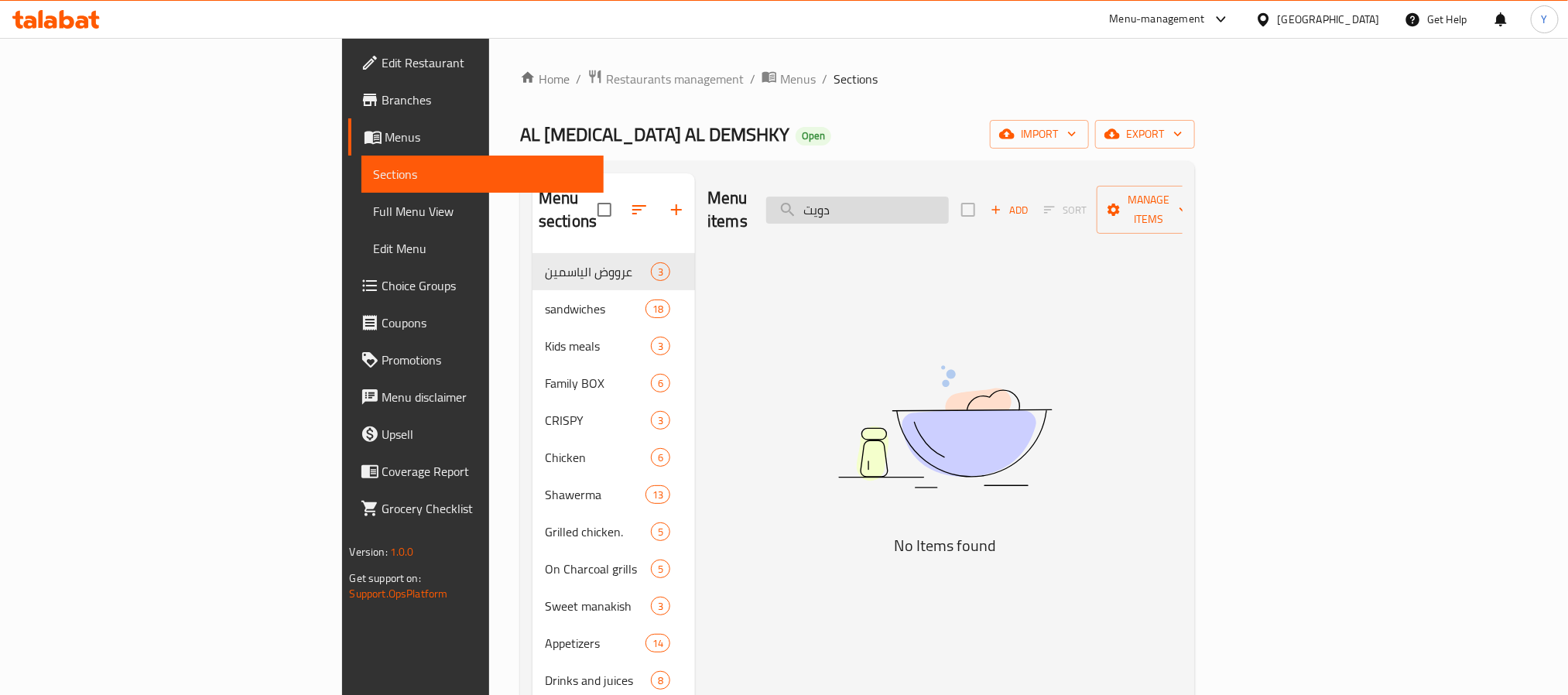
type input "دوي"
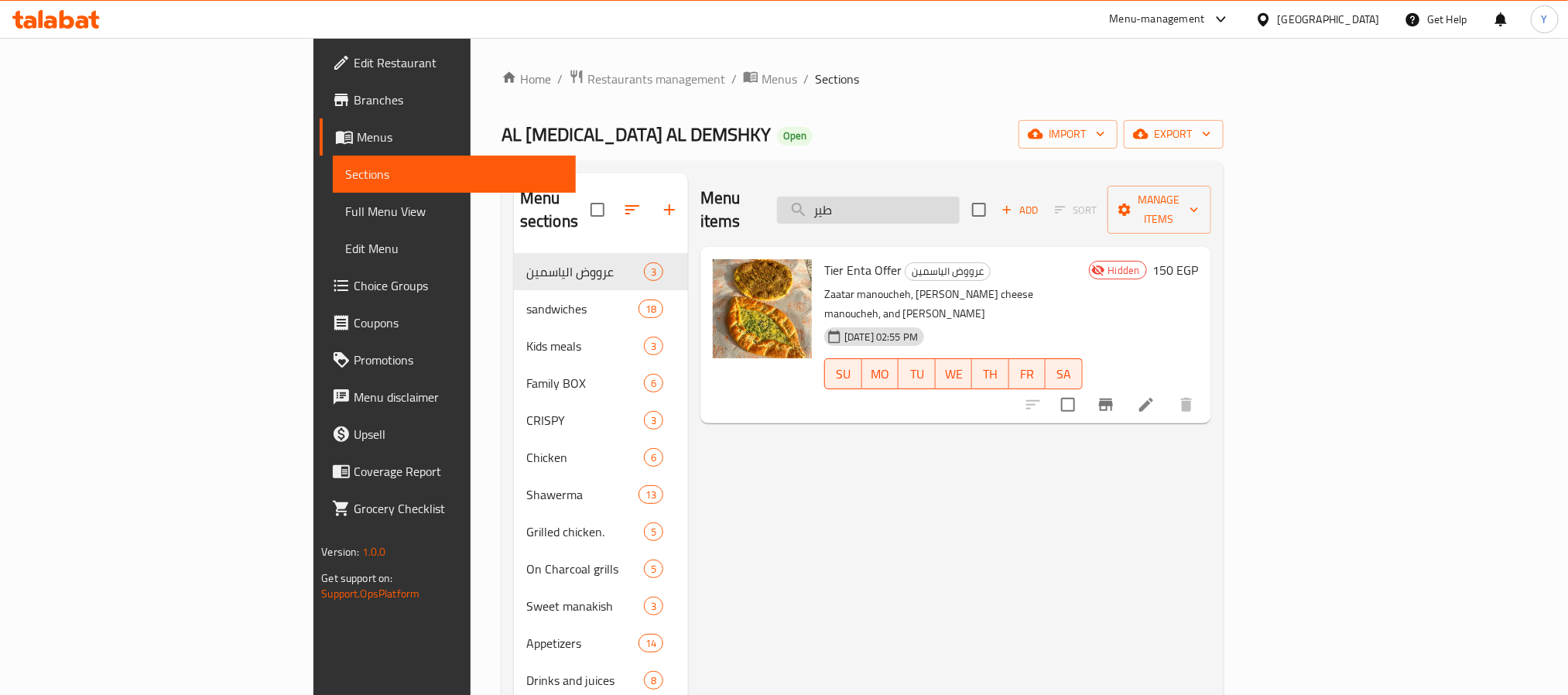
click at [960, 200] on input "طير" at bounding box center [869, 210] width 183 height 27
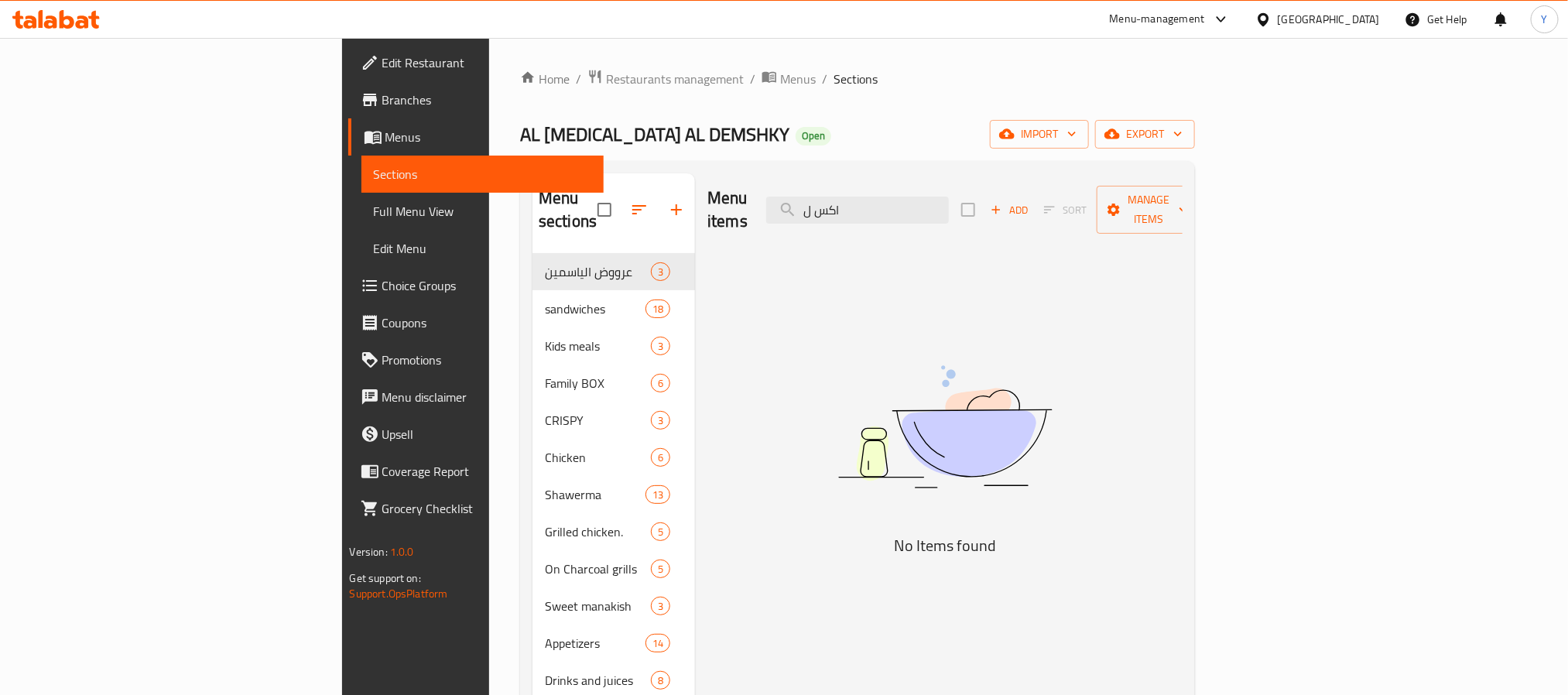
type input "اكس"
type input "ناس"
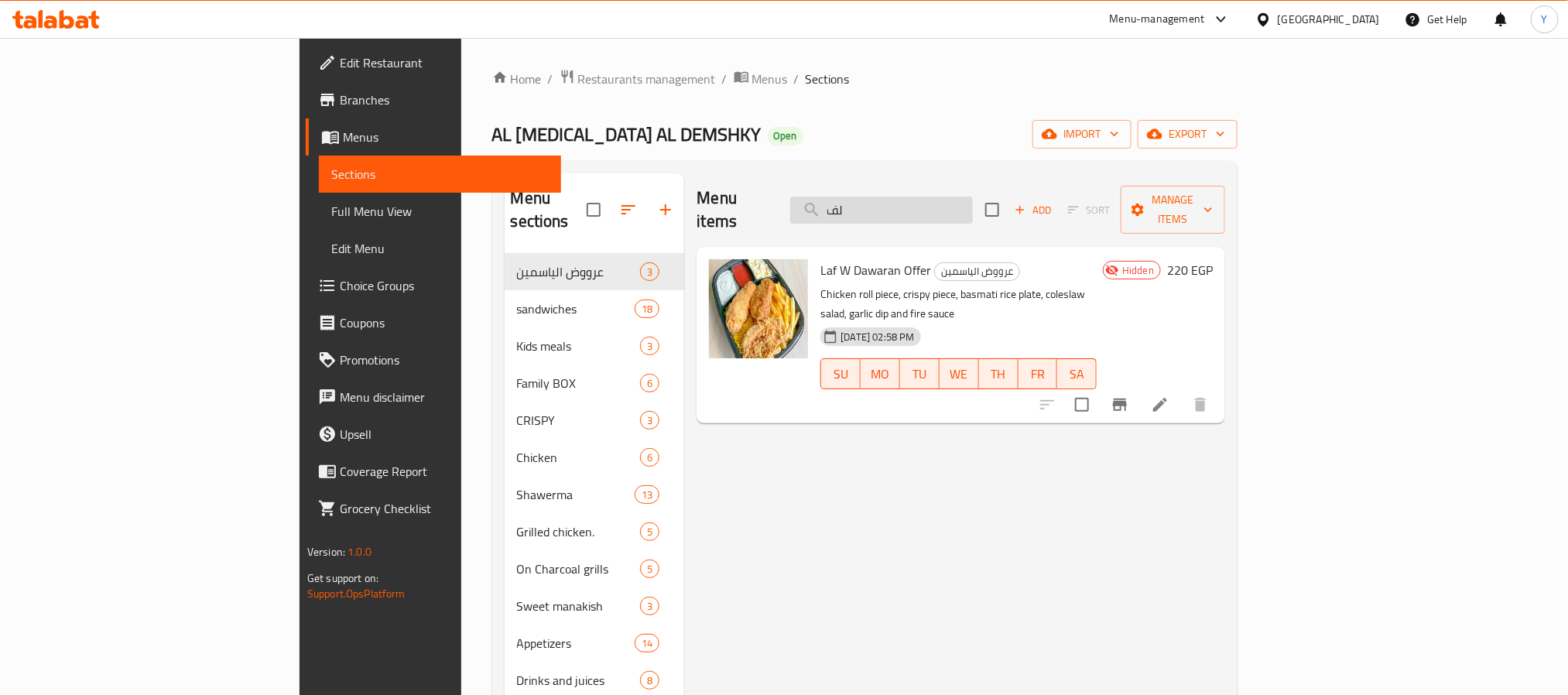
click at [973, 197] on input "لف" at bounding box center [882, 210] width 183 height 27
paste input "شاورما"
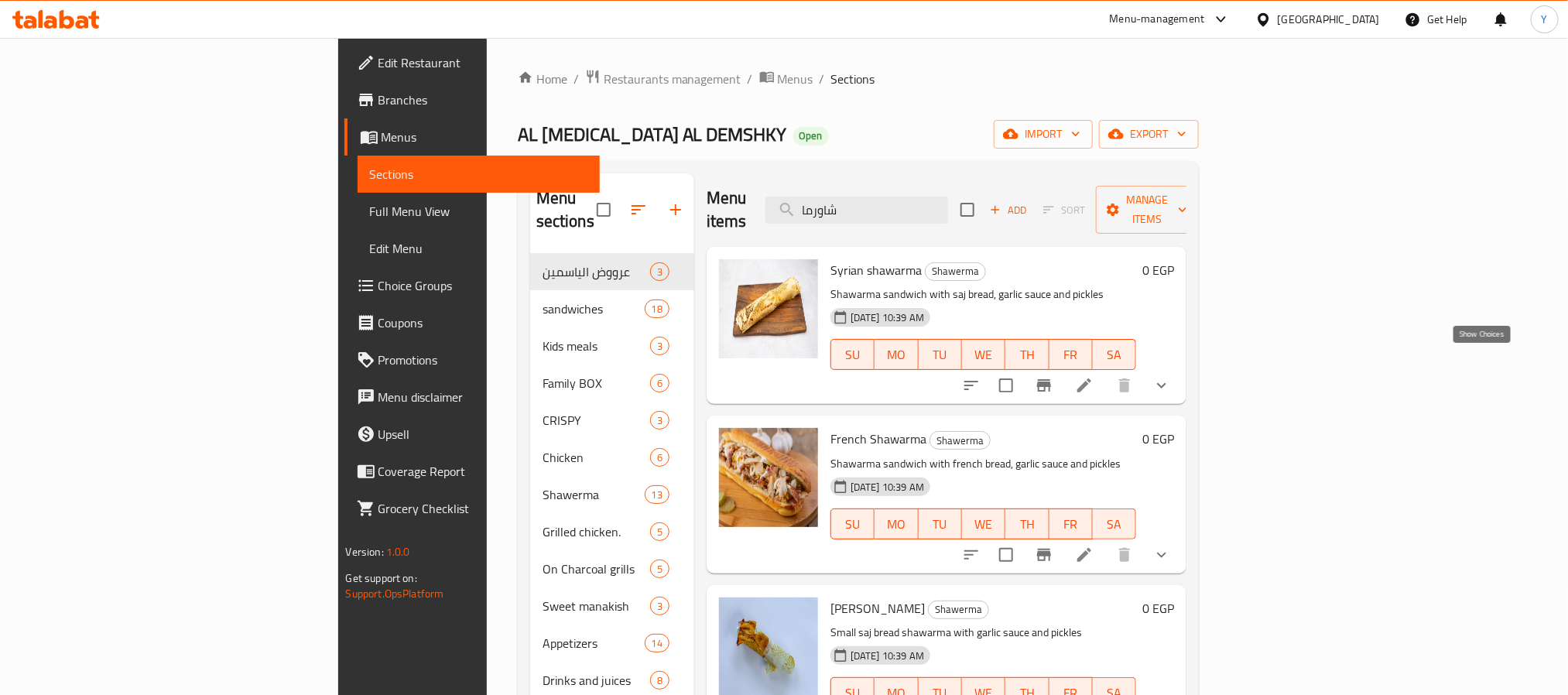
type input "شاورما"
click at [1171, 376] on icon "show more" at bounding box center [1161, 385] width 18 height 18
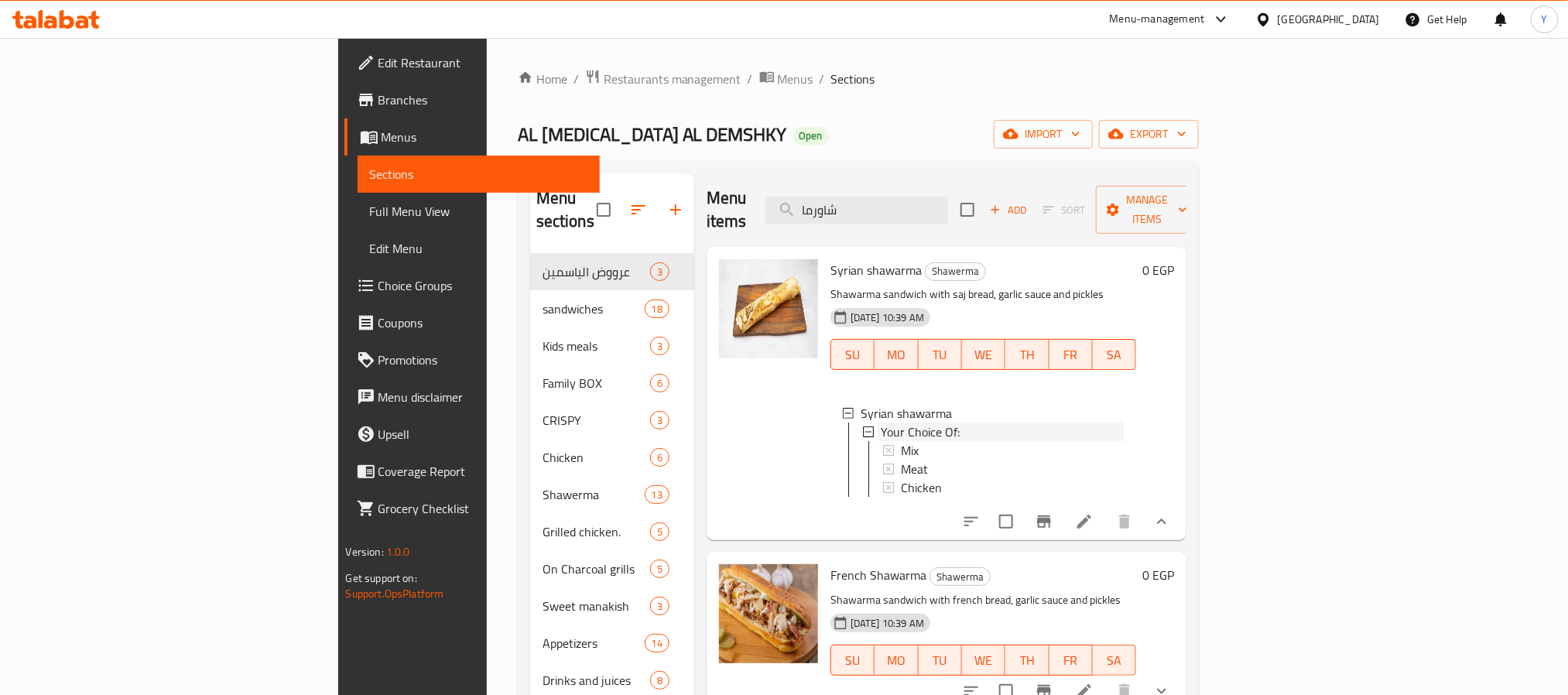
click at [1125, 423] on div "Your Choice Of:" at bounding box center [1002, 432] width 244 height 18
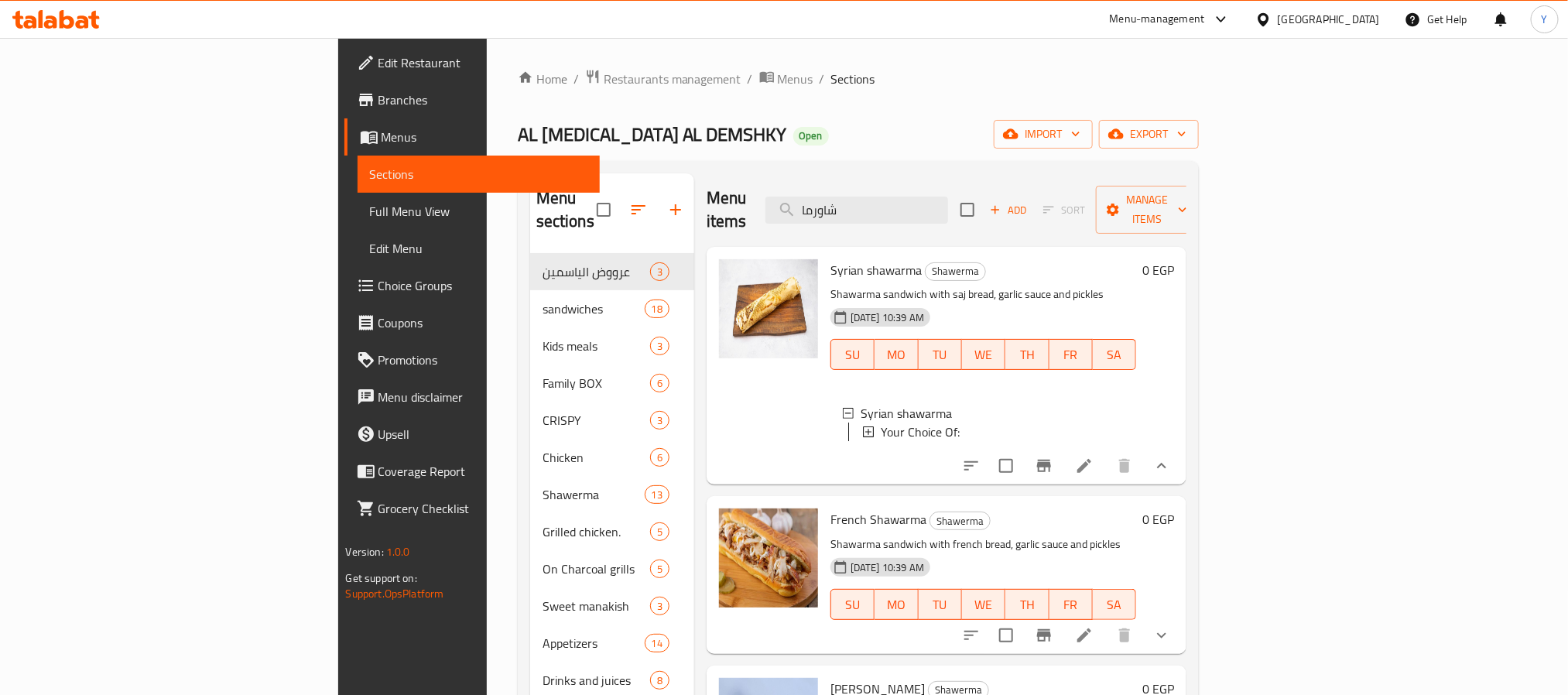
click at [1125, 423] on div "Your Choice Of:" at bounding box center [1002, 432] width 244 height 18
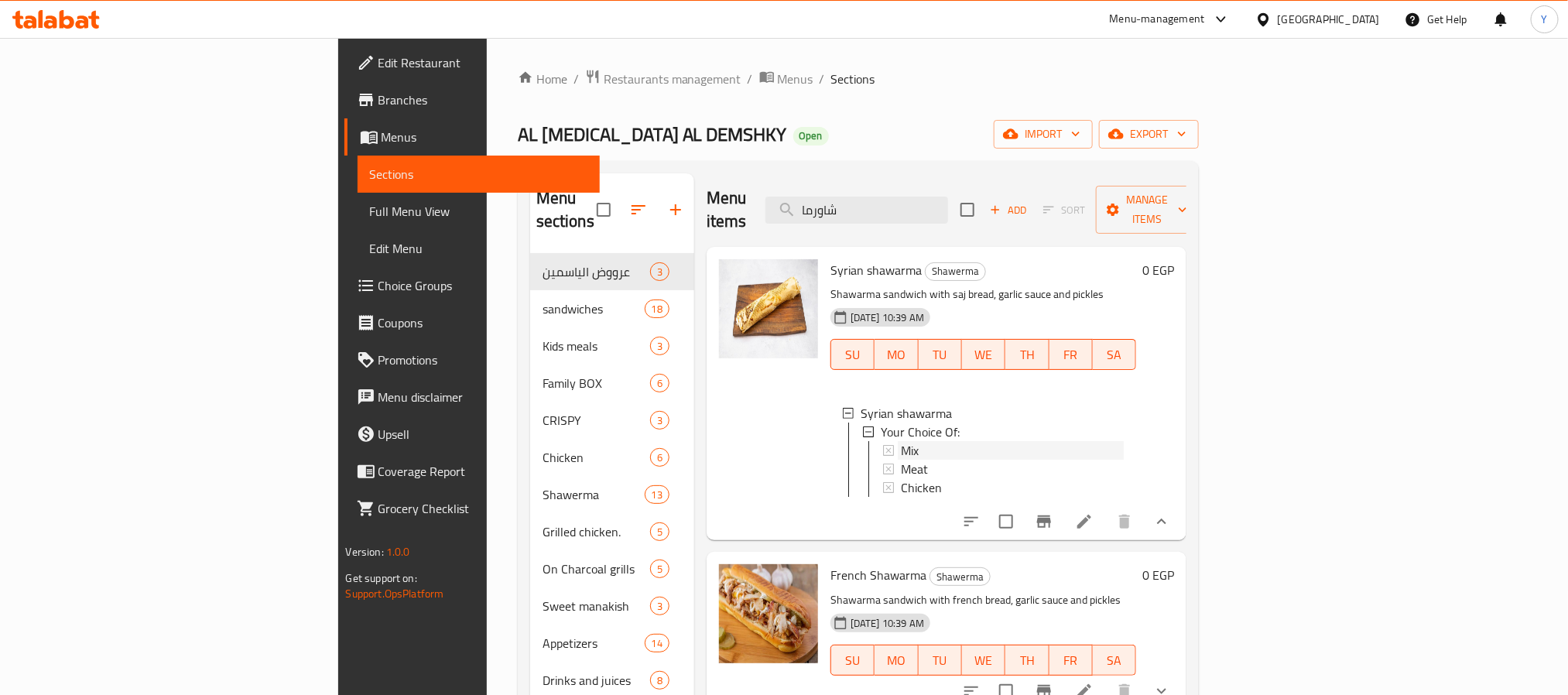
click at [925, 441] on div "Mix" at bounding box center [1012, 450] width 224 height 18
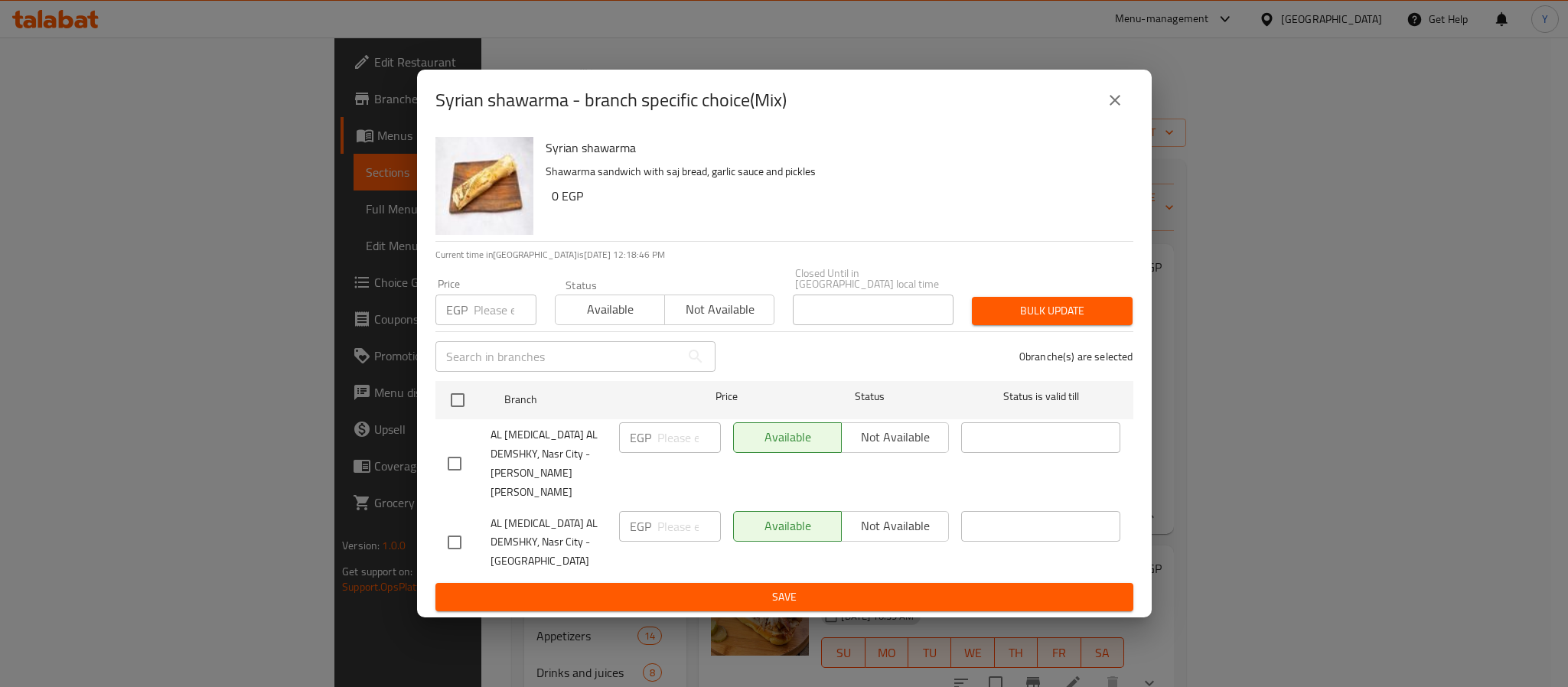
click at [1074, 158] on h6 "Syrian shawarma" at bounding box center [834, 147] width 576 height 21
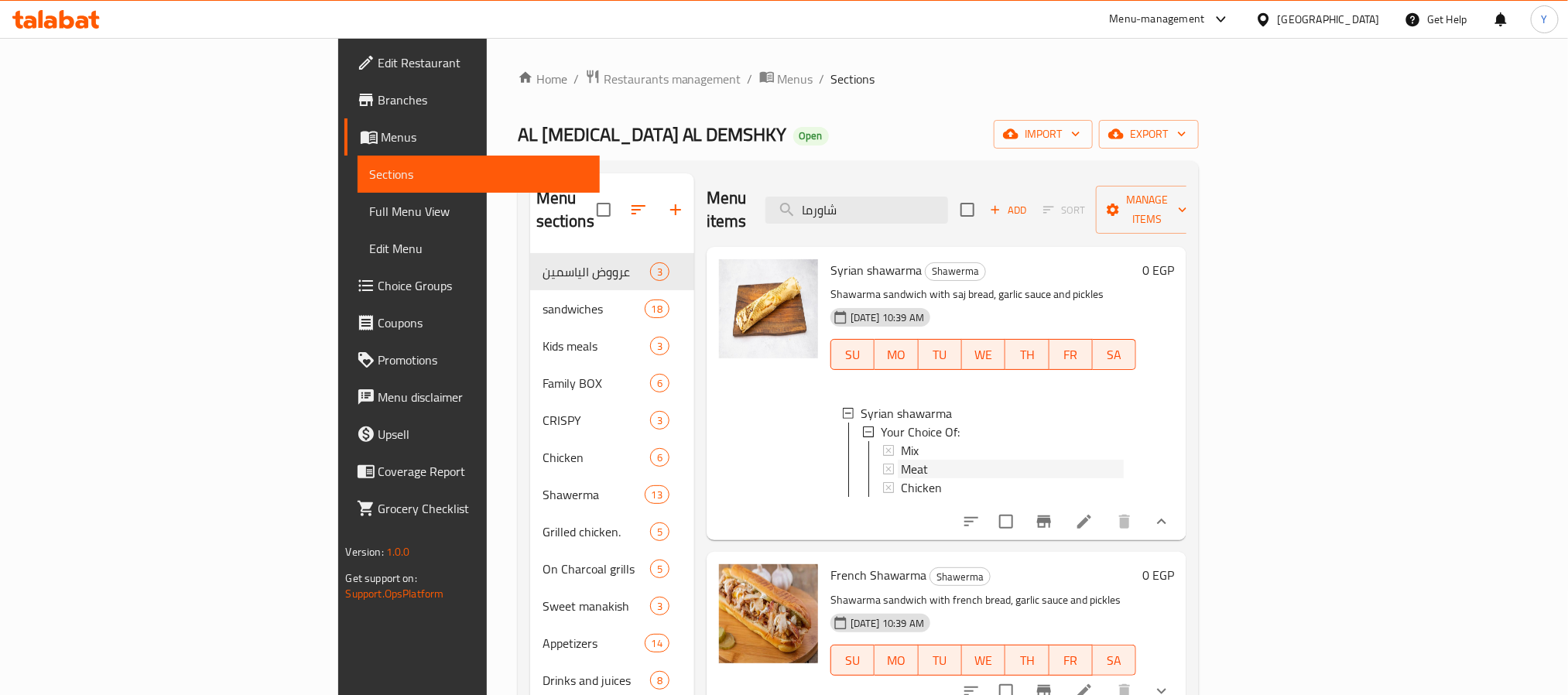
click at [901, 459] on span "Meat" at bounding box center [914, 468] width 27 height 18
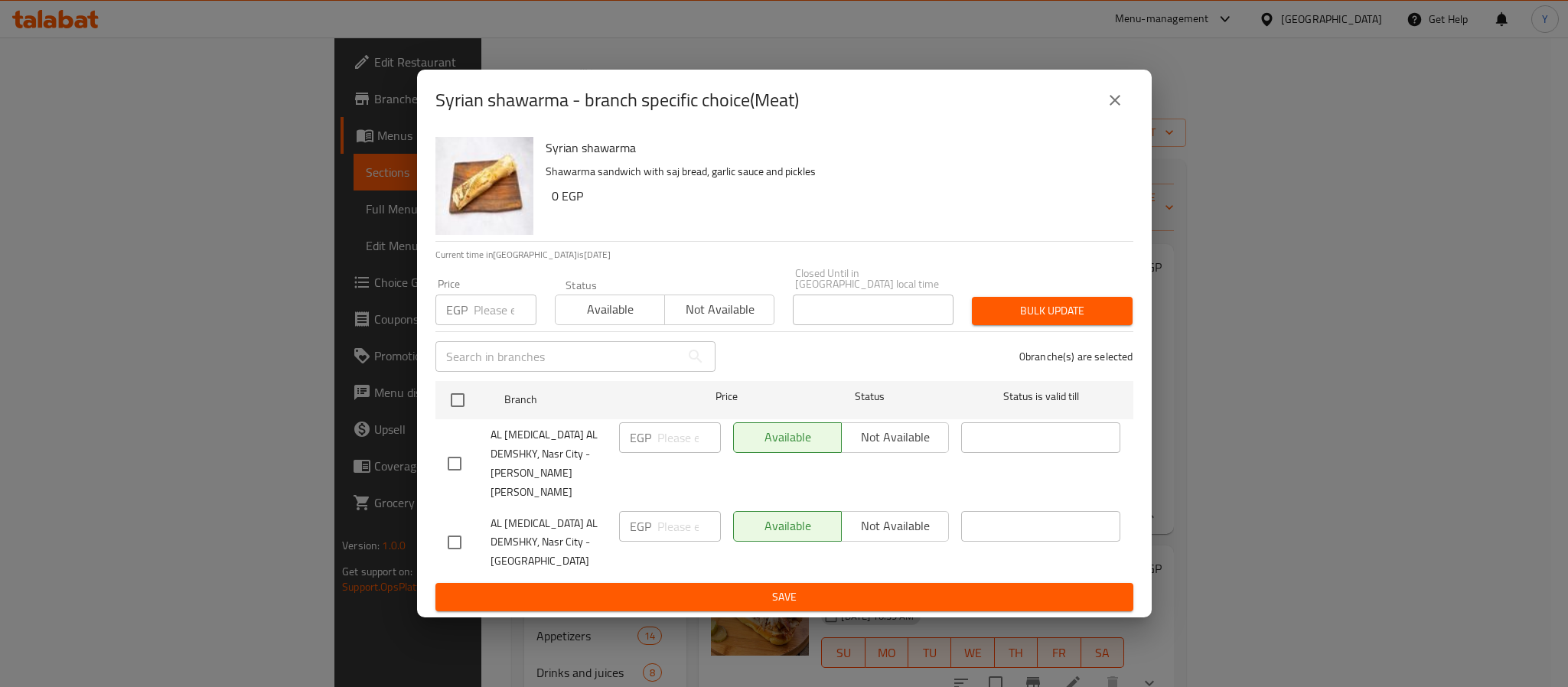
click at [917, 241] on div "Syrian shawarma Shawarma sandwich with saj bread, garlic sauce and pickles 0 EGP" at bounding box center [834, 186] width 588 height 111
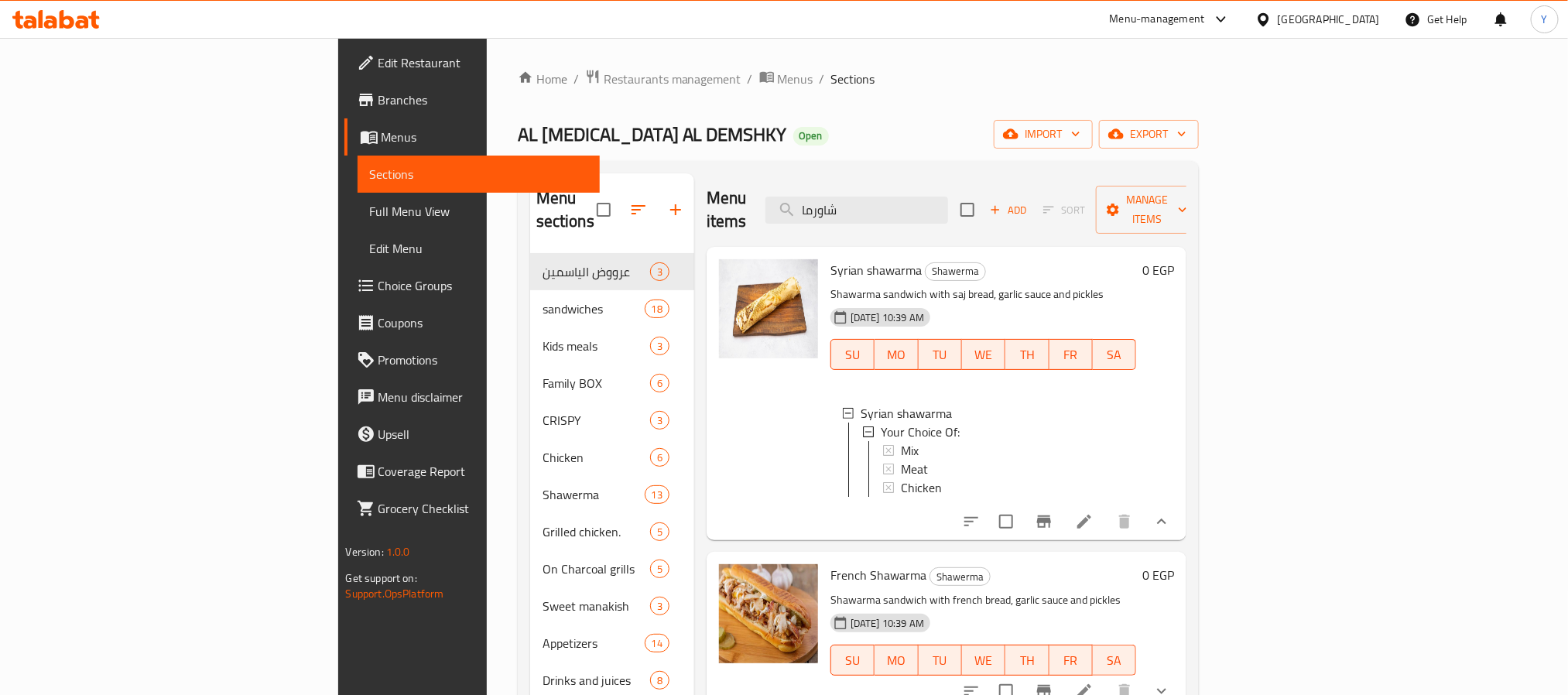
scroll to position [116, 0]
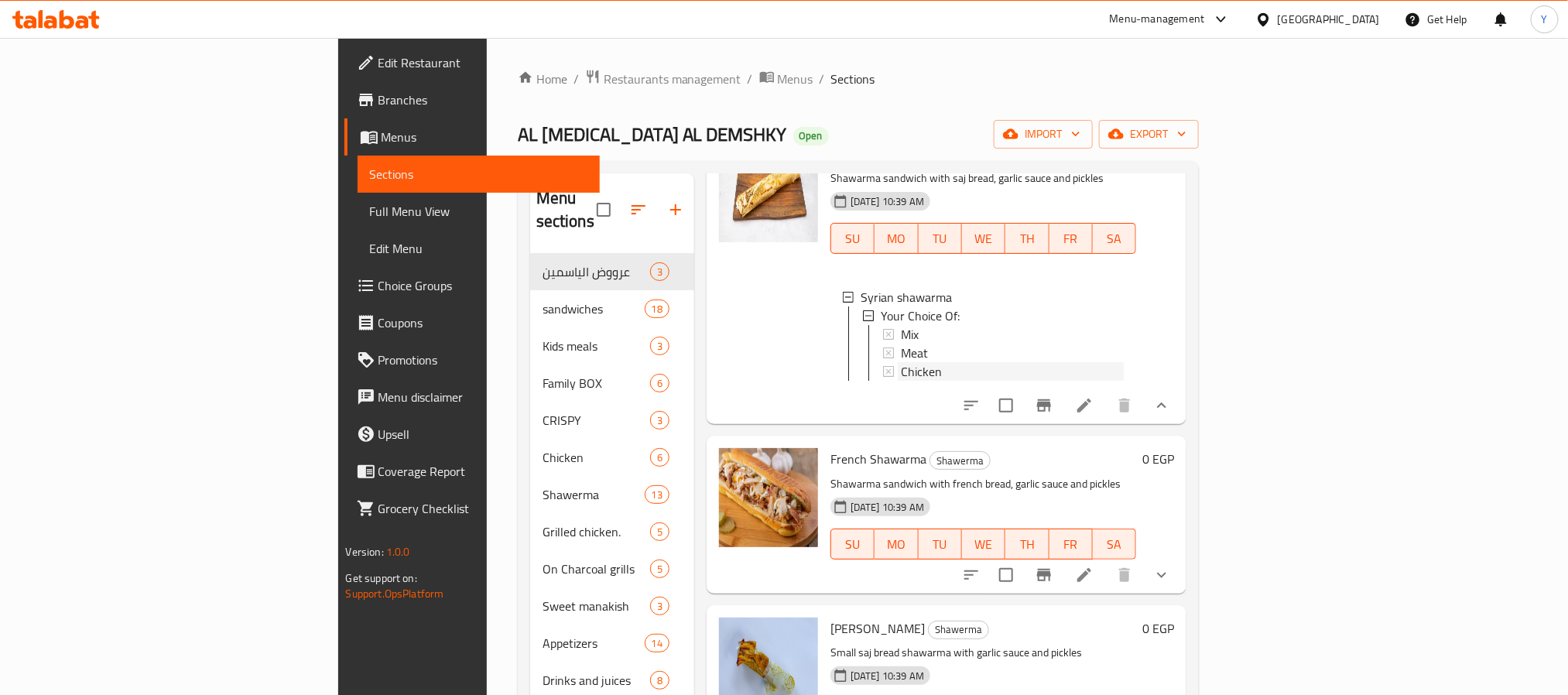
click at [901, 362] on span "Chicken" at bounding box center [921, 371] width 41 height 18
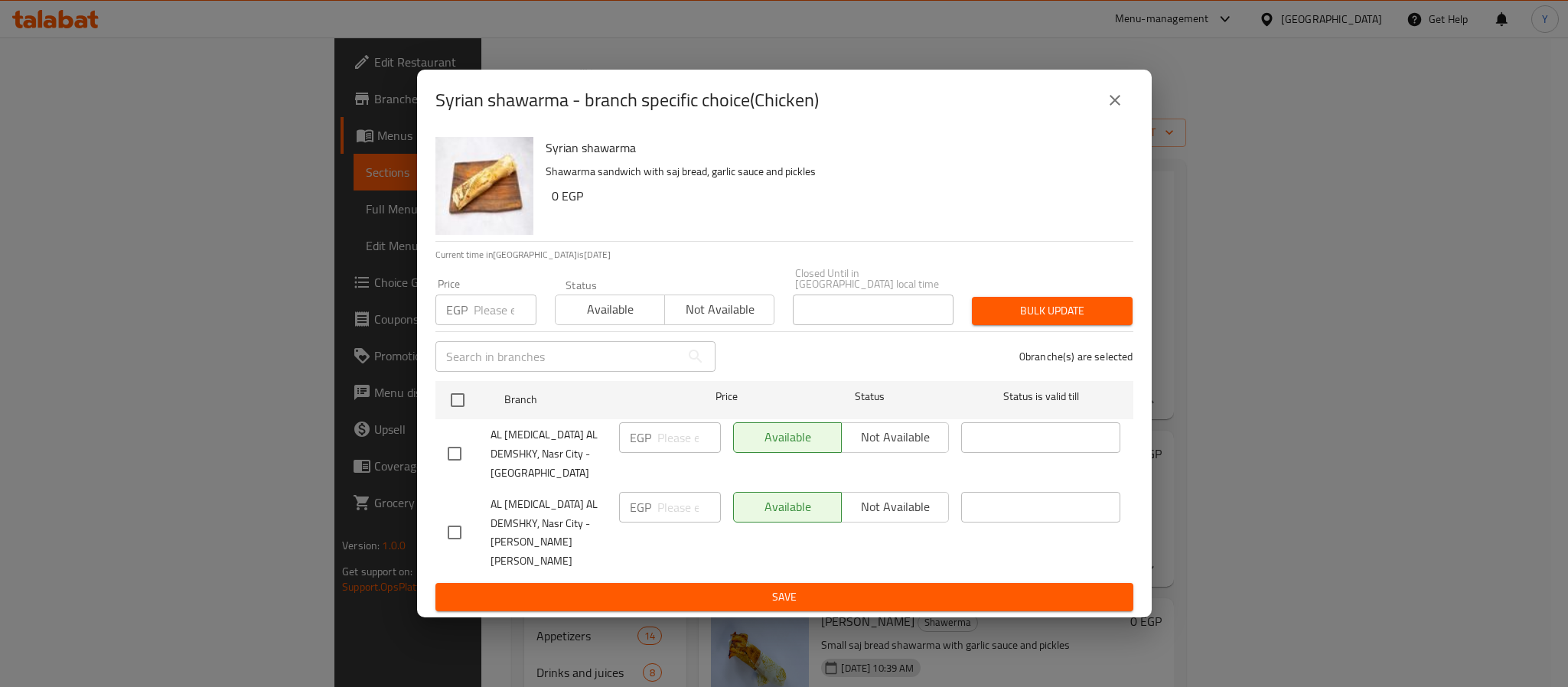
click at [811, 206] on h6 "0 EGP" at bounding box center [836, 195] width 569 height 21
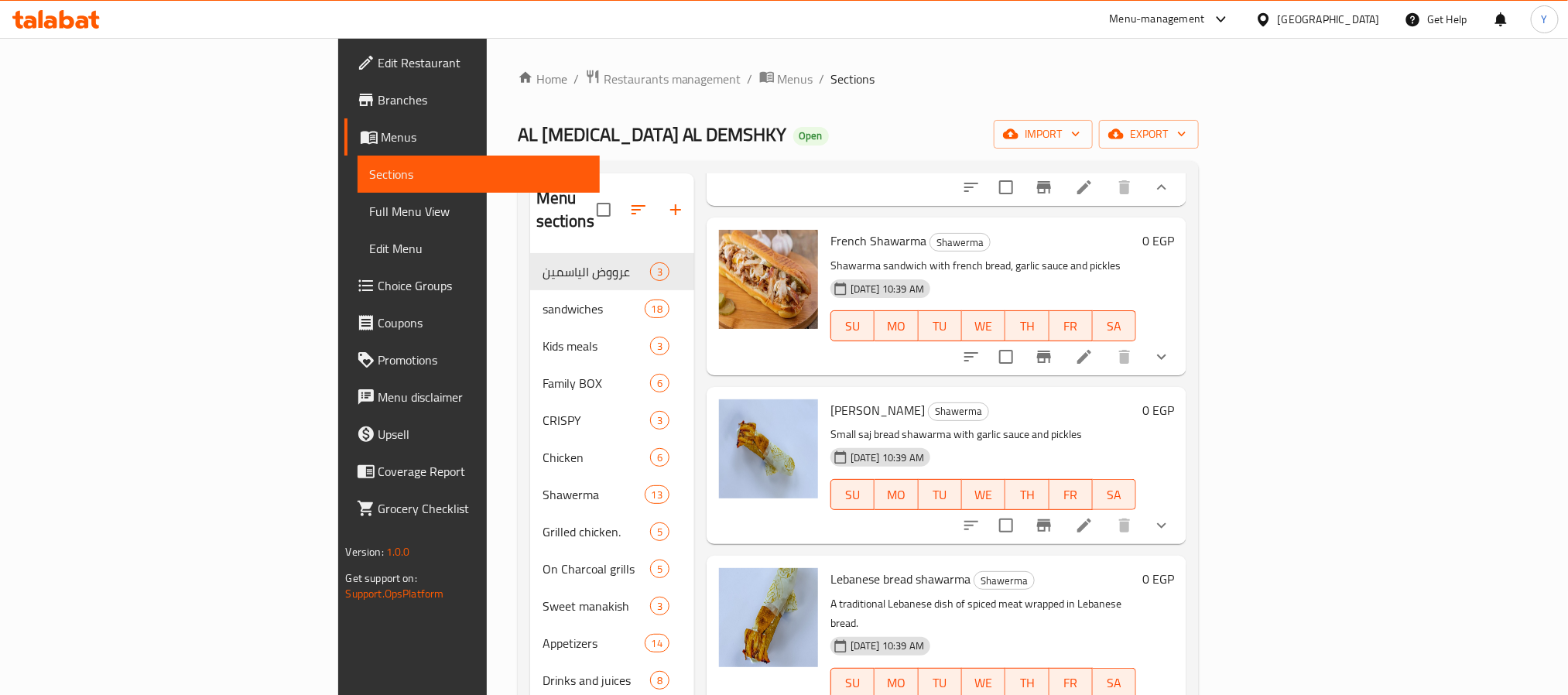
scroll to position [348, 0]
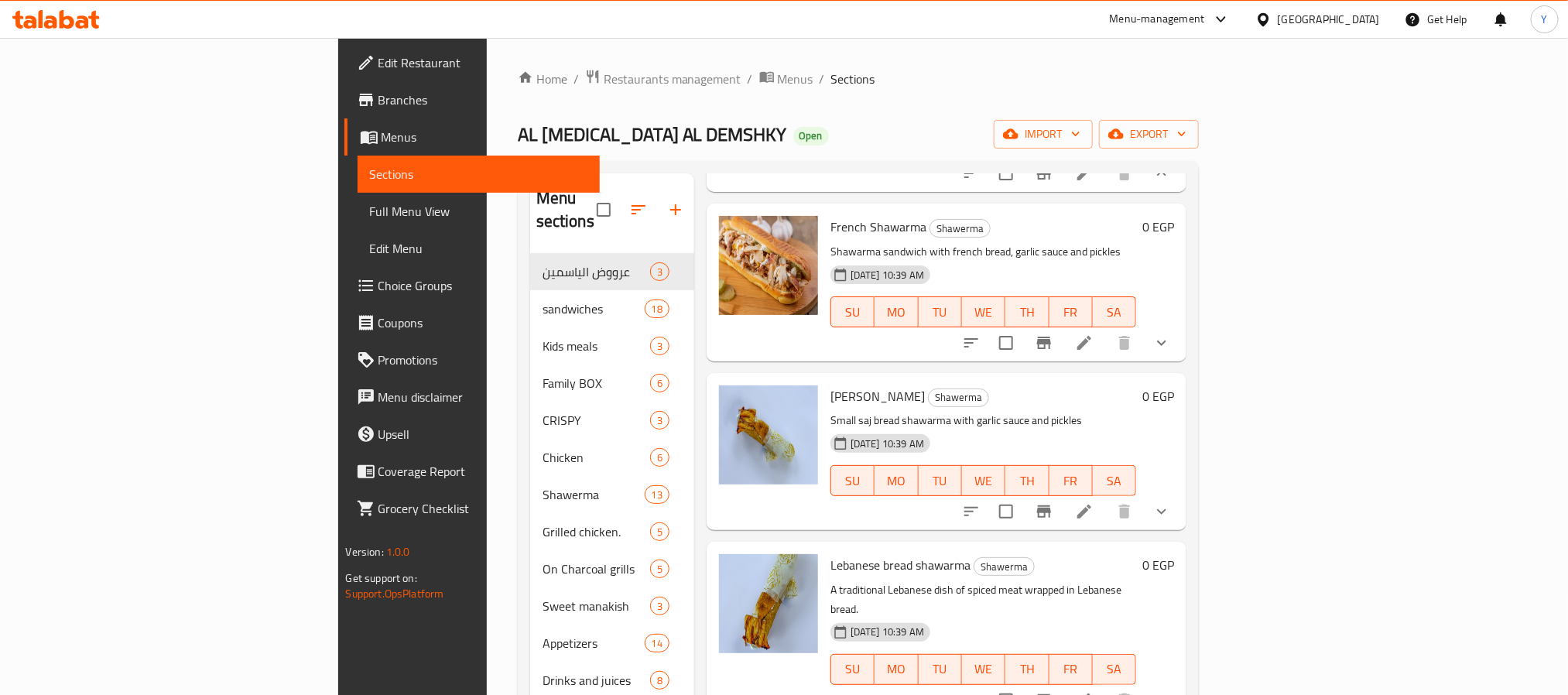
click at [1181, 343] on button "show more" at bounding box center [1161, 342] width 37 height 37
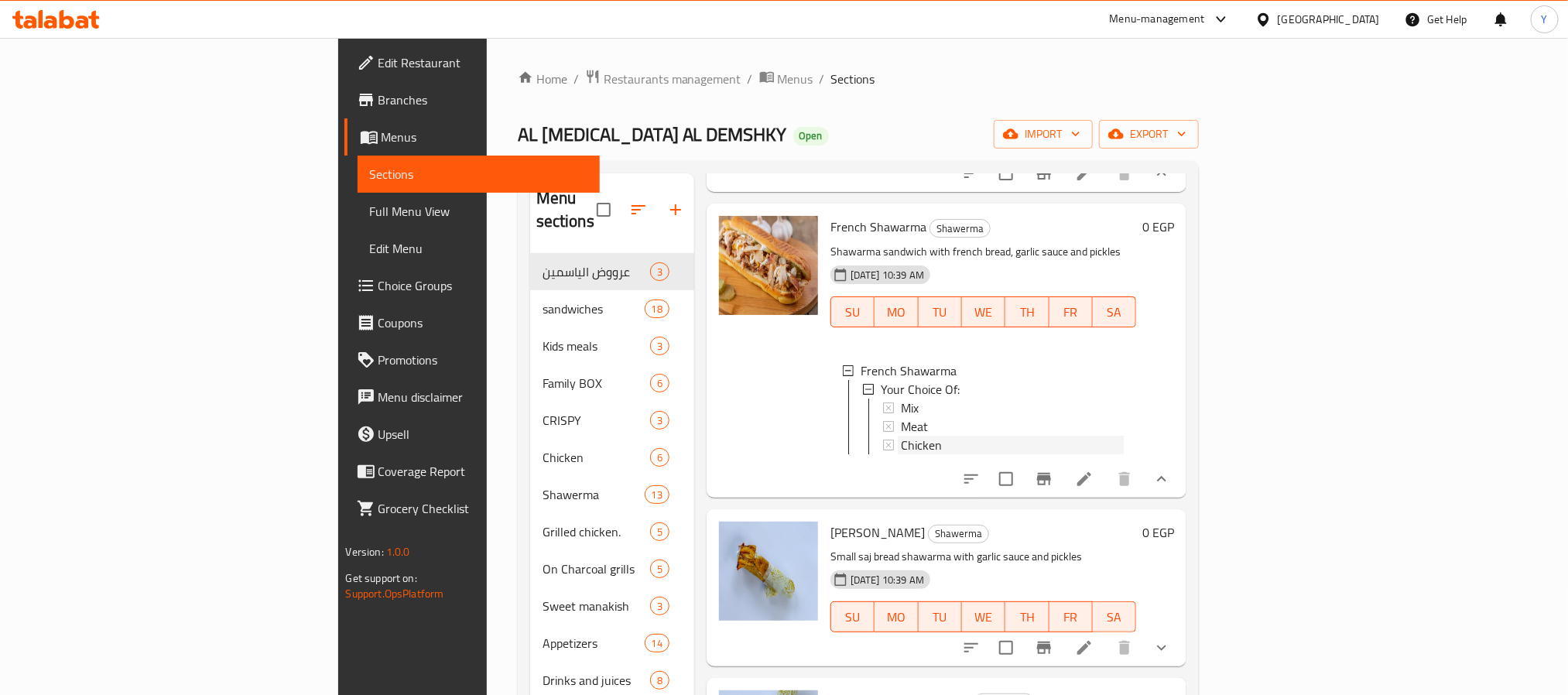
click at [901, 446] on div "Chicken" at bounding box center [1012, 445] width 224 height 18
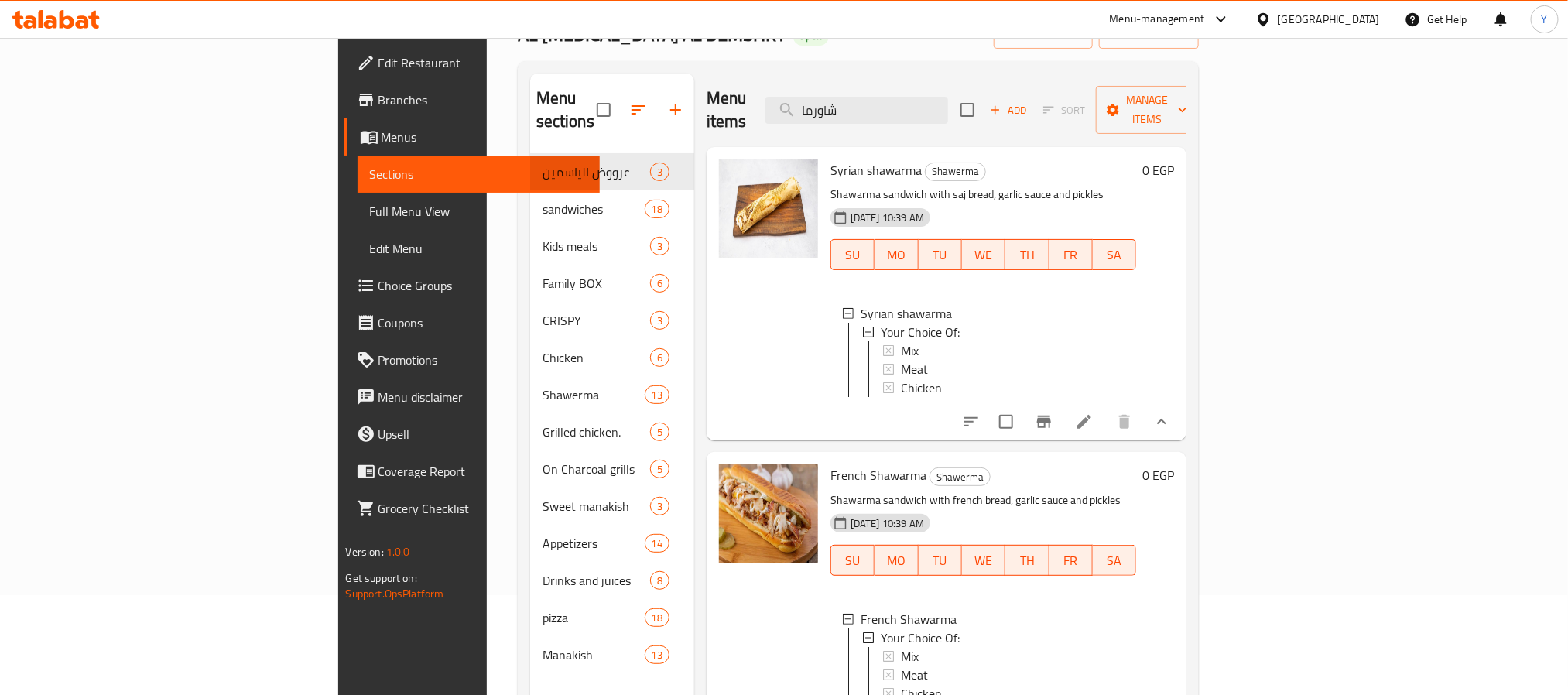
scroll to position [0, 0]
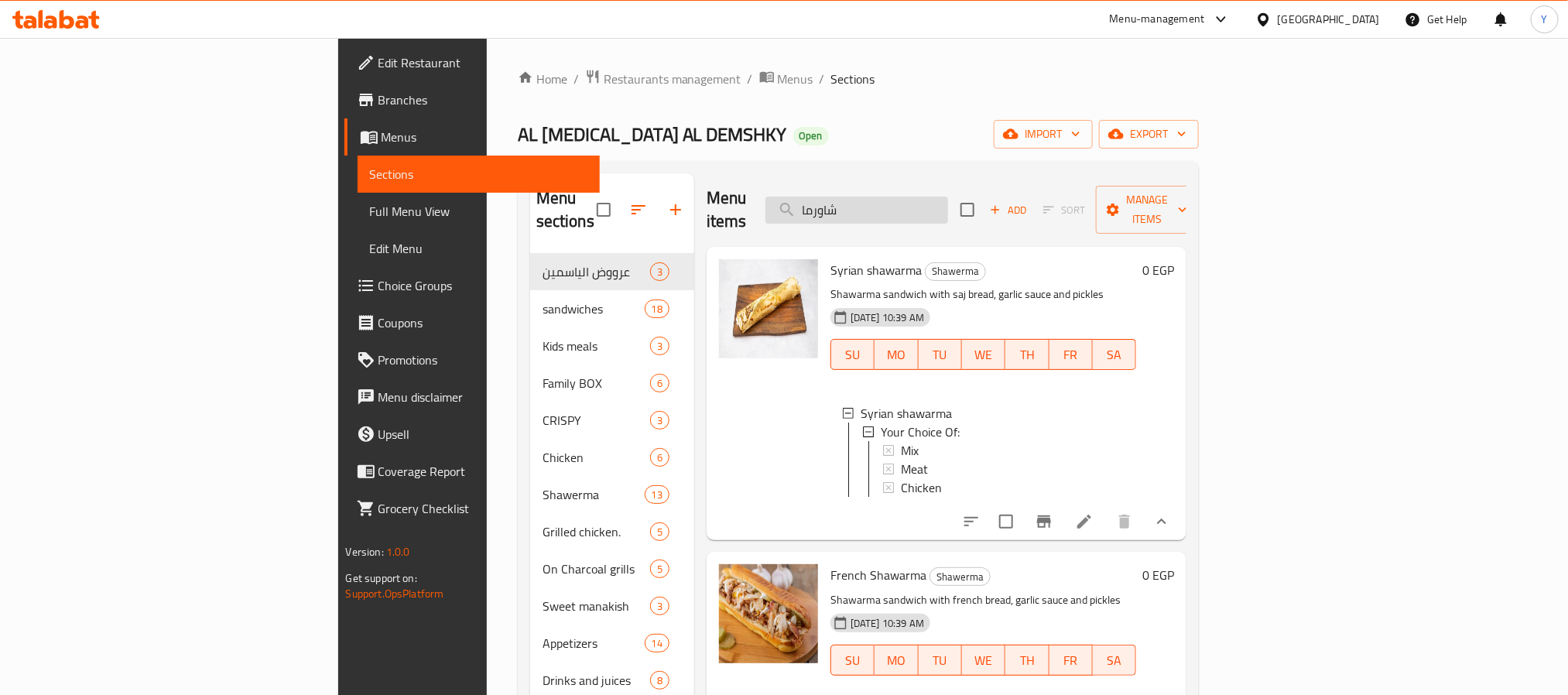
click at [948, 197] on input "شاورما" at bounding box center [856, 210] width 183 height 27
paste input "French fries"
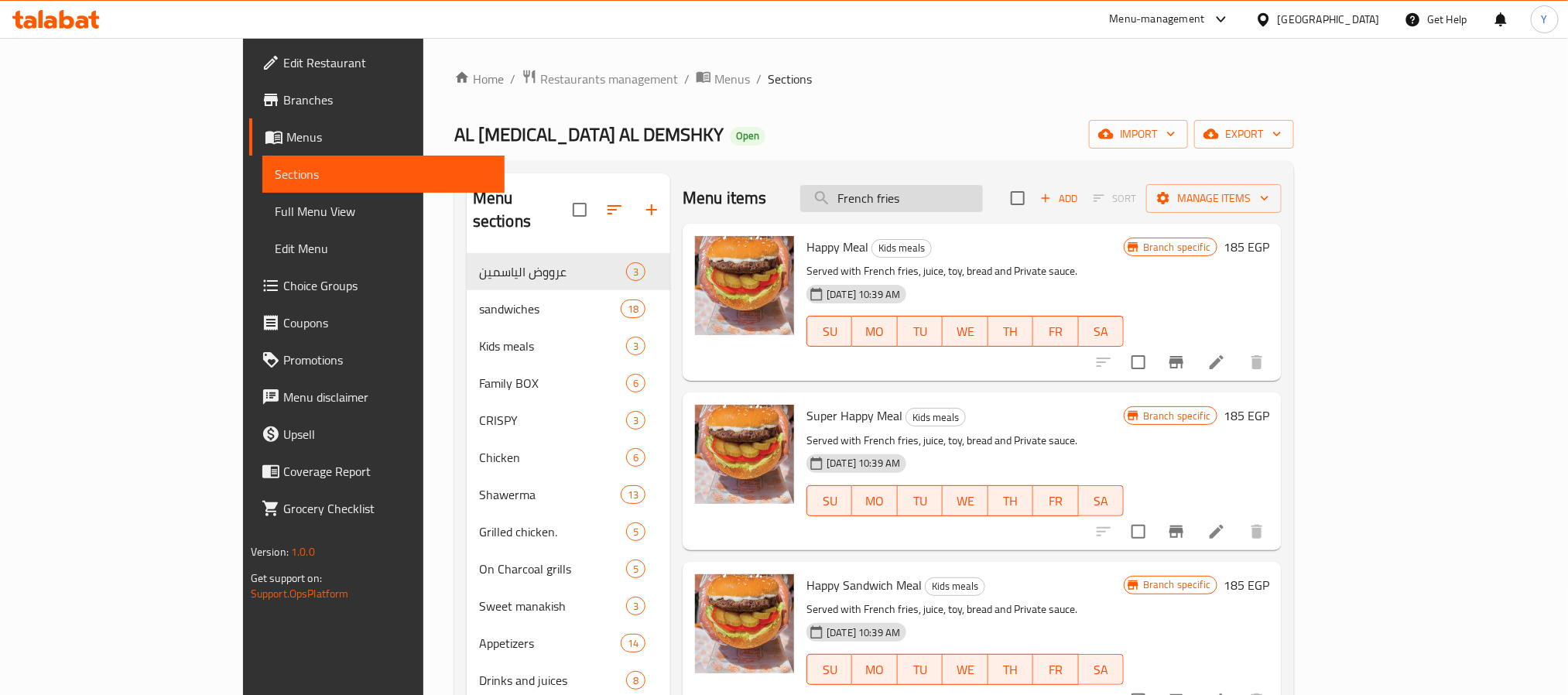
click at [958, 202] on input "French fries" at bounding box center [891, 198] width 183 height 27
paste input "Cheesy French fries"
paste input "Cheesy French"
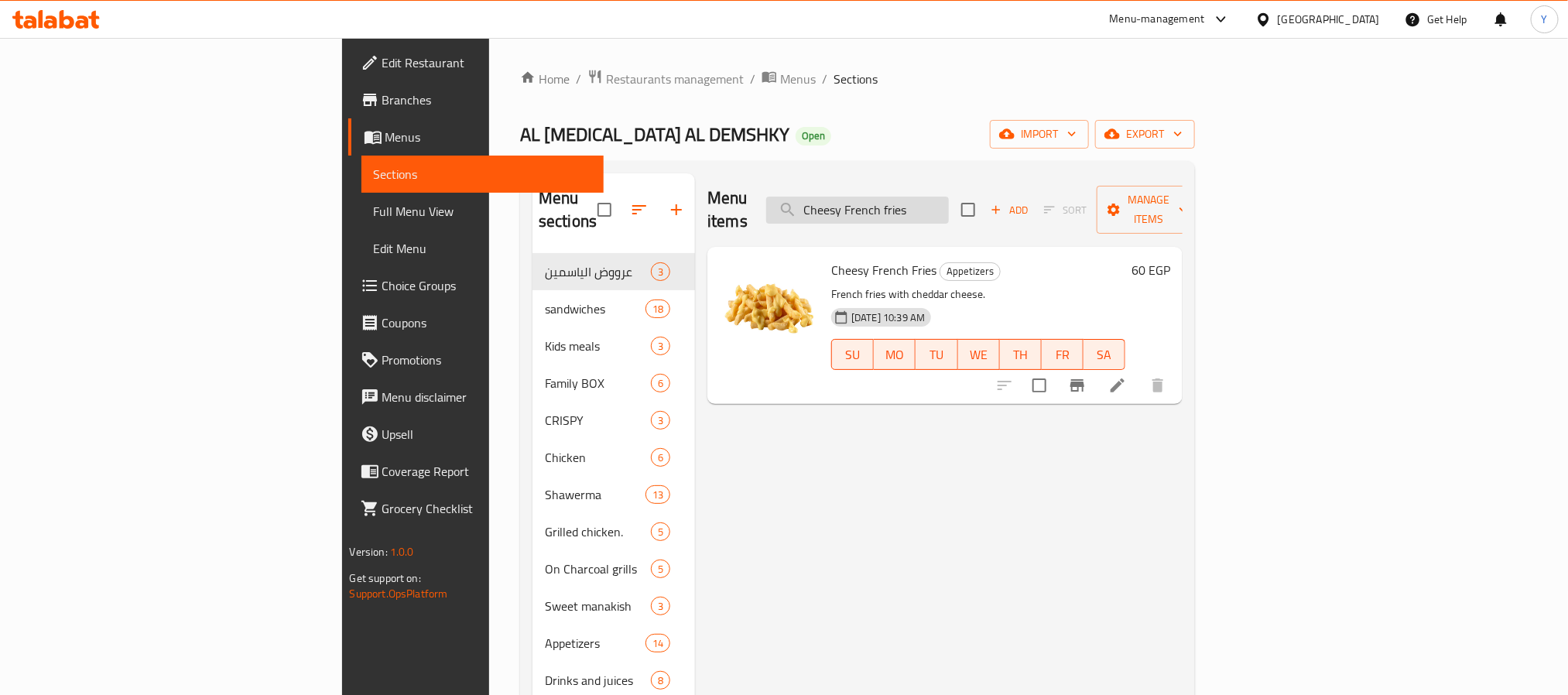
click at [949, 197] on input "Cheesy French fries" at bounding box center [857, 210] width 183 height 27
paste input "Kibbeh"
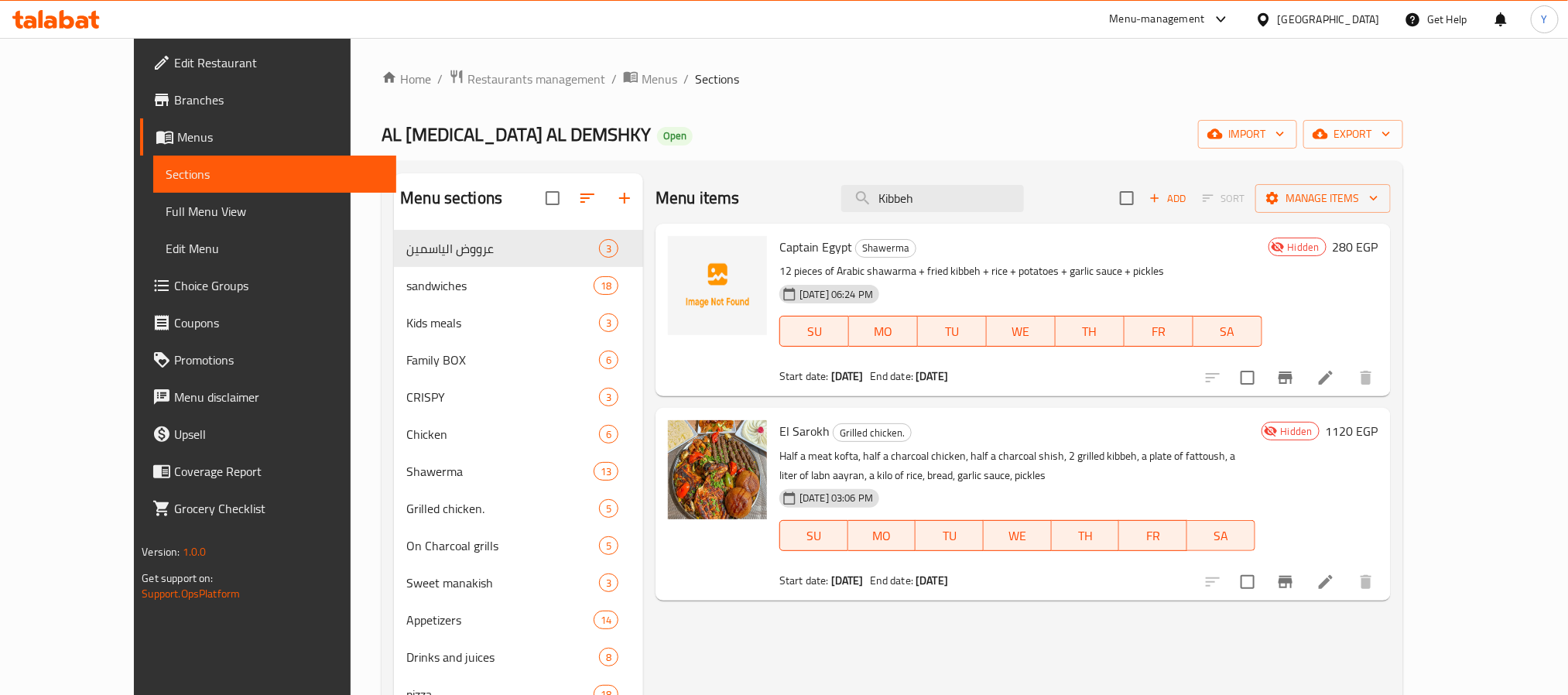
click at [1037, 217] on div "Menu items Kibbeh Add Sort Manage items" at bounding box center [1023, 198] width 735 height 50
click at [1024, 200] on input "Kibbeh" at bounding box center [933, 198] width 183 height 27
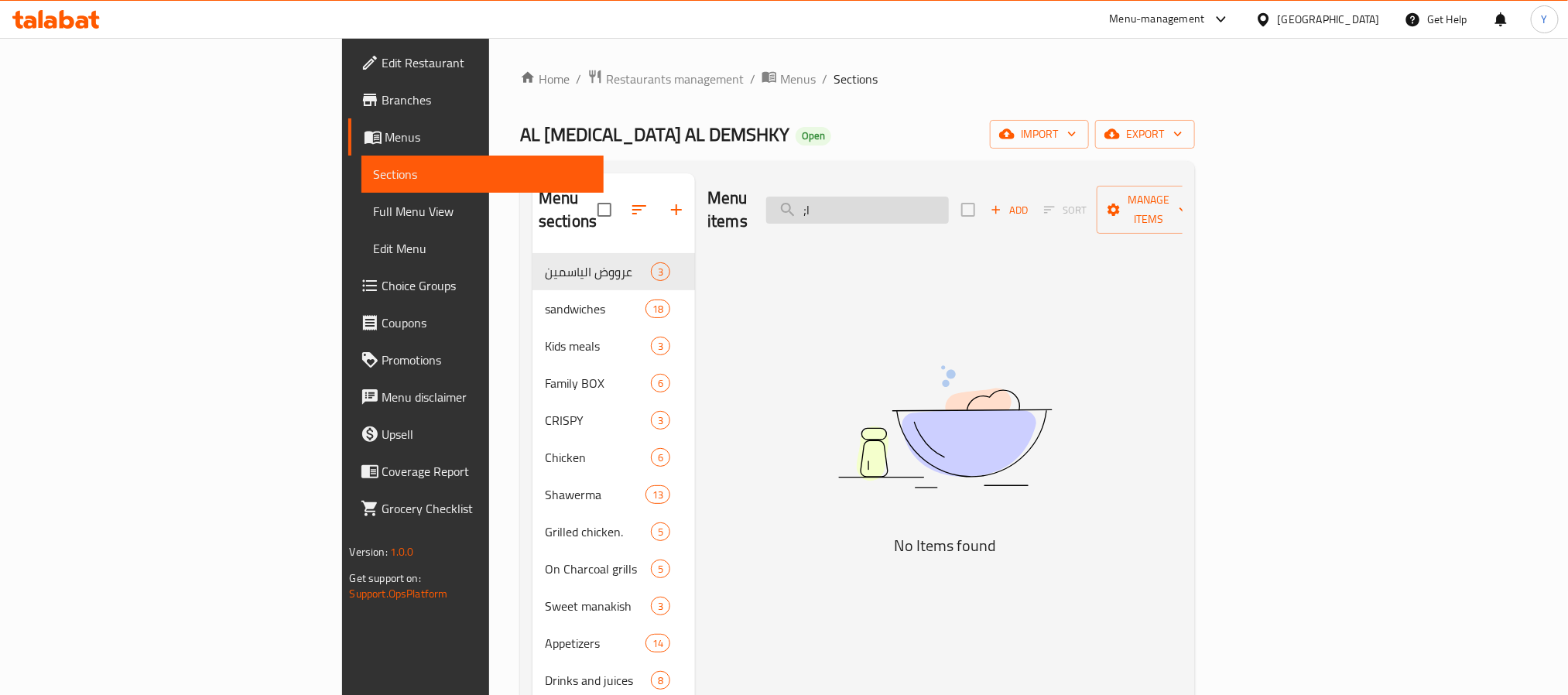
type input ";"
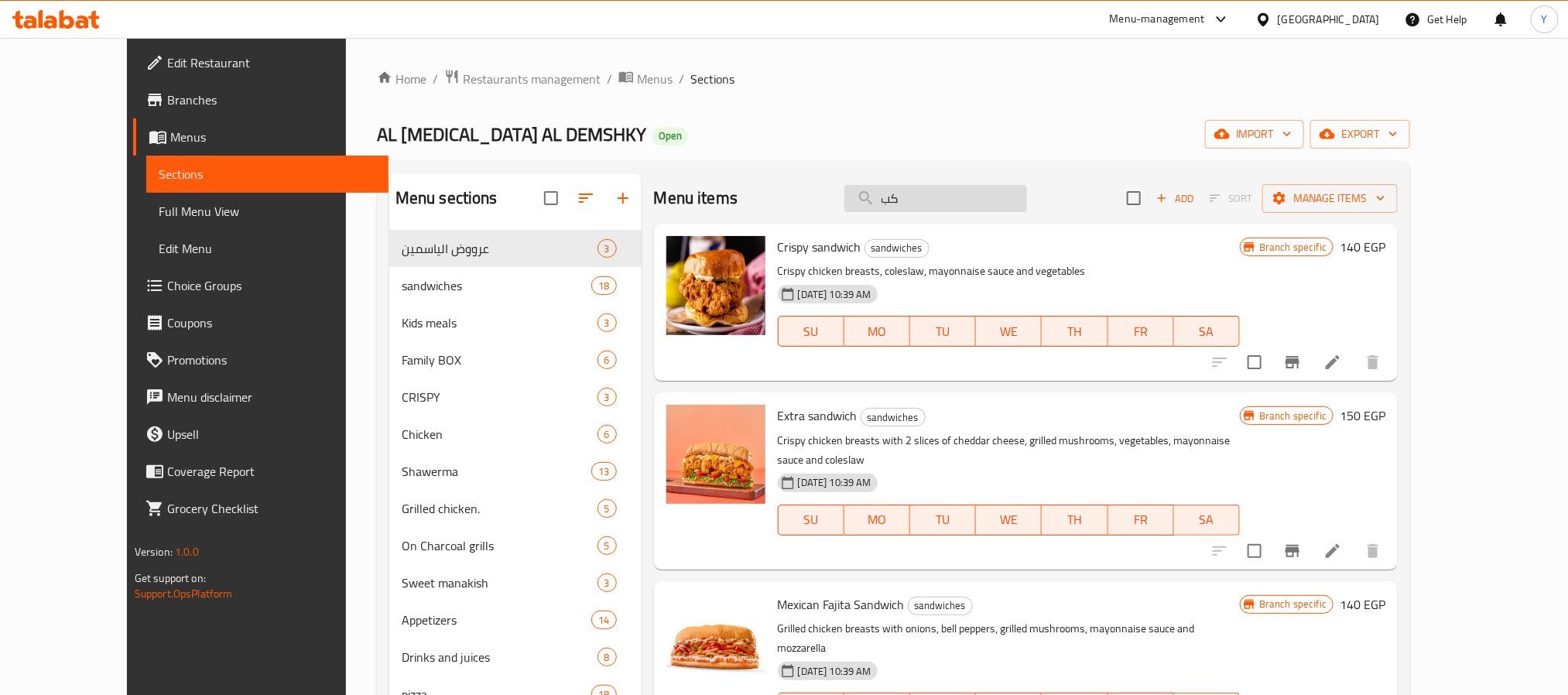
type input "كبي"
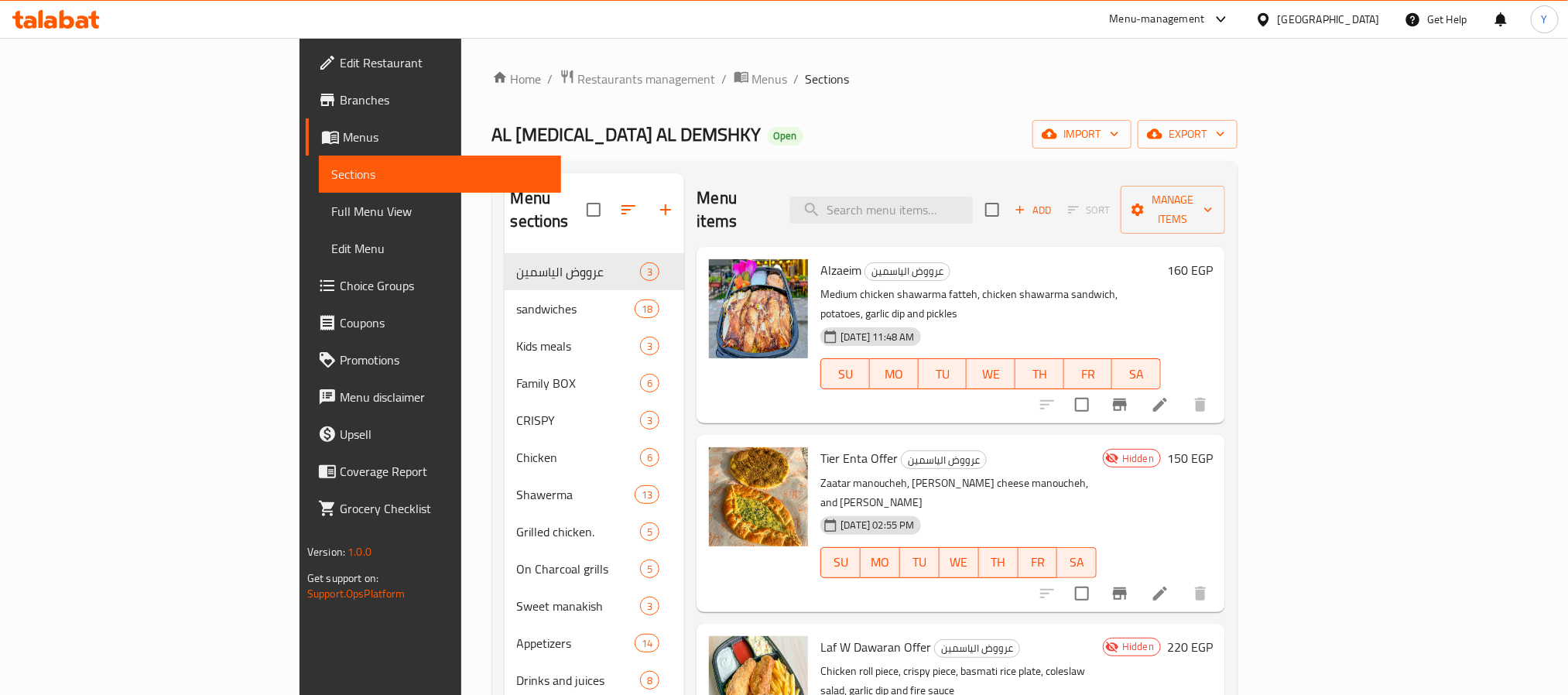
click at [568, 135] on div "AL [MEDICAL_DATA] AL DEMSHKY Open import export" at bounding box center [865, 133] width 746 height 29
click at [306, 81] on link "Branches" at bounding box center [433, 100] width 256 height 37
